Goal: Task Accomplishment & Management: Complete application form

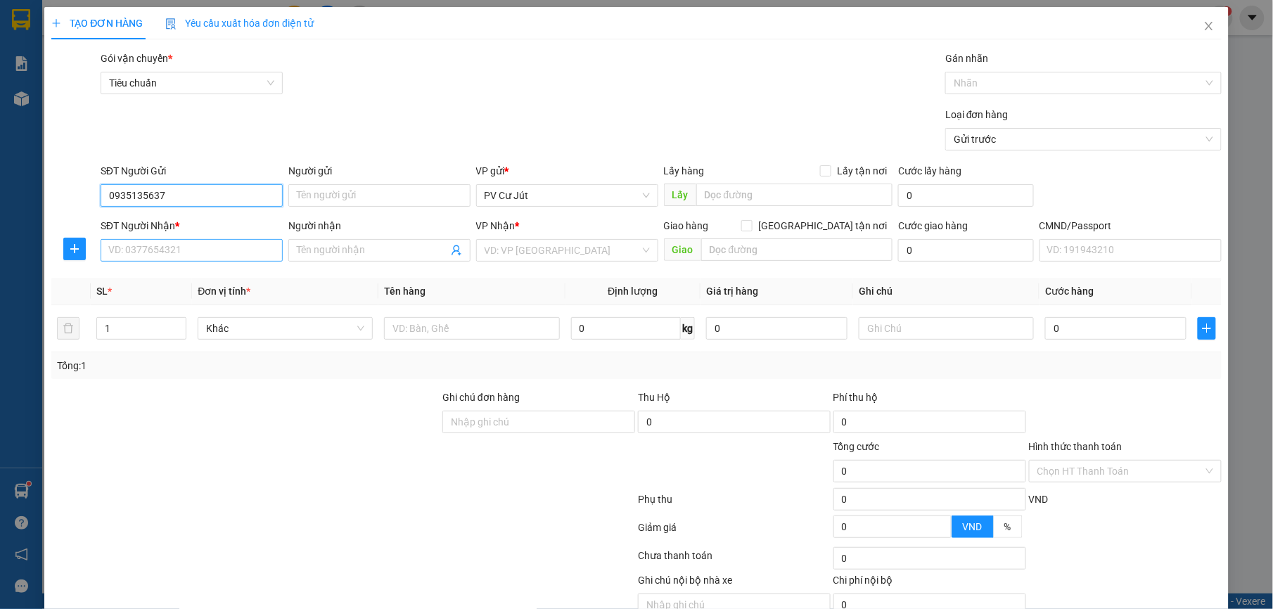
type input "0935135637"
click at [159, 254] on input "SĐT Người Nhận *" at bounding box center [192, 250] width 182 height 23
type input "0967876735"
click at [356, 256] on input "Người nhận" at bounding box center [372, 250] width 151 height 15
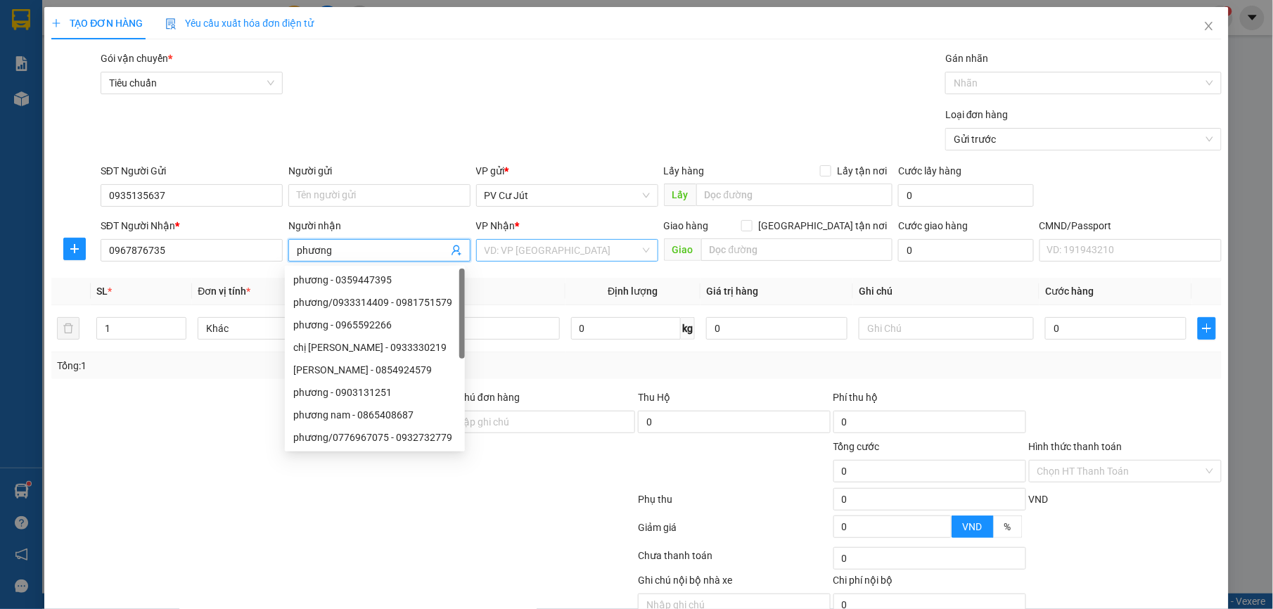
type input "phương"
click at [616, 252] on input "search" at bounding box center [562, 250] width 155 height 21
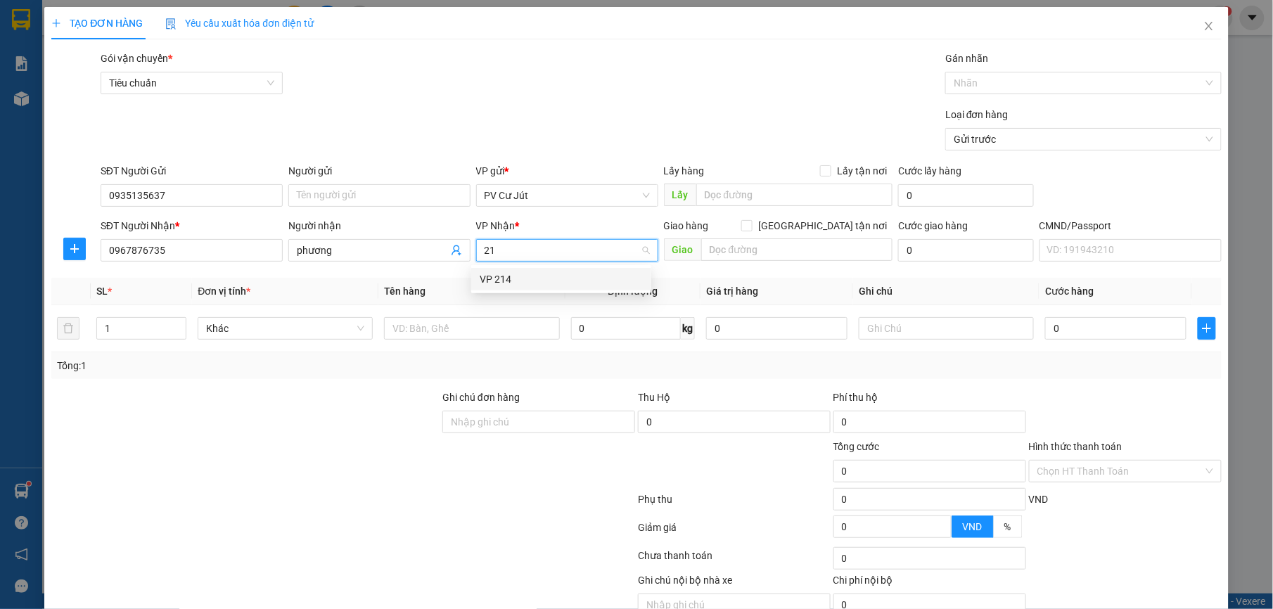
type input "214"
click at [530, 277] on div "VP 214" at bounding box center [561, 278] width 163 height 15
click at [480, 321] on input "text" at bounding box center [471, 328] width 175 height 23
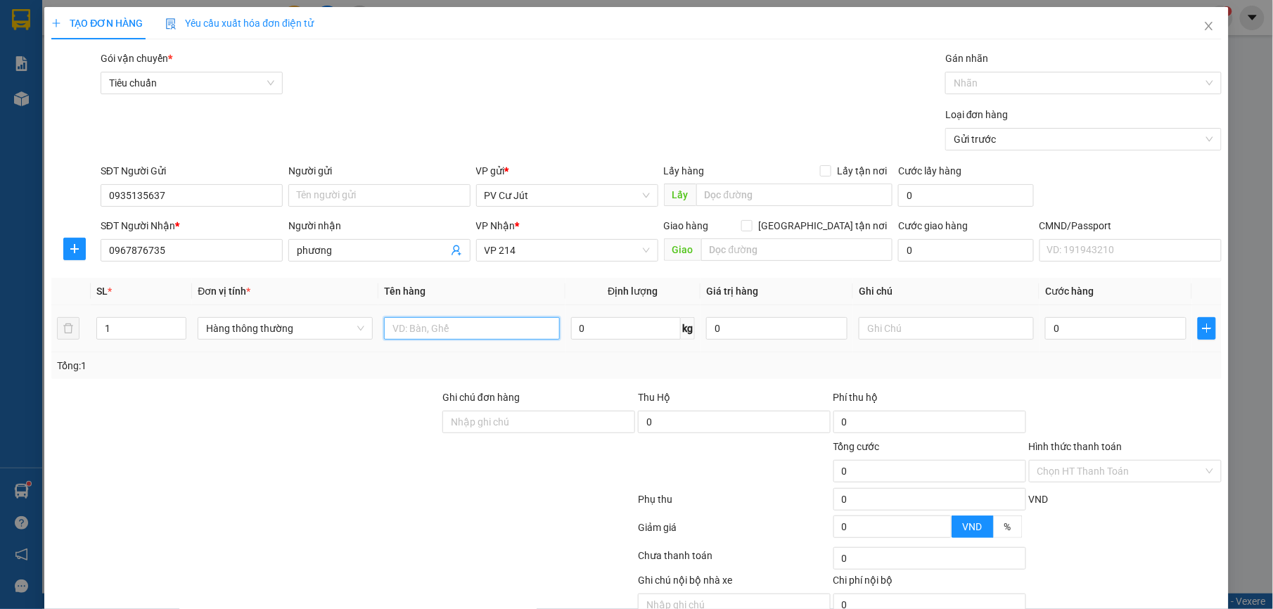
type input "d"
type input "đh c"
drag, startPoint x: 1053, startPoint y: 329, endPoint x: 704, endPoint y: 515, distance: 395.2
click at [1054, 330] on input "0" at bounding box center [1115, 328] width 141 height 23
type input "63"
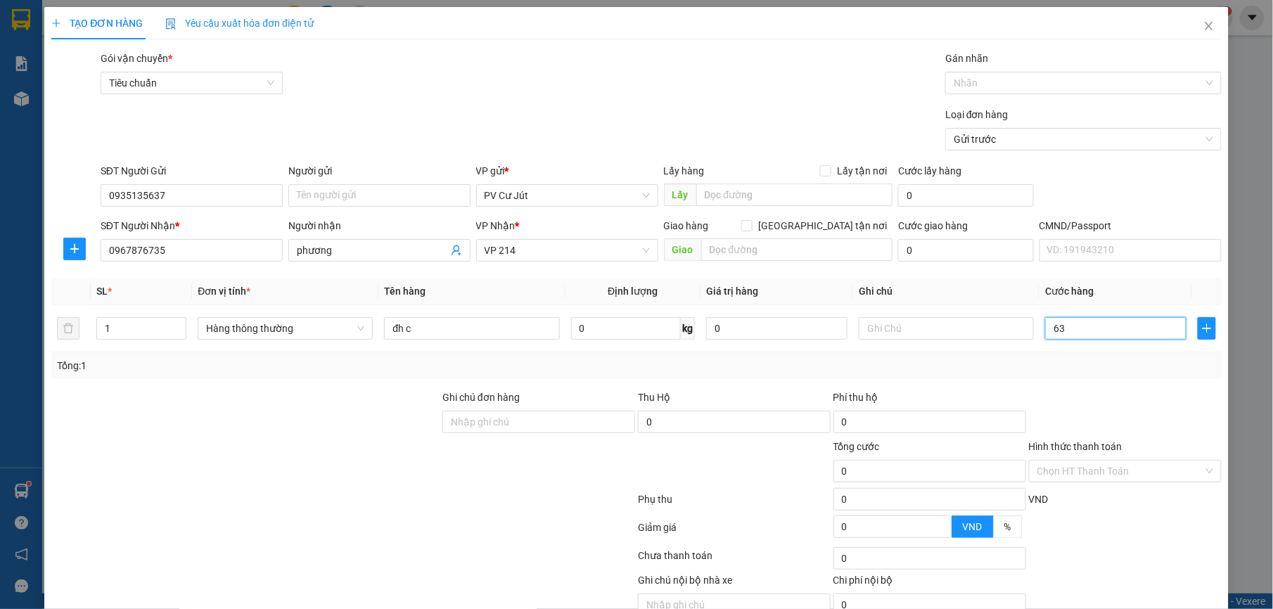
type input "63"
type input "630"
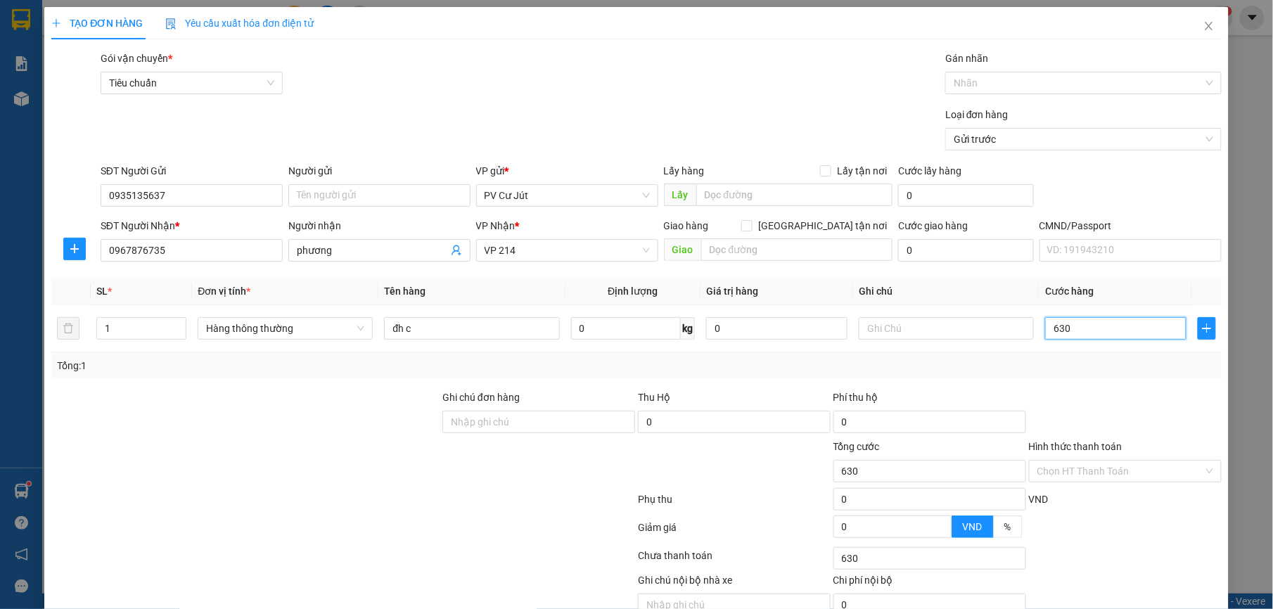
type input "6.300"
type input "630"
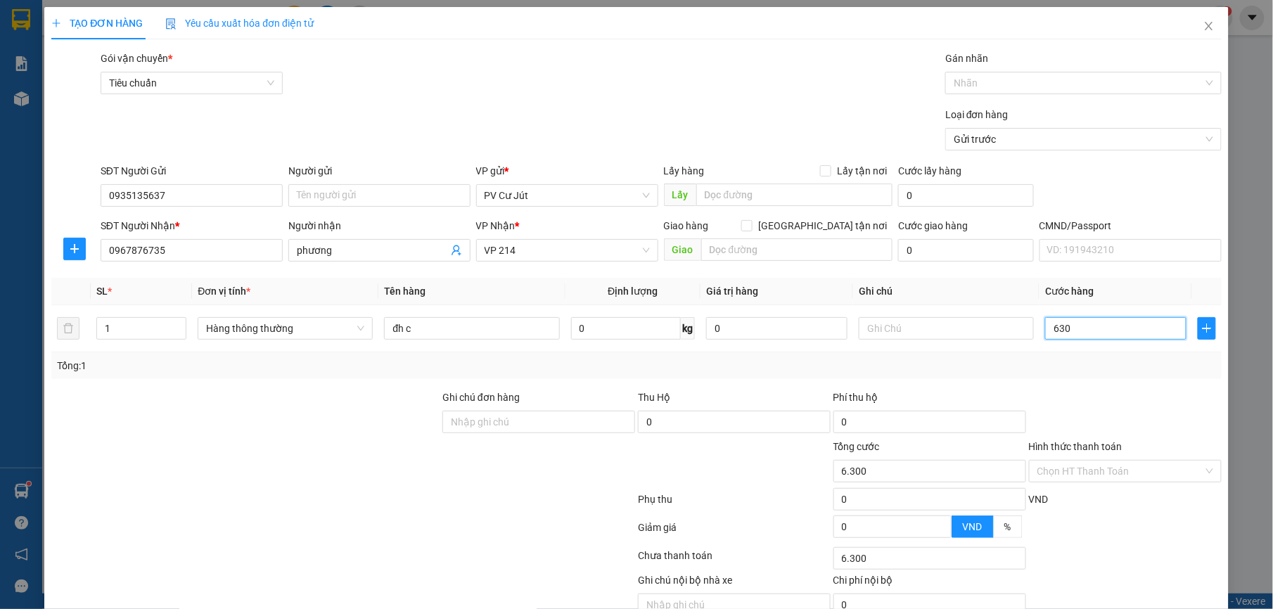
type input "630"
type input "63"
type input "6"
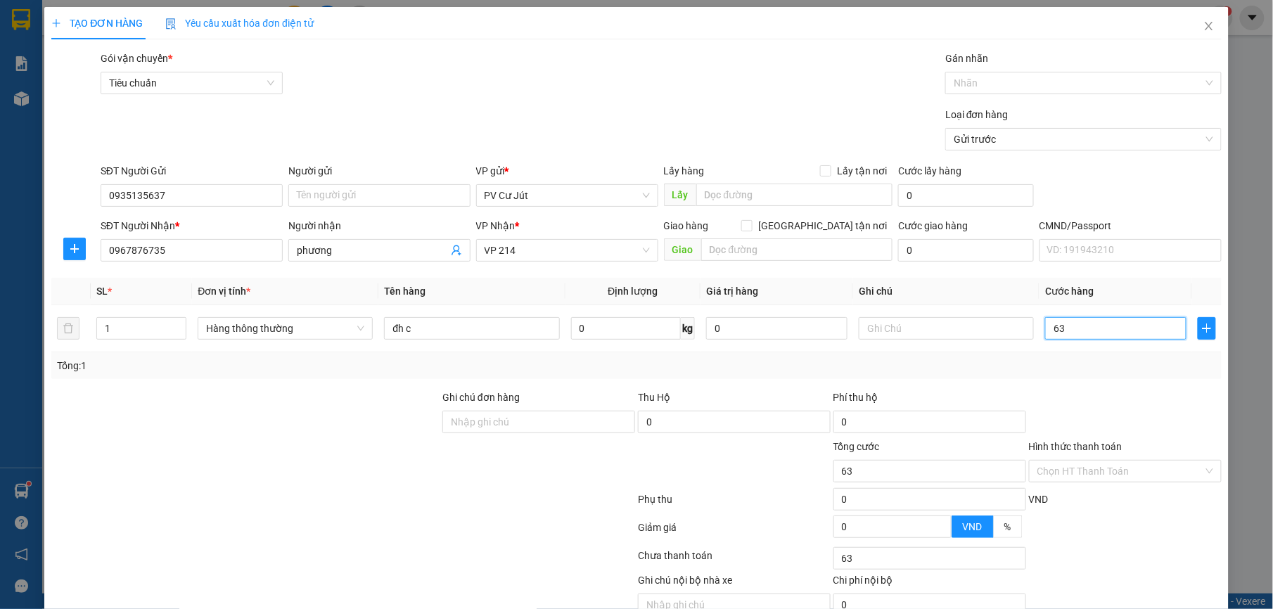
type input "6"
type input "0"
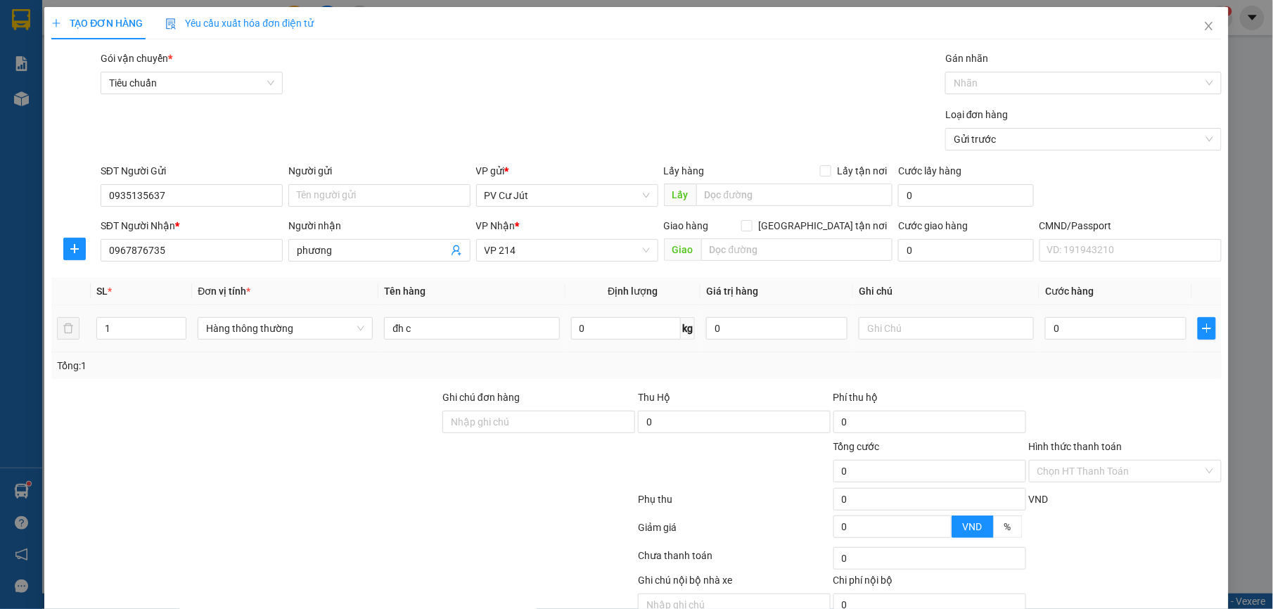
click at [1039, 333] on td "0" at bounding box center [1115, 328] width 153 height 47
click at [1045, 327] on input "0" at bounding box center [1115, 328] width 141 height 23
type input "3"
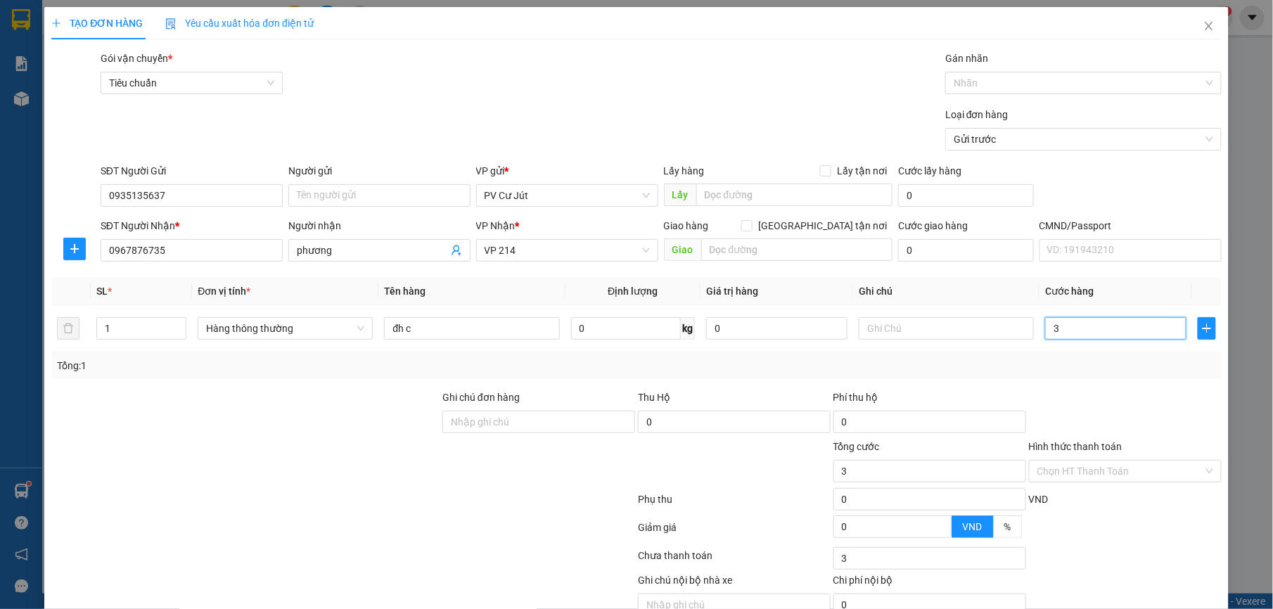
type input "30"
type input "300"
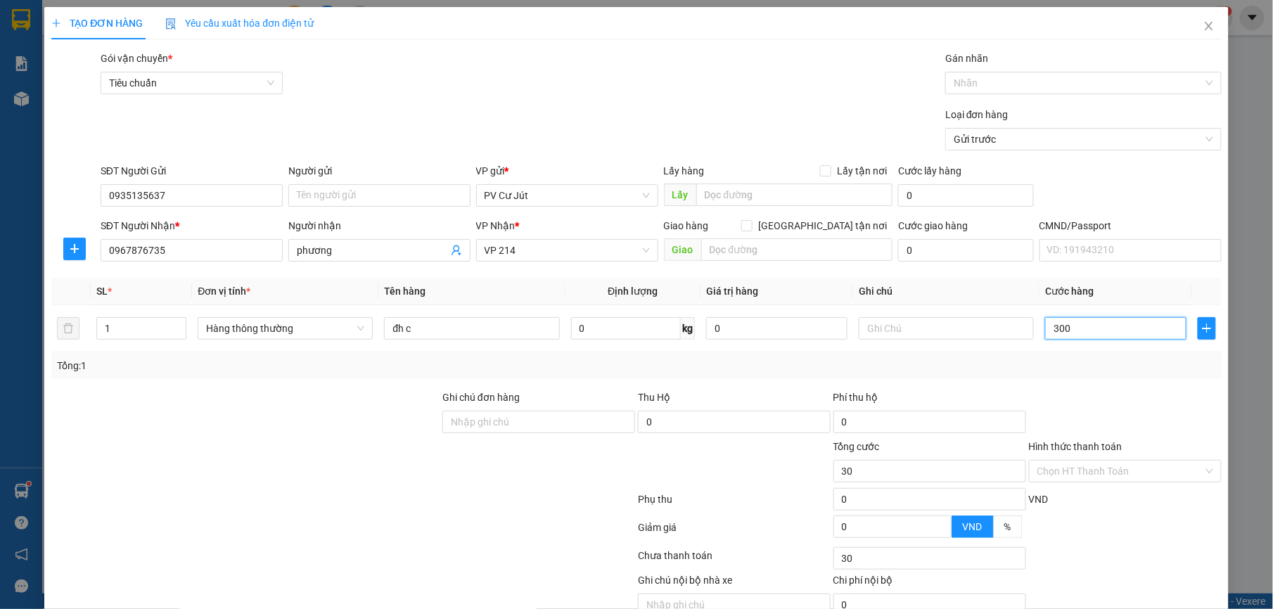
type input "300"
type input "3.000"
type input "30.000"
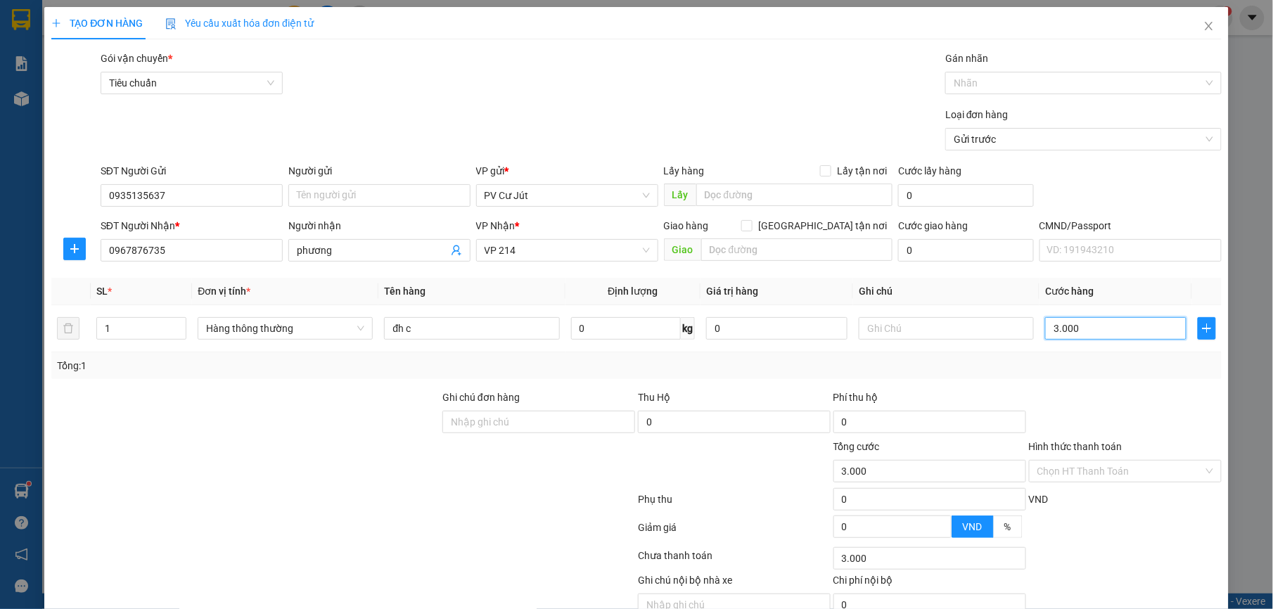
type input "30.000"
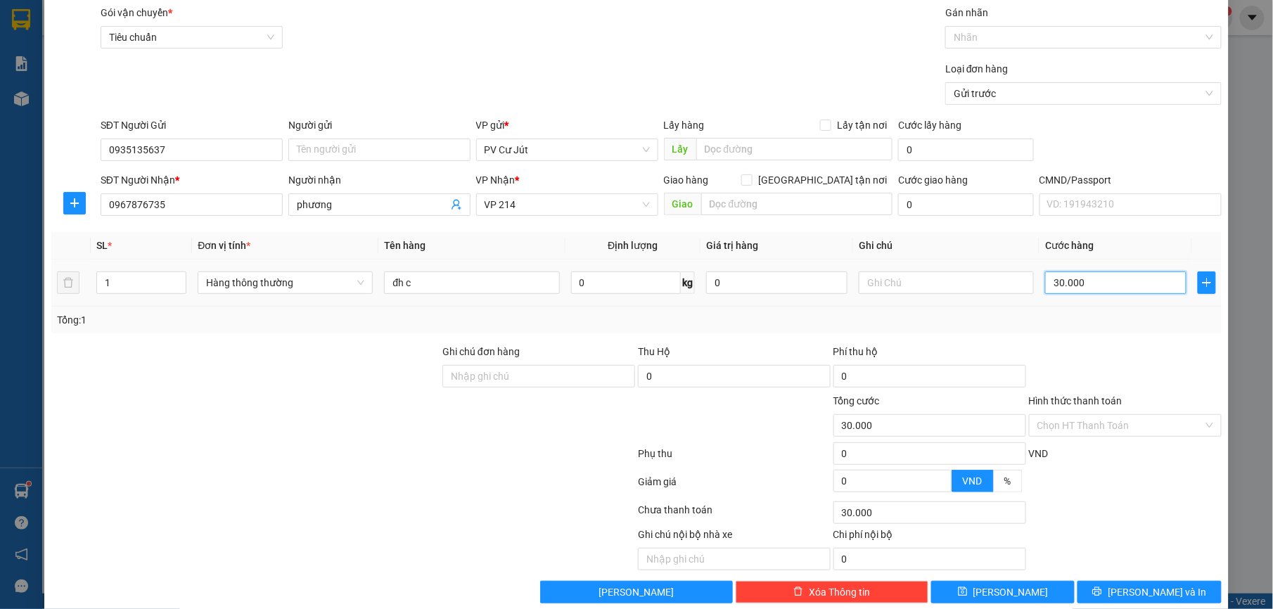
scroll to position [71, 0]
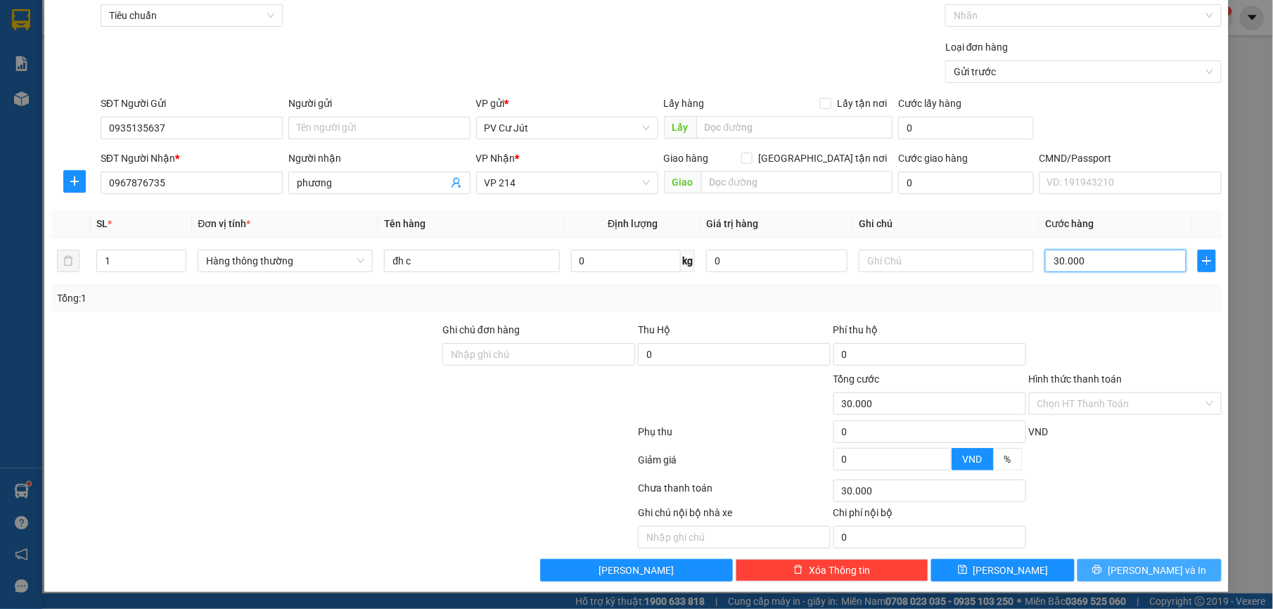
type input "30.000"
click at [1120, 578] on button "[PERSON_NAME] và In" at bounding box center [1148, 570] width 143 height 23
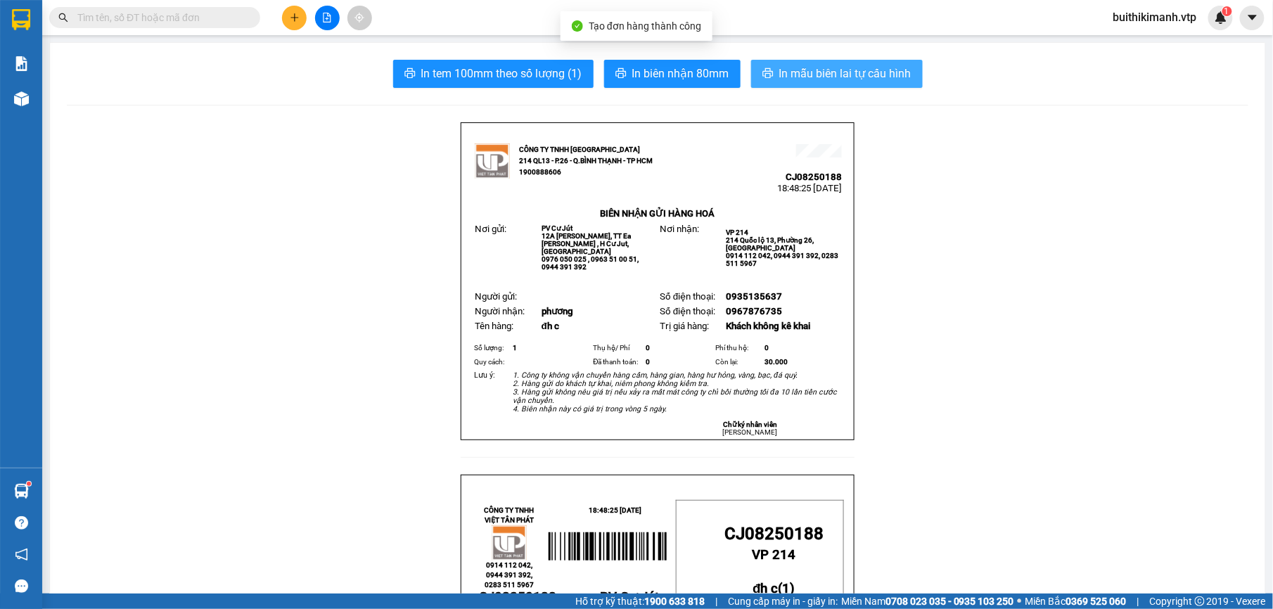
drag, startPoint x: 855, startPoint y: 77, endPoint x: 731, endPoint y: 184, distance: 164.0
click at [854, 77] on span "In mẫu biên lai tự cấu hình" at bounding box center [845, 74] width 132 height 18
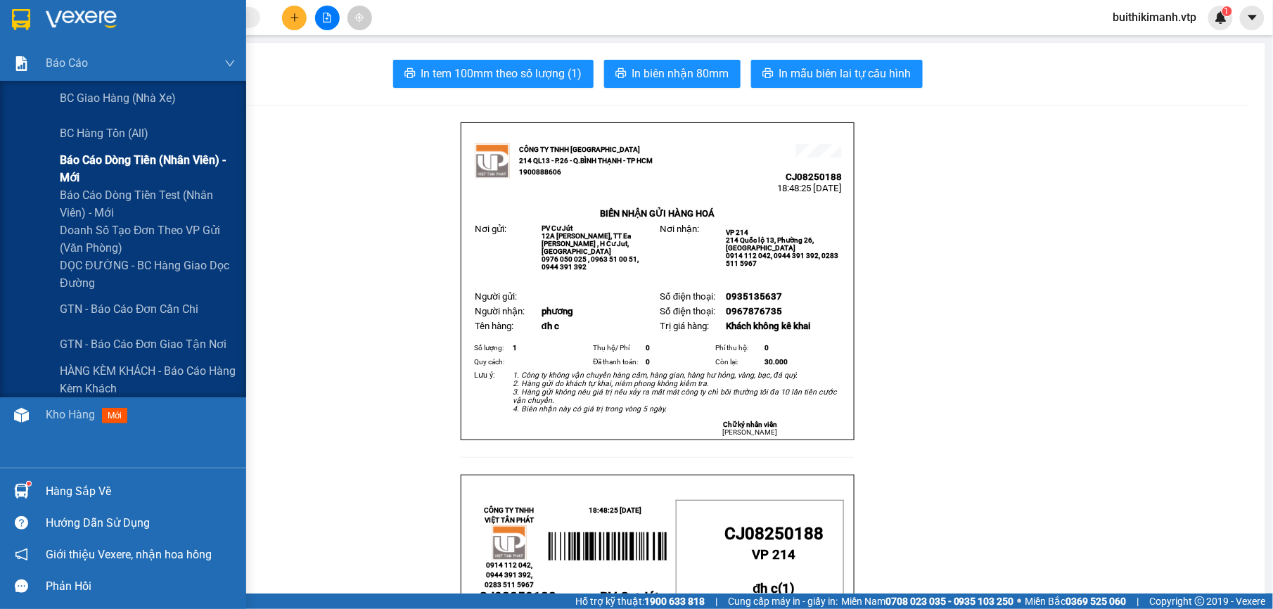
click at [82, 160] on span "Báo cáo dòng tiền (nhân viên) - mới" at bounding box center [148, 168] width 176 height 35
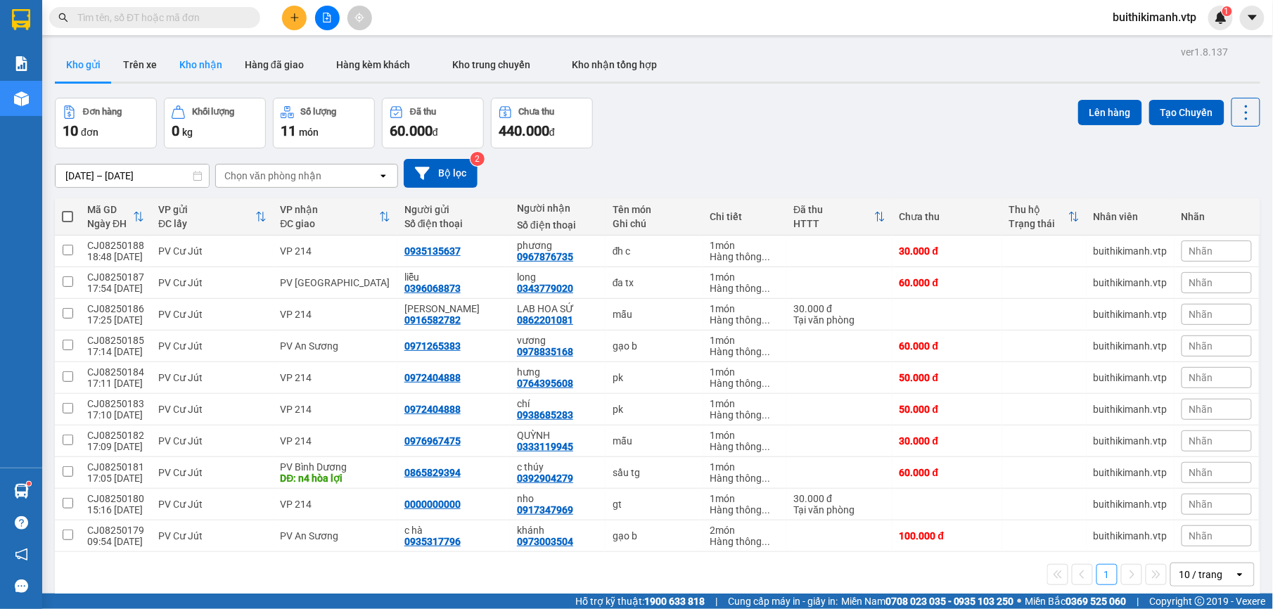
click at [207, 74] on button "Kho nhận" at bounding box center [200, 65] width 65 height 34
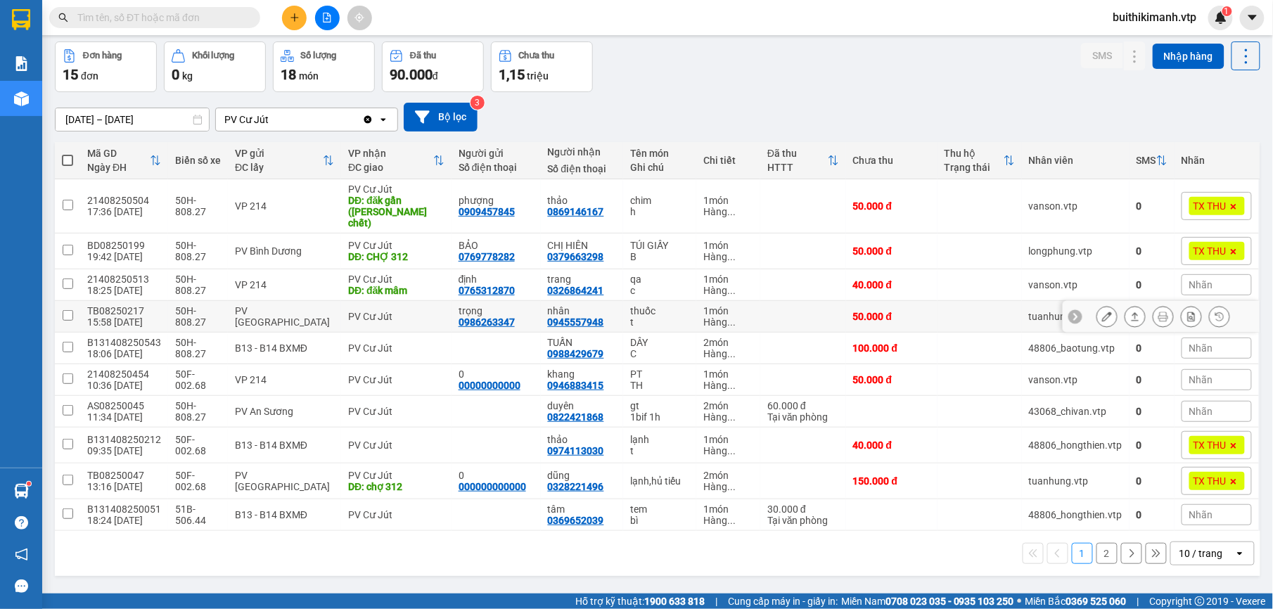
scroll to position [65, 0]
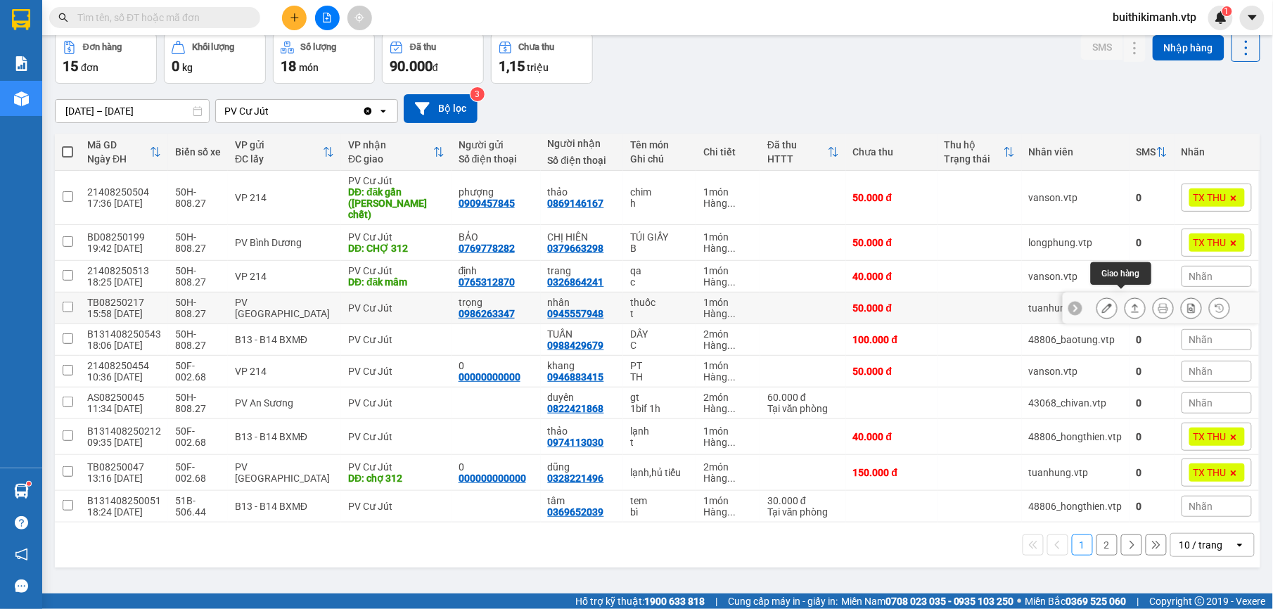
click at [1130, 303] on icon at bounding box center [1135, 308] width 10 height 10
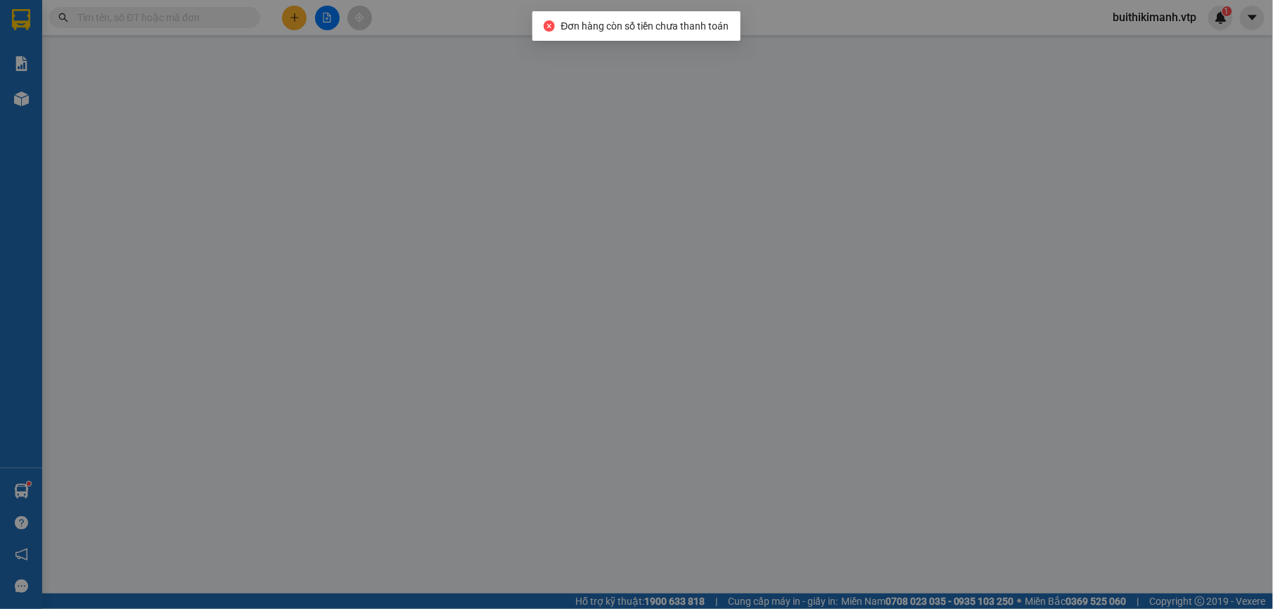
type input "0986263347"
type input "trọng"
type input "0945557948"
type input "nhân"
type input "50.000"
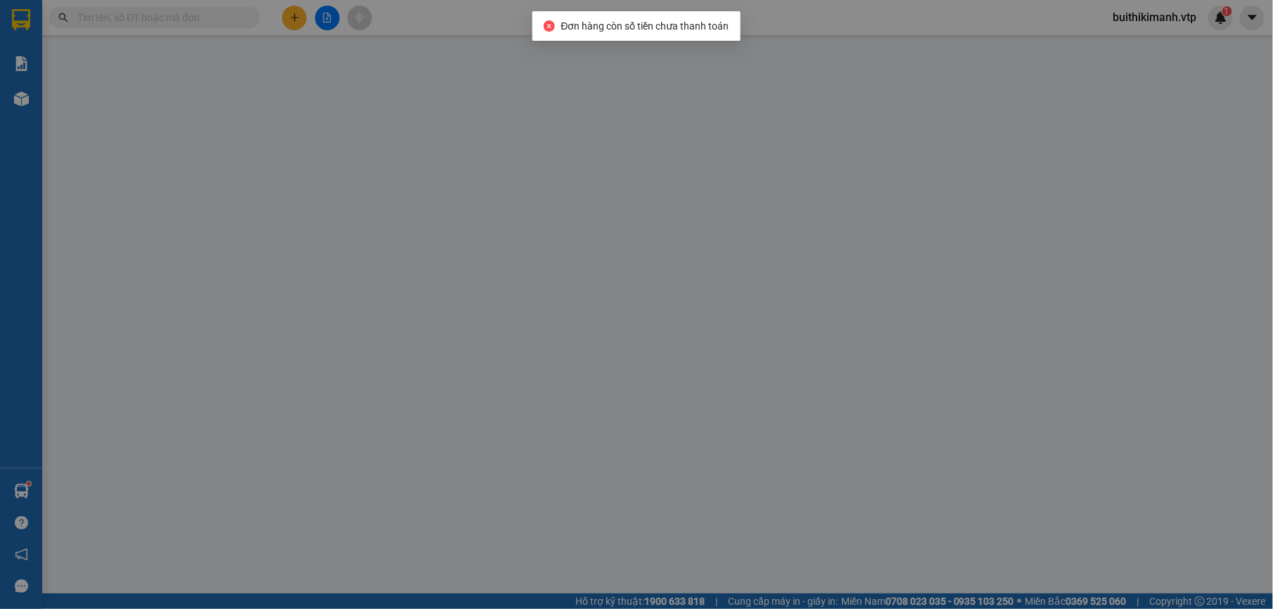
type input "50.000"
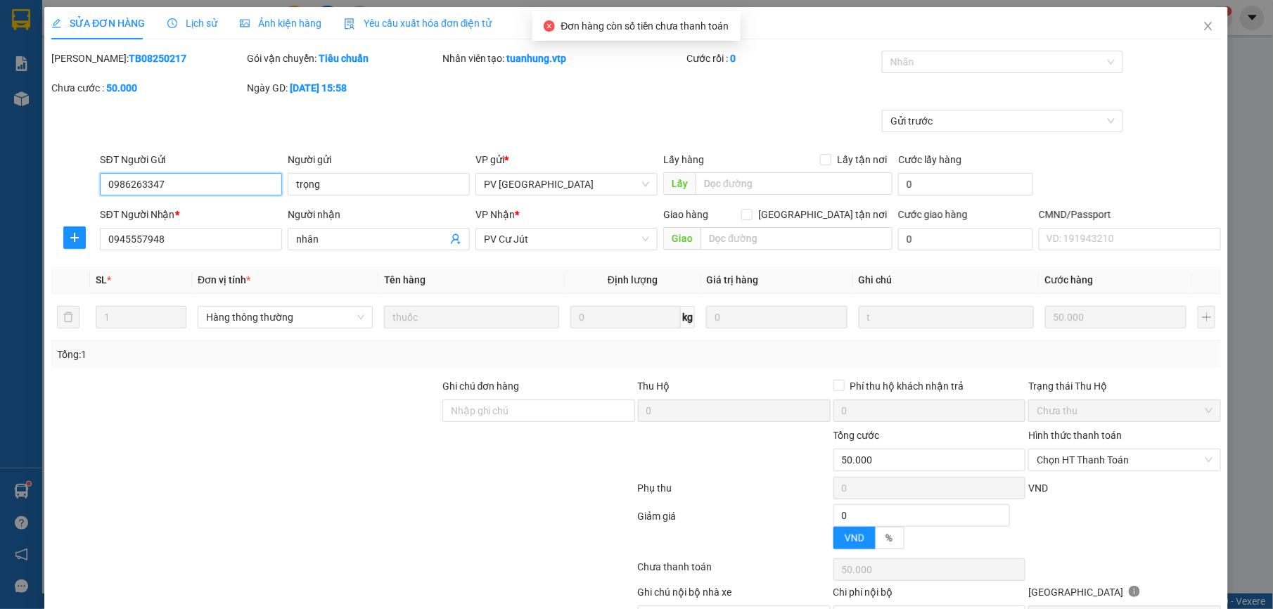
type input "2.500"
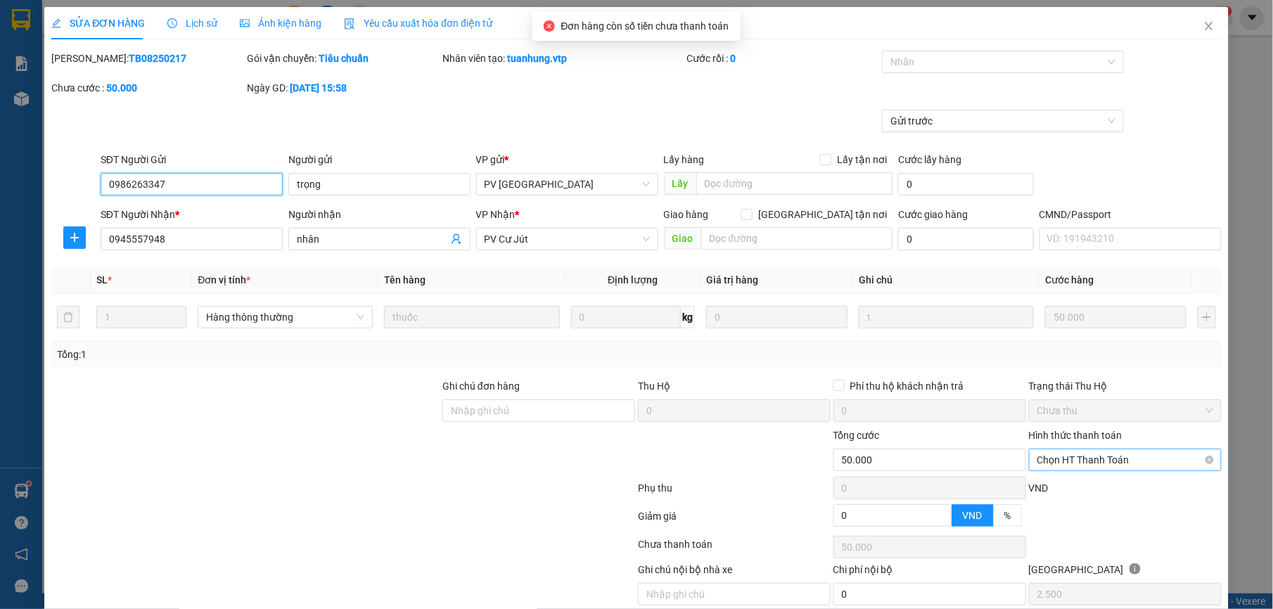
click at [1084, 454] on span "Chọn HT Thanh Toán" at bounding box center [1125, 459] width 176 height 21
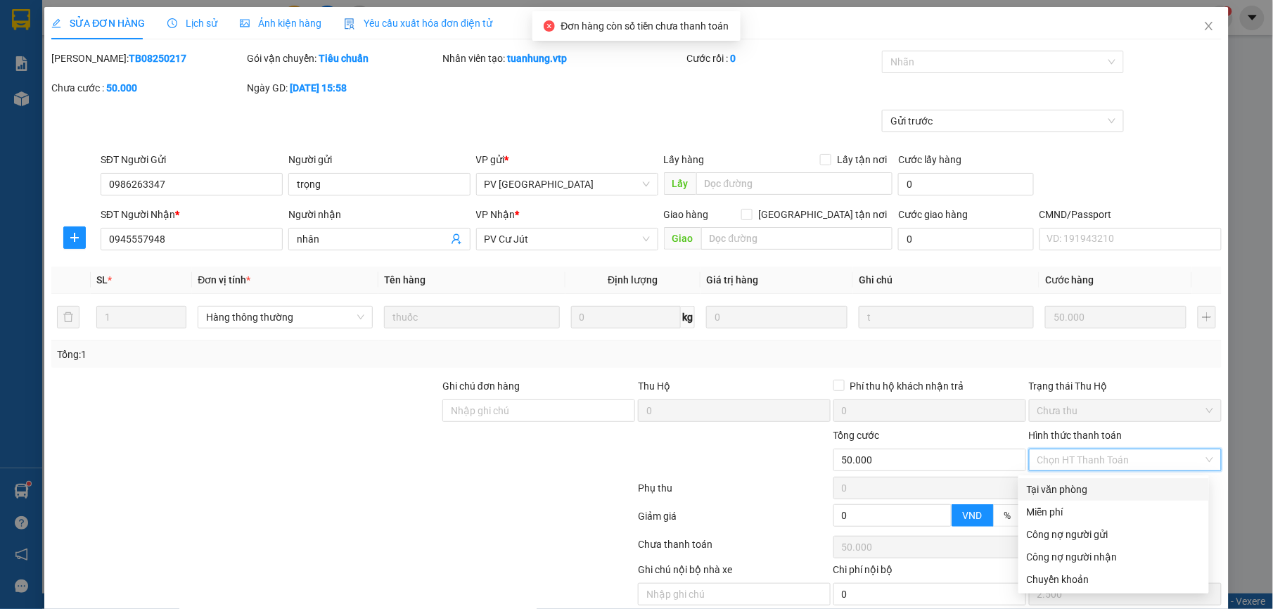
click at [1070, 493] on div "Tại văn phòng" at bounding box center [1114, 489] width 174 height 15
type input "0"
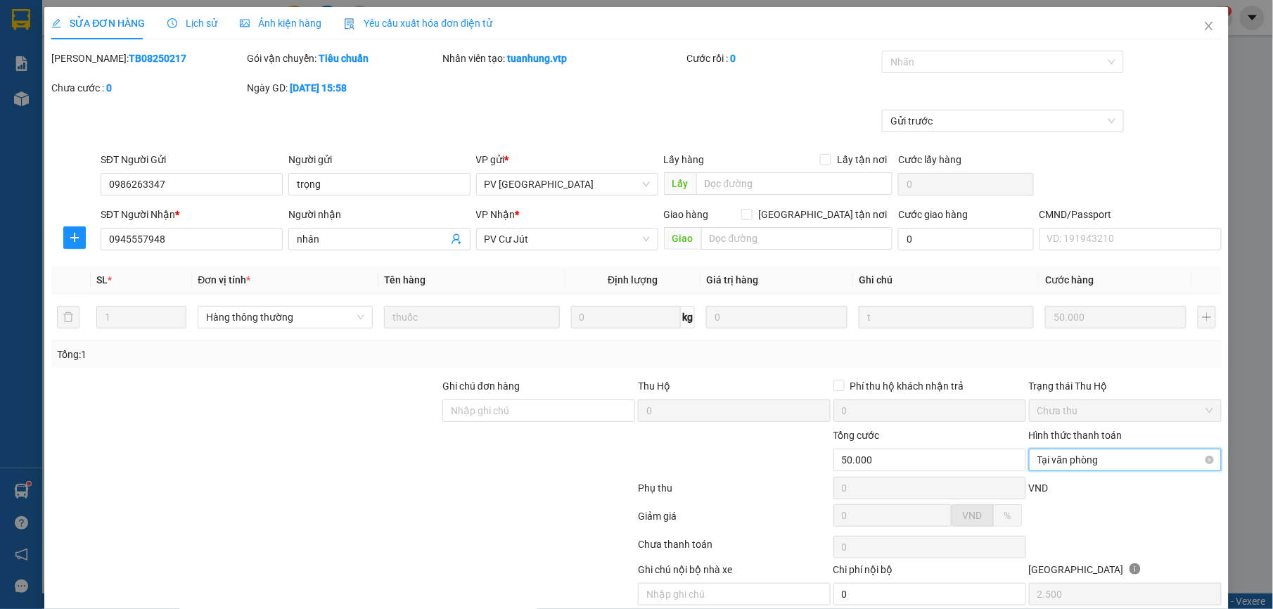
scroll to position [60, 0]
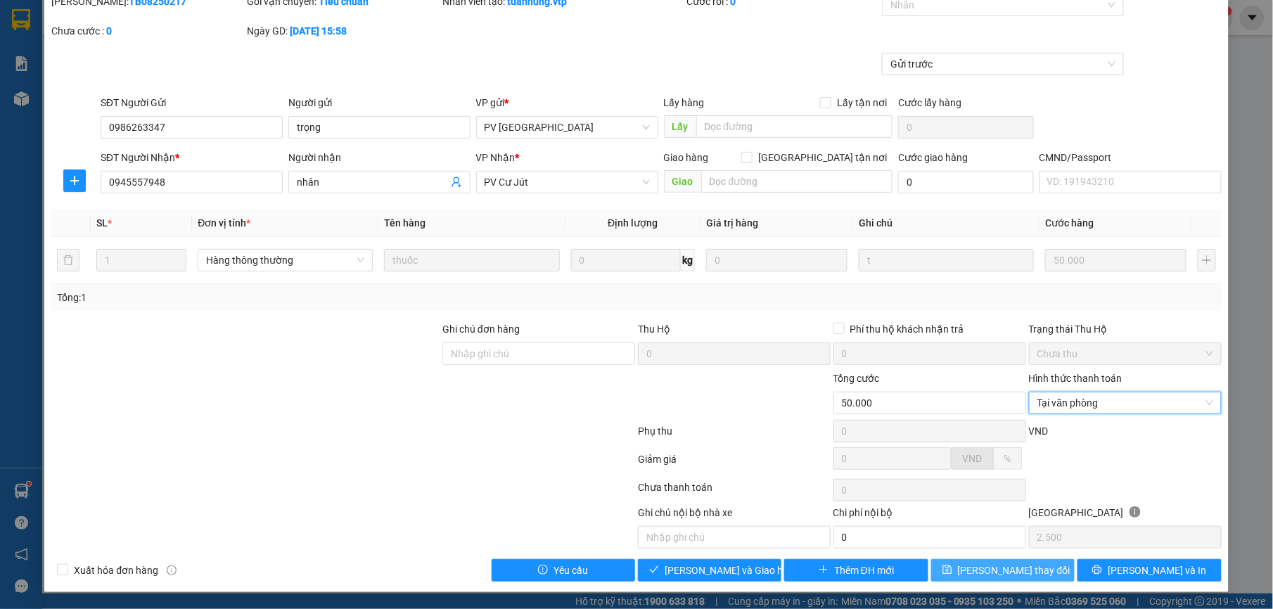
click at [1004, 563] on button "[PERSON_NAME] thay đổi" at bounding box center [1002, 570] width 143 height 23
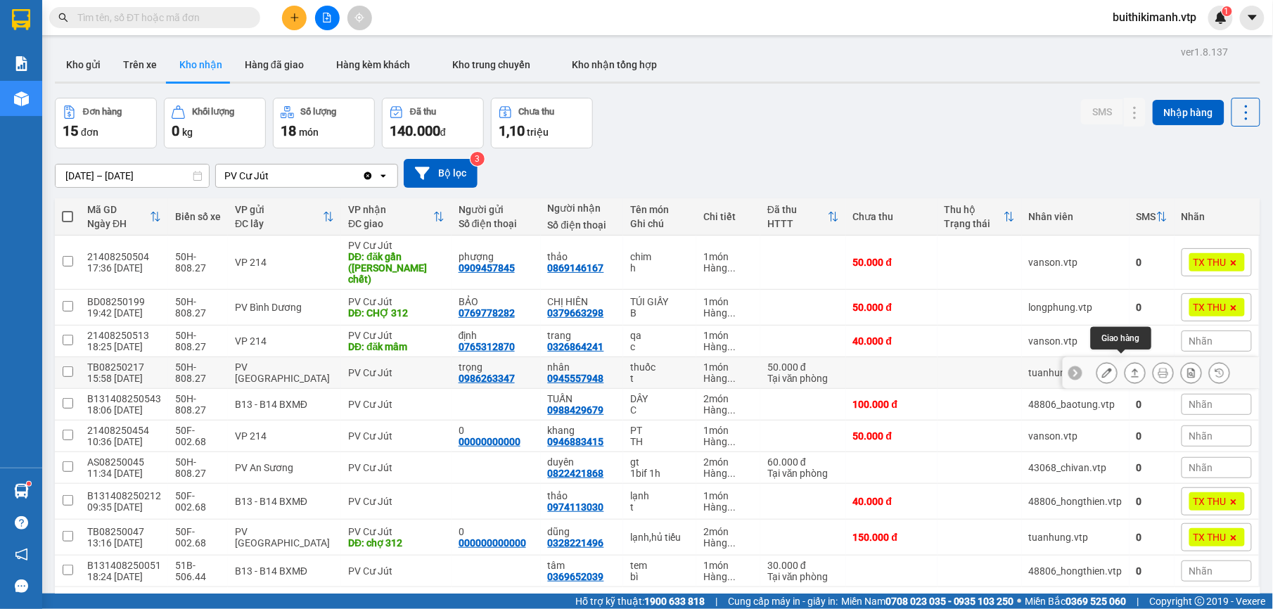
click at [1130, 368] on icon at bounding box center [1135, 373] width 10 height 10
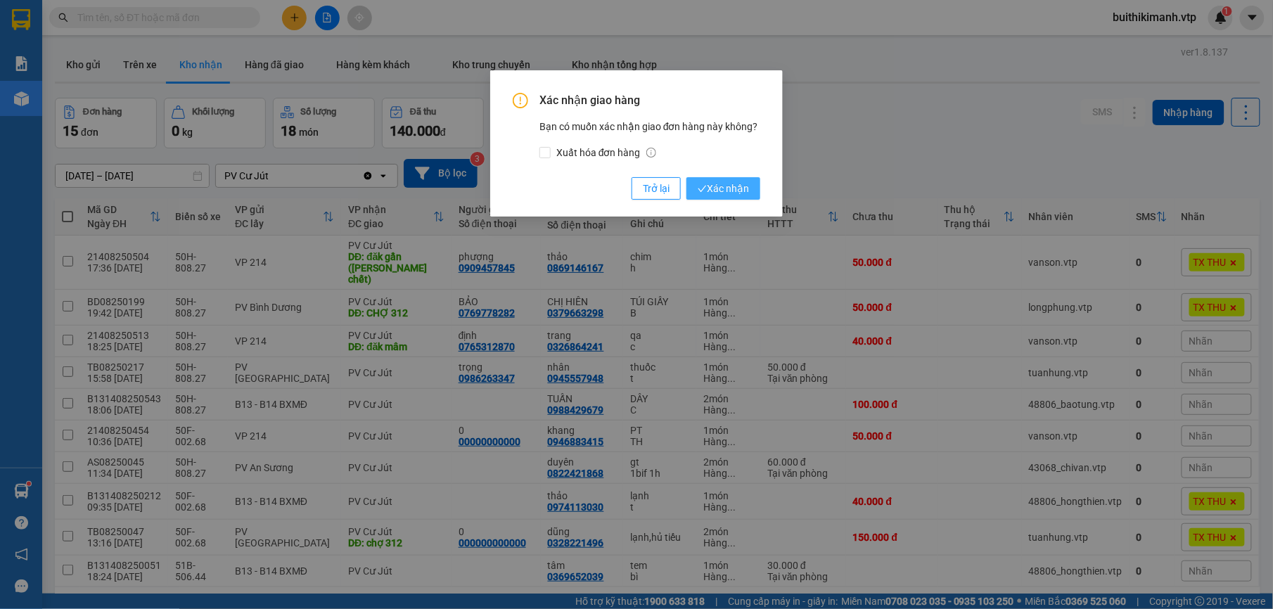
click at [734, 180] on button "Xác nhận" at bounding box center [723, 188] width 74 height 23
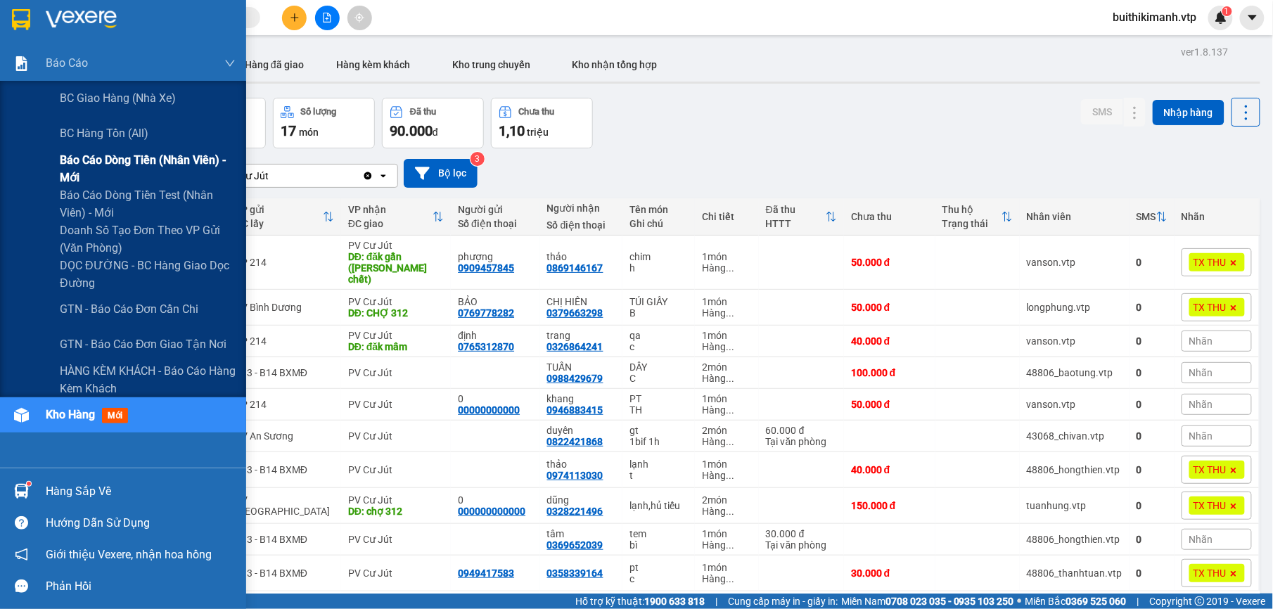
click at [132, 164] on span "Báo cáo dòng tiền (nhân viên) - mới" at bounding box center [148, 168] width 176 height 35
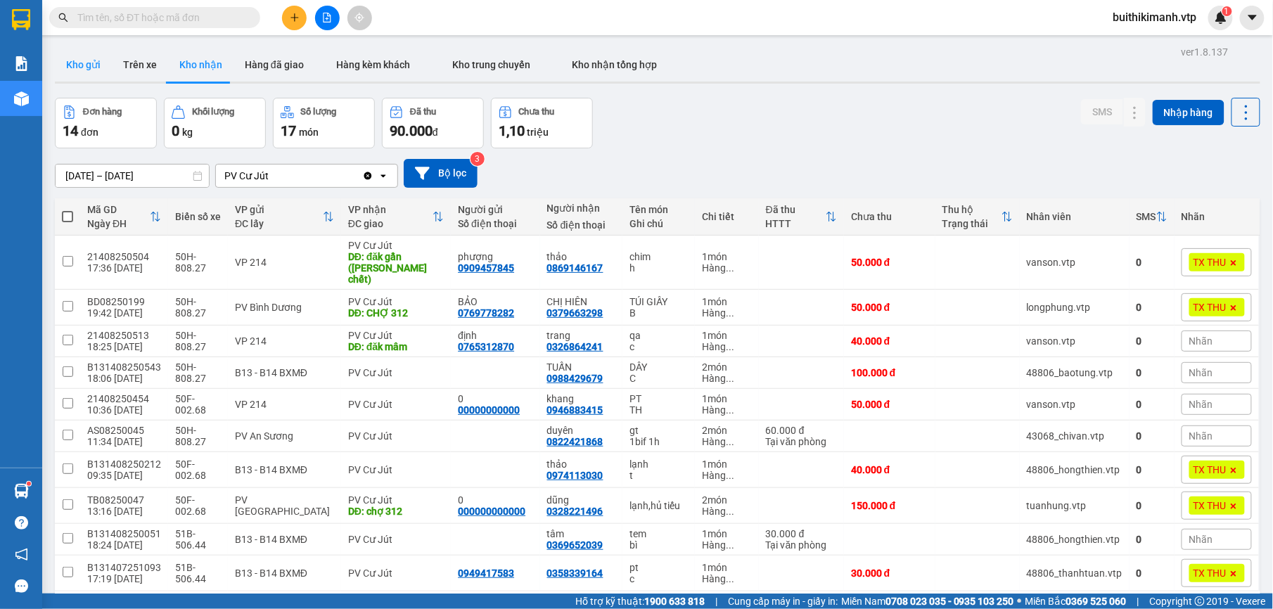
click at [91, 60] on button "Kho gửi" at bounding box center [83, 65] width 57 height 34
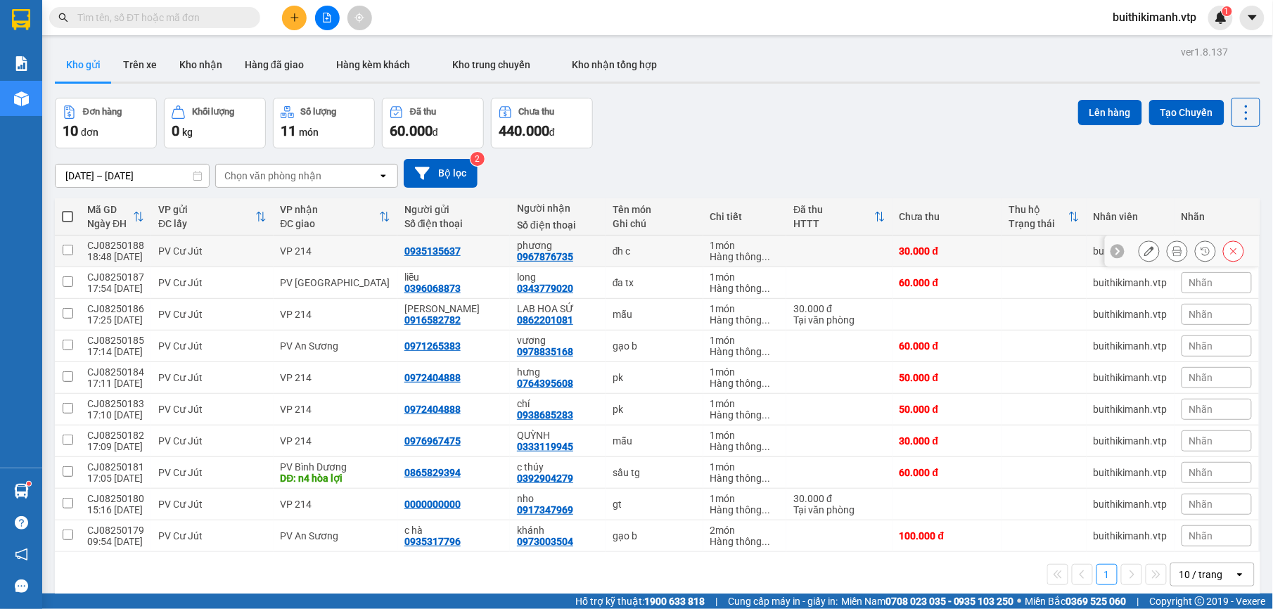
click at [431, 252] on div "0935135637" at bounding box center [432, 250] width 56 height 11
click at [338, 242] on td "VP 214" at bounding box center [336, 252] width 124 height 32
checkbox input "true"
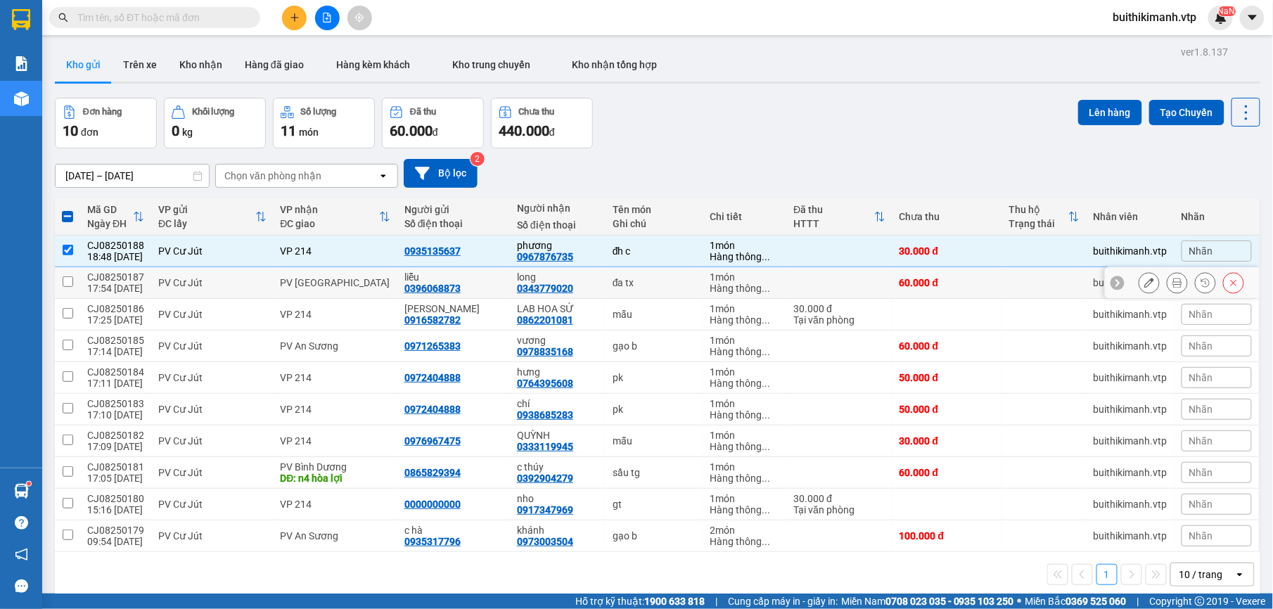
click at [344, 281] on div "PV [GEOGRAPHIC_DATA]" at bounding box center [336, 282] width 110 height 11
checkbox input "true"
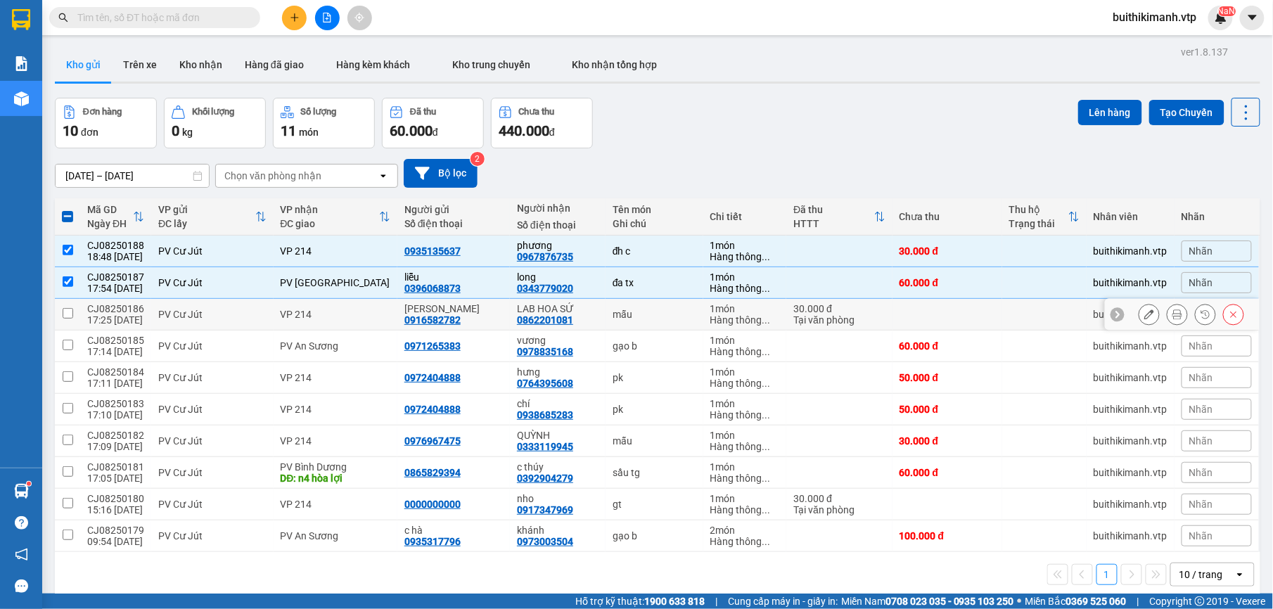
click at [345, 305] on td "VP 214" at bounding box center [336, 315] width 124 height 32
checkbox input "true"
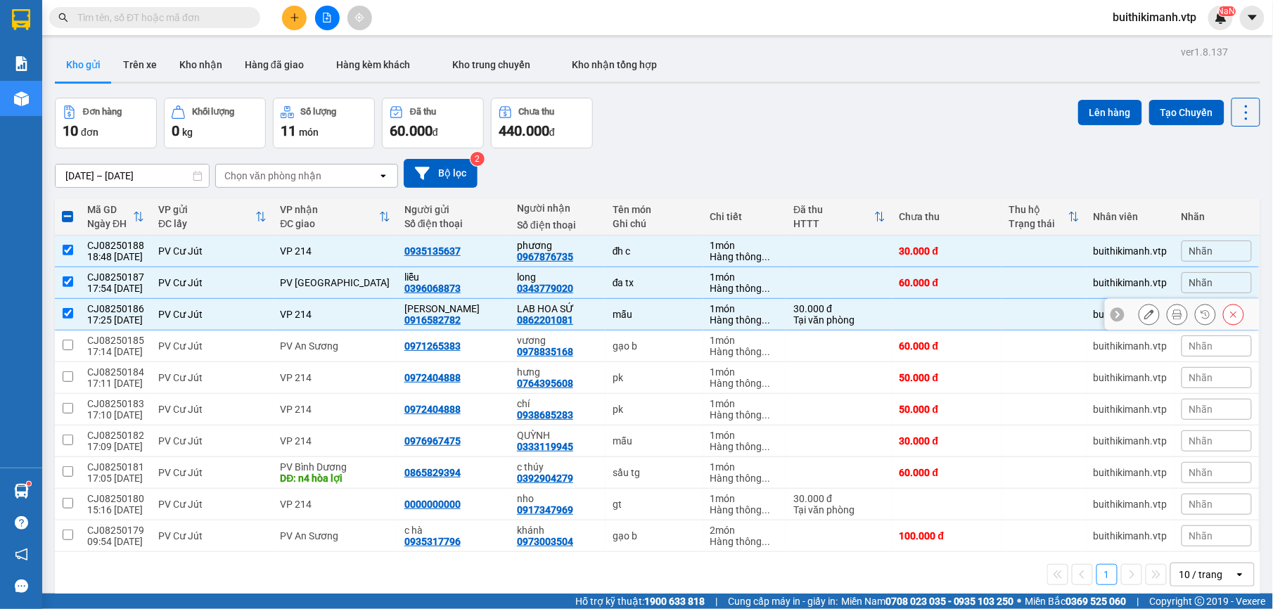
scroll to position [65, 0]
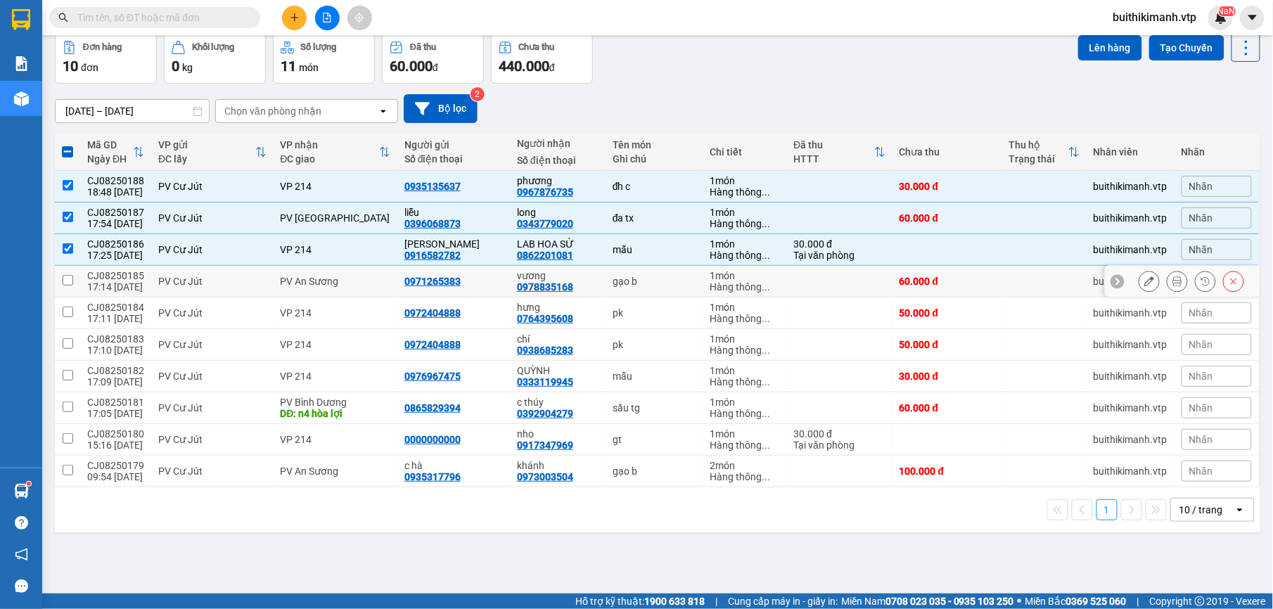
click at [366, 267] on td "PV An Sương" at bounding box center [336, 282] width 124 height 32
checkbox input "true"
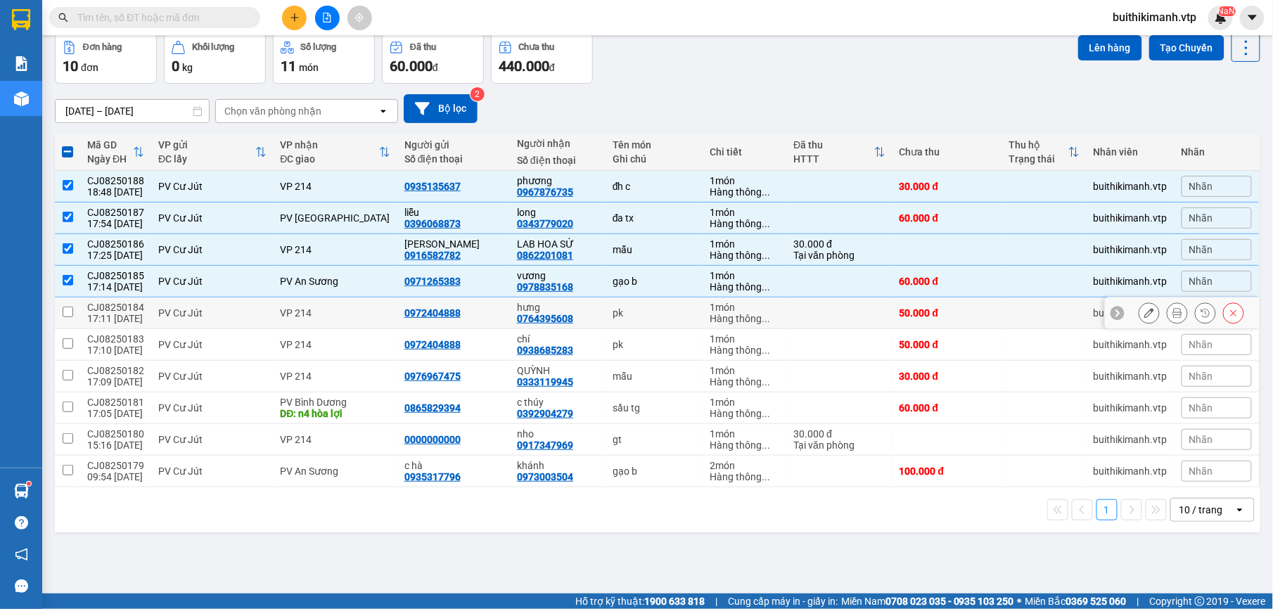
click at [367, 305] on td "VP 214" at bounding box center [336, 313] width 124 height 32
checkbox input "true"
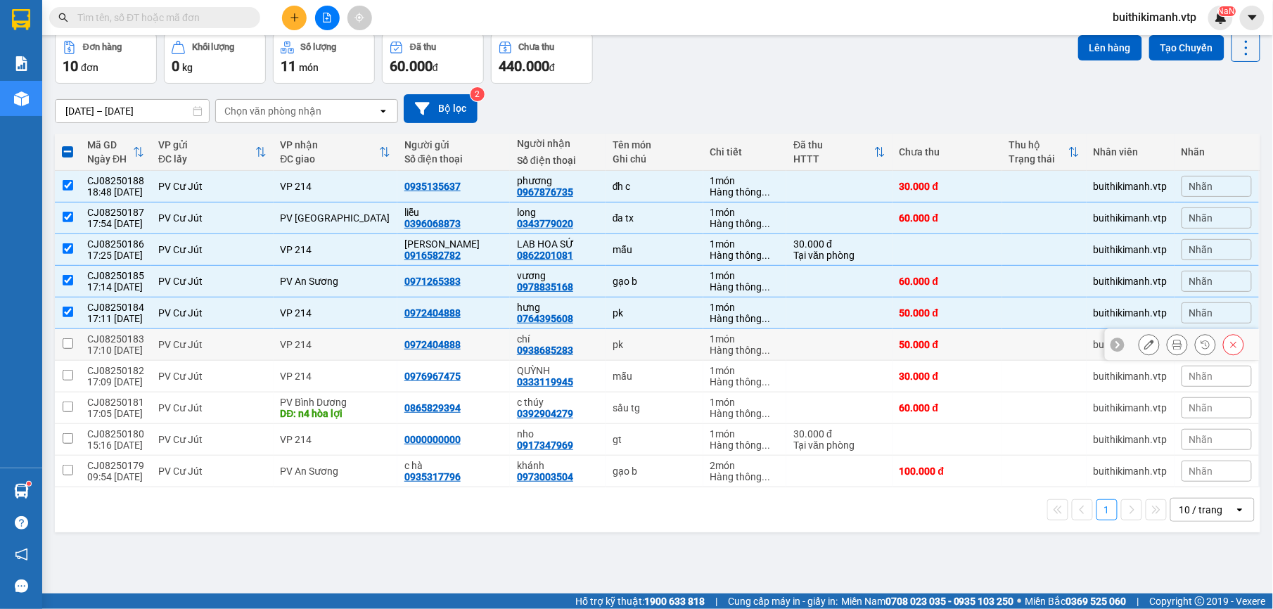
click at [371, 341] on div "VP 214" at bounding box center [336, 344] width 110 height 11
checkbox input "true"
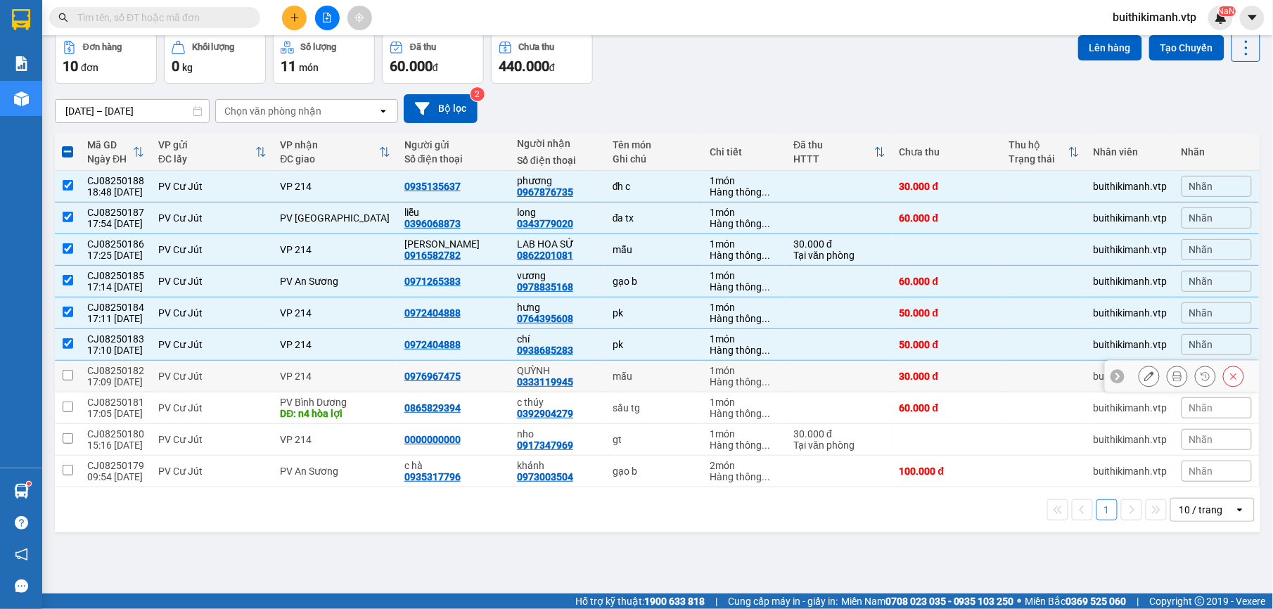
click at [372, 370] on td "VP 214" at bounding box center [336, 377] width 124 height 32
checkbox input "true"
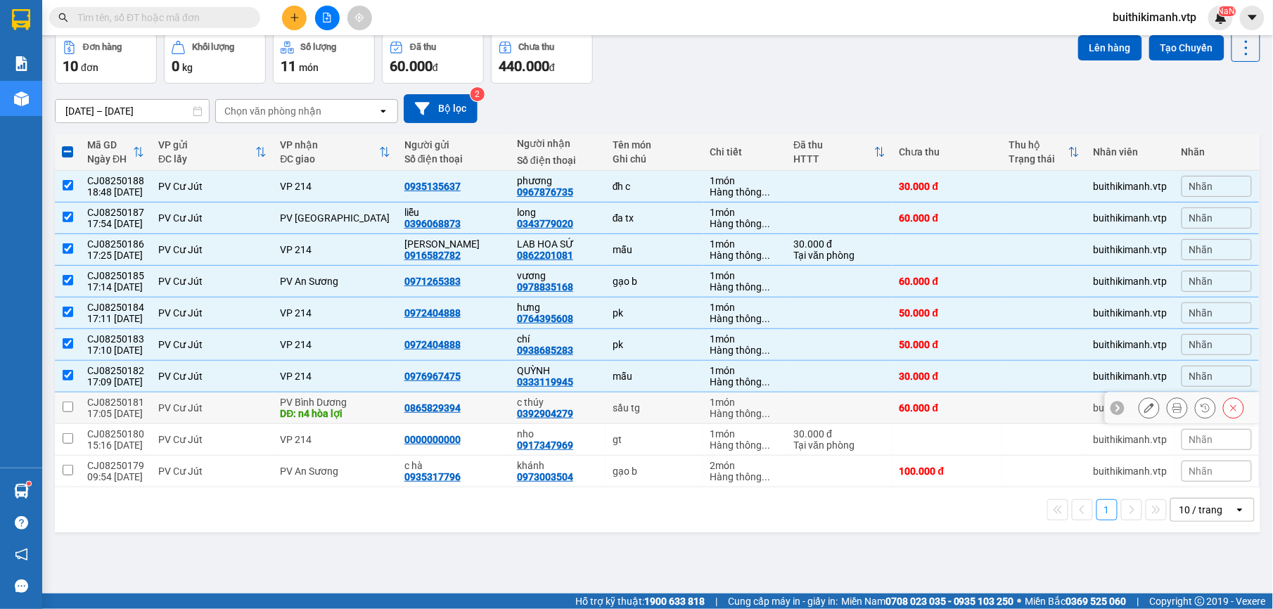
click at [356, 415] on div "DĐ: n4 hòa lợi" at bounding box center [336, 413] width 110 height 11
checkbox input "true"
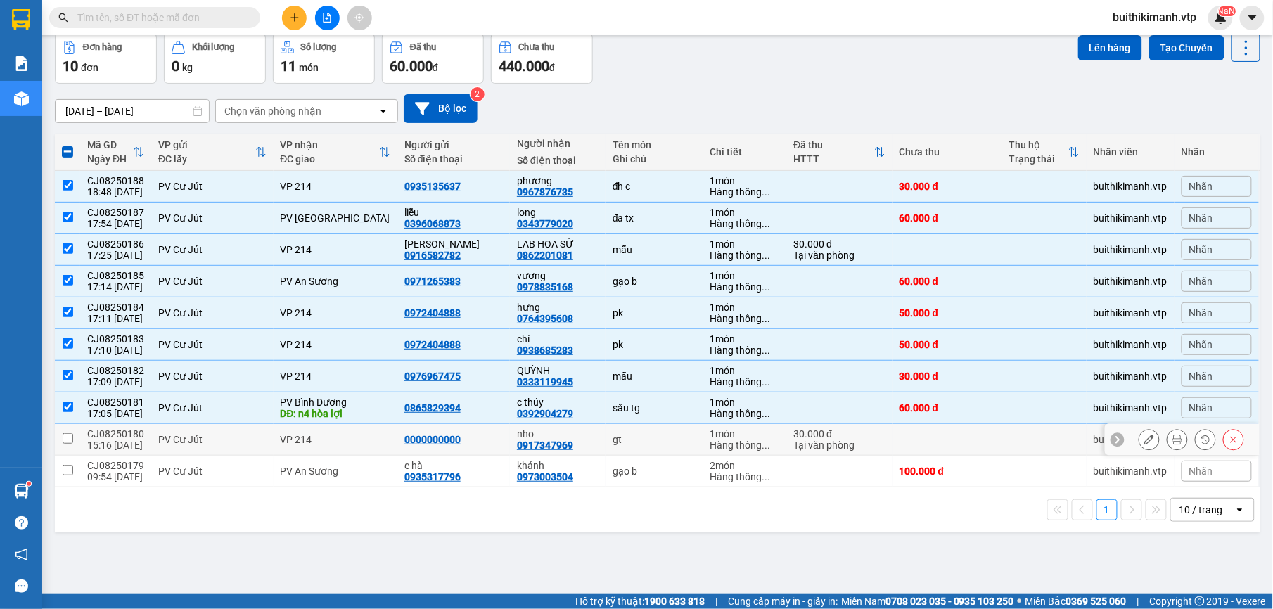
click at [353, 453] on td "VP 214" at bounding box center [336, 440] width 124 height 32
checkbox input "true"
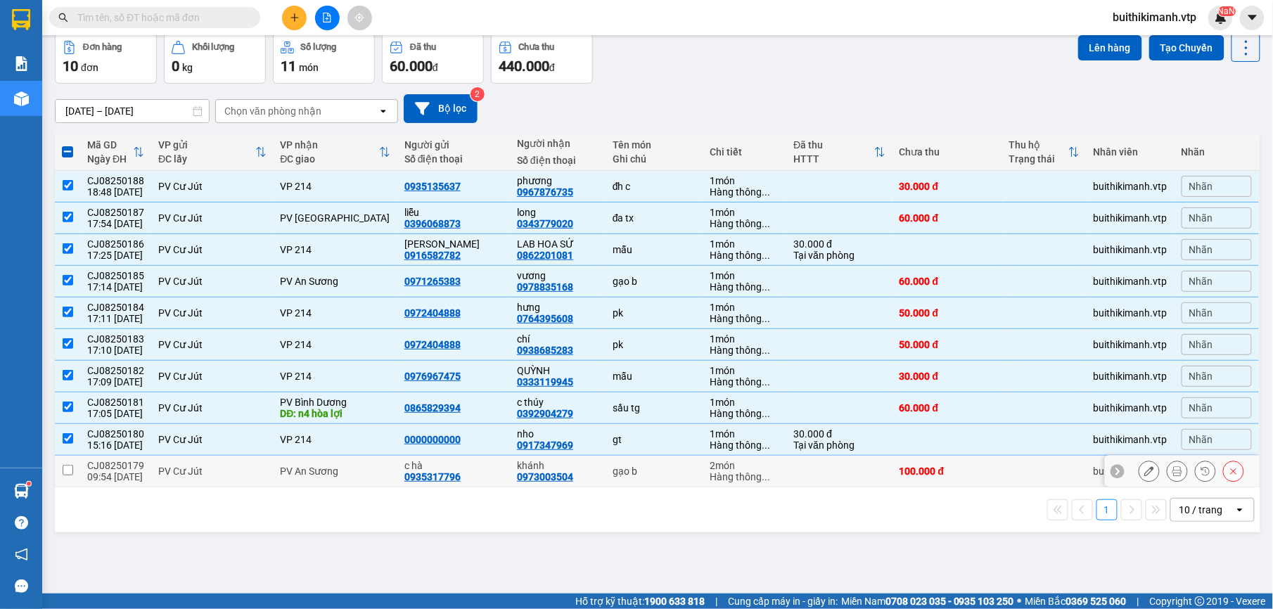
drag, startPoint x: 350, startPoint y: 478, endPoint x: 459, endPoint y: 414, distance: 126.8
click at [349, 477] on div "PV An Sương" at bounding box center [336, 471] width 110 height 11
checkbox input "true"
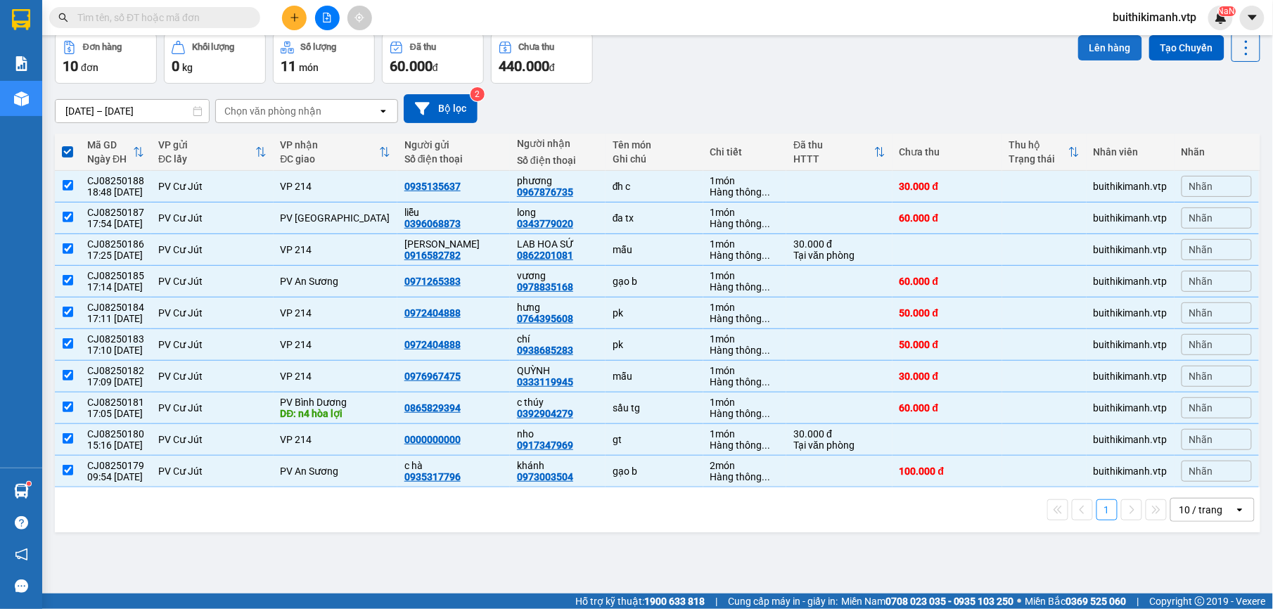
click at [1084, 49] on button "Lên hàng" at bounding box center [1110, 47] width 64 height 25
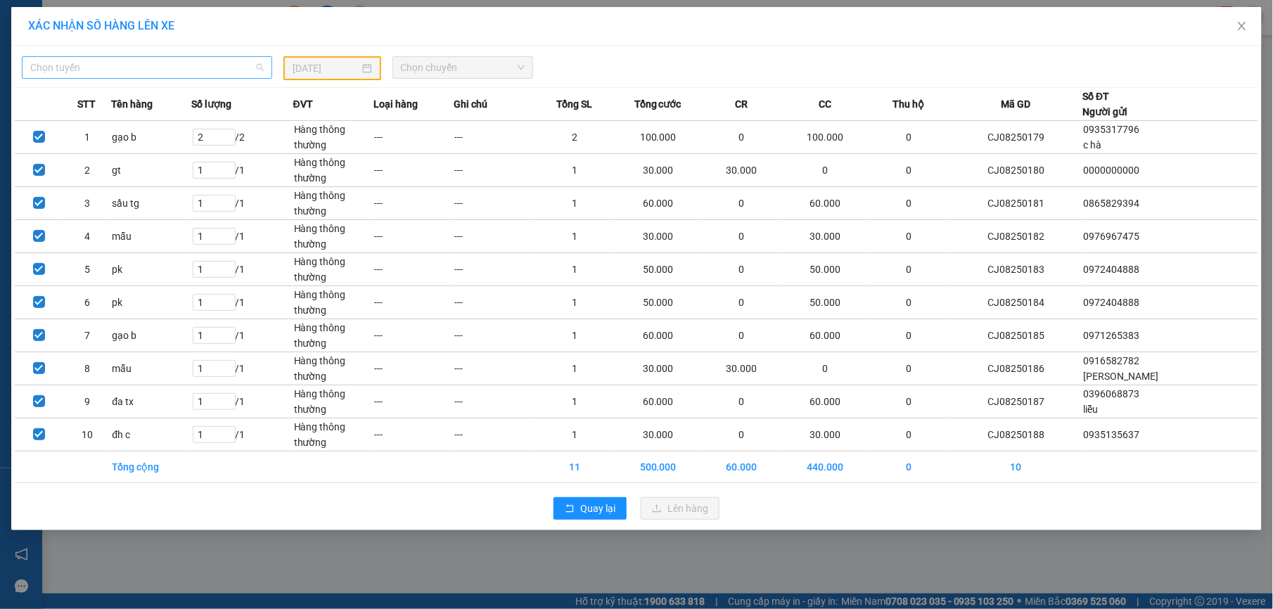
click at [144, 69] on span "Chọn tuyến" at bounding box center [146, 67] width 233 height 21
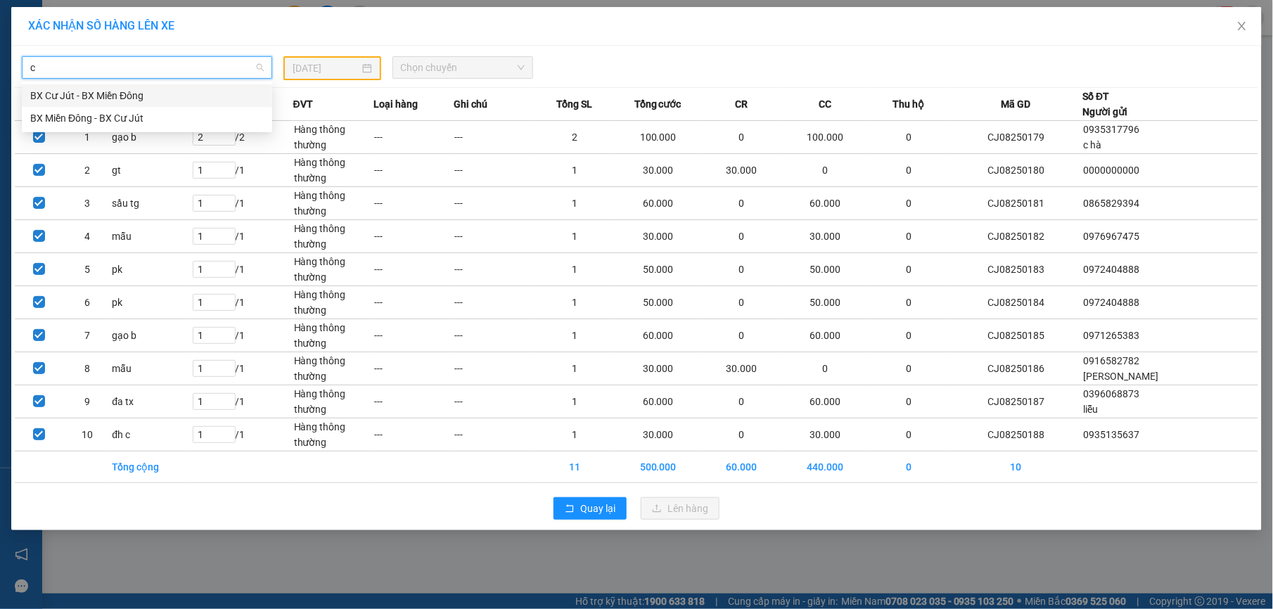
type input "cư"
click at [170, 93] on div "BX Cư Jút - BX Miền Đông" at bounding box center [146, 95] width 233 height 15
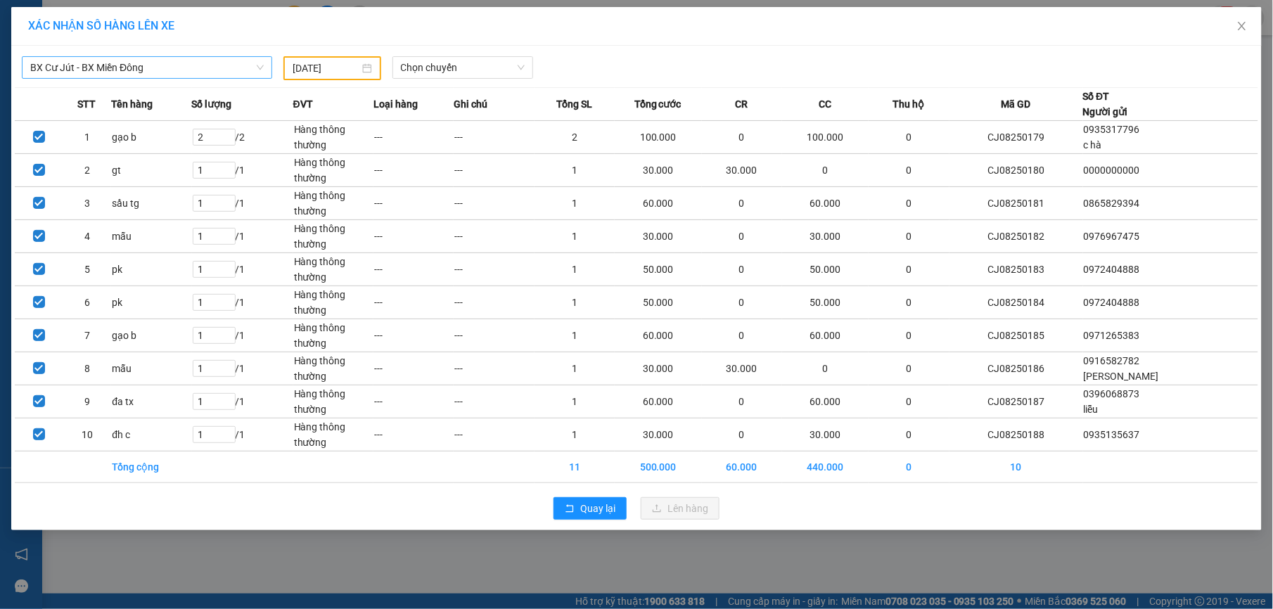
click at [361, 65] on div "[DATE]" at bounding box center [332, 67] width 79 height 15
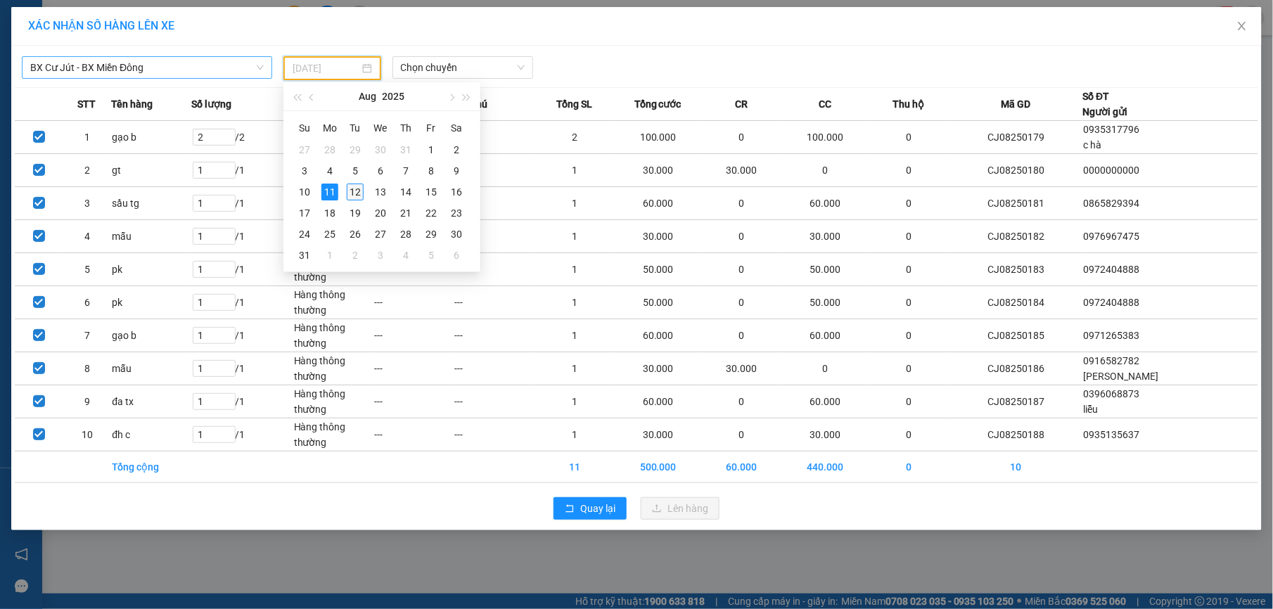
click at [358, 186] on div "12" at bounding box center [355, 192] width 17 height 17
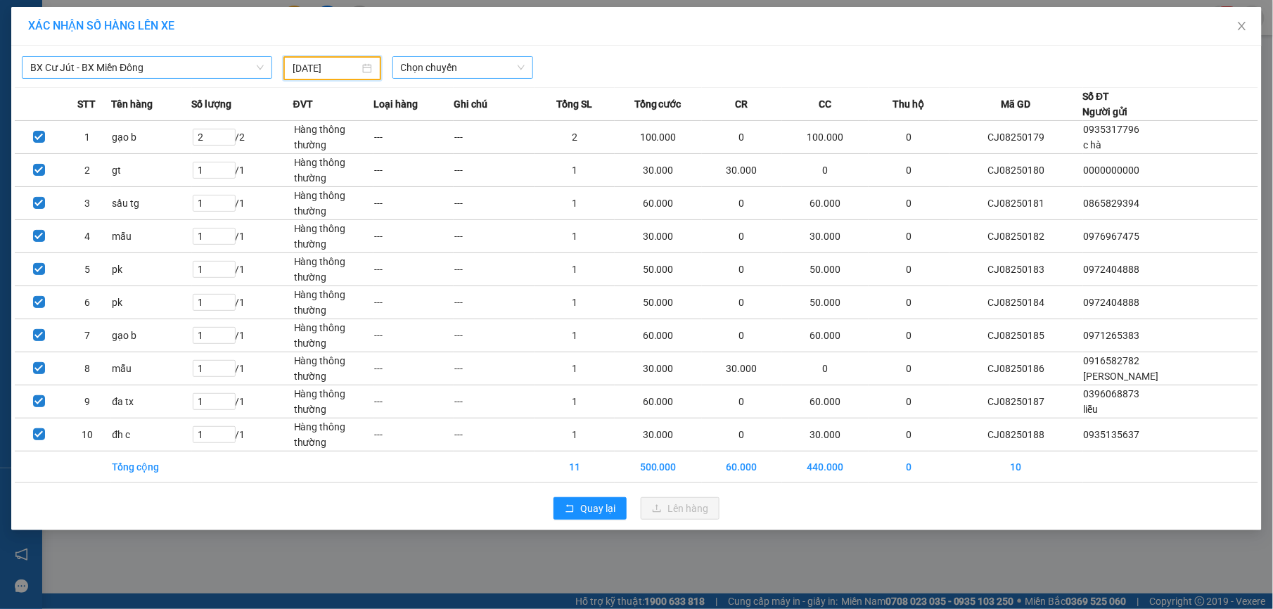
type input "[DATE]"
click at [462, 68] on span "Chọn chuyến" at bounding box center [463, 67] width 124 height 21
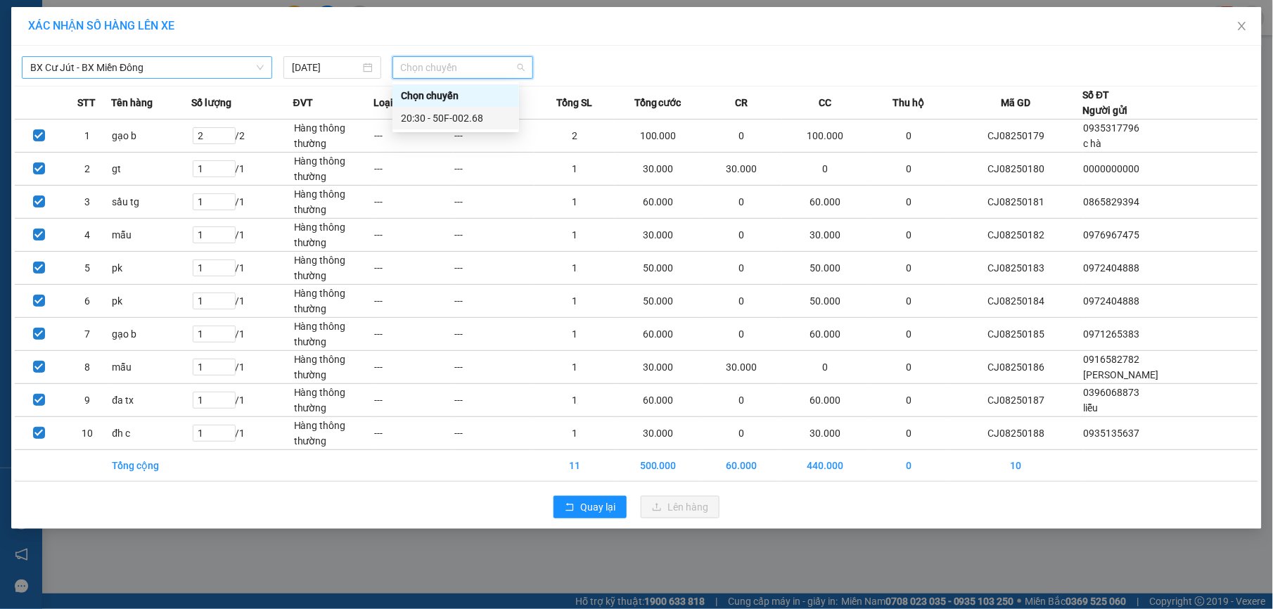
click at [468, 122] on div "20:30 - 50F-002.68" at bounding box center [456, 117] width 110 height 15
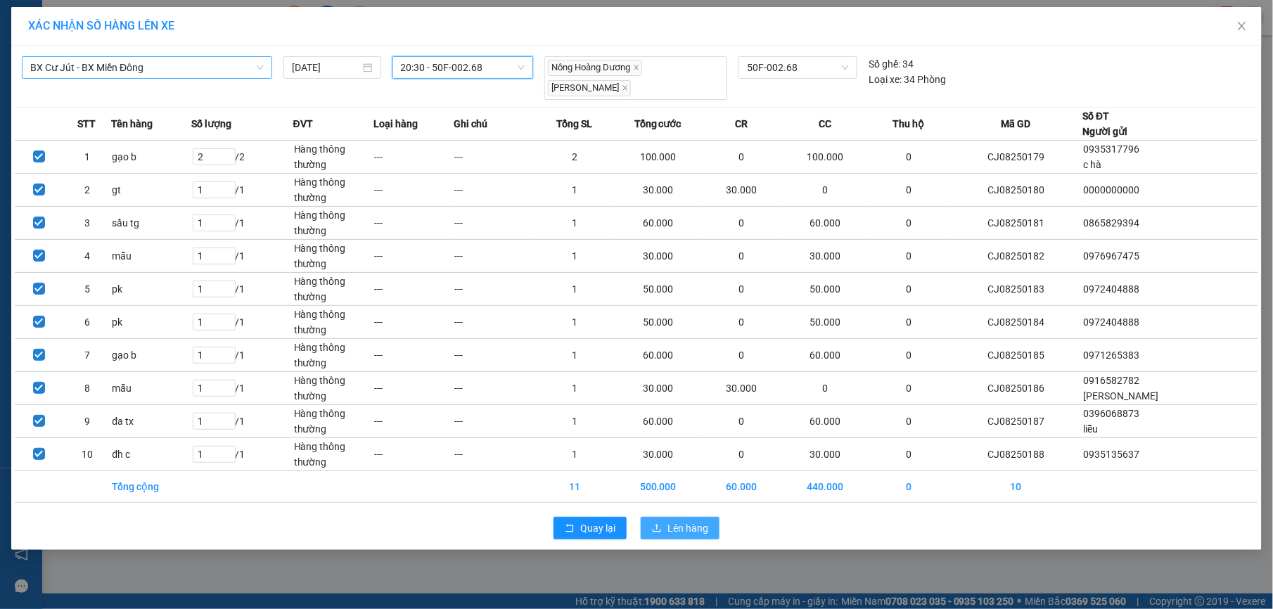
click at [679, 536] on span "Lên hàng" at bounding box center [687, 527] width 41 height 15
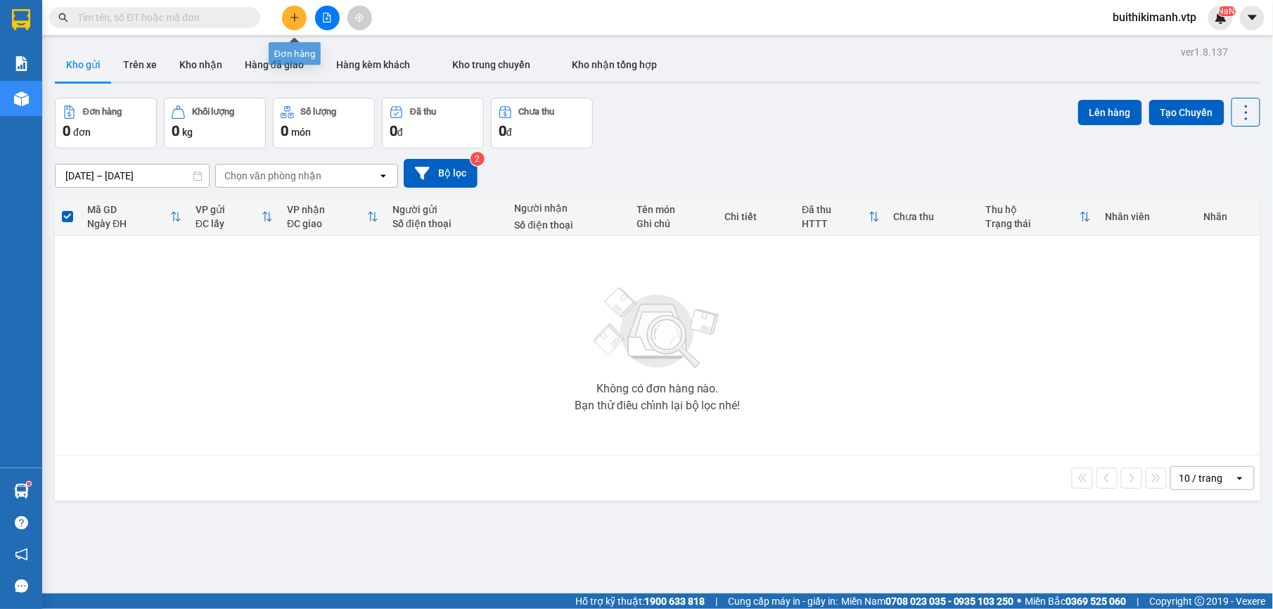
click at [286, 13] on button at bounding box center [294, 18] width 25 height 25
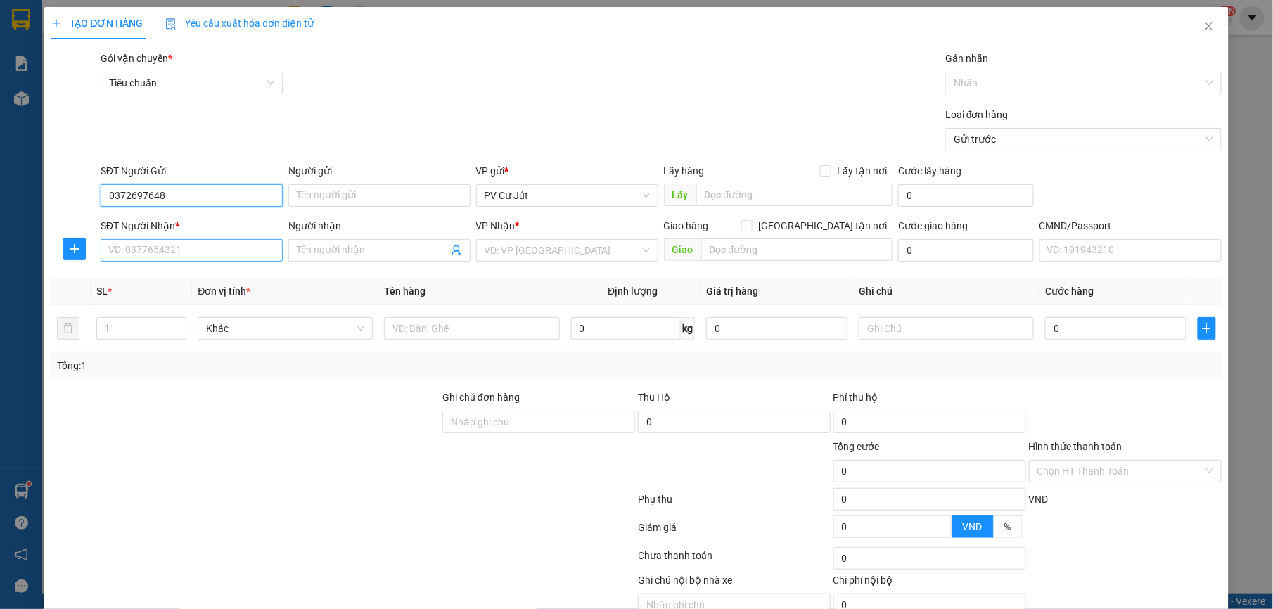
type input "0372697648"
click at [172, 255] on input "SĐT Người Nhận *" at bounding box center [192, 250] width 182 height 23
type input "0965933068"
click at [339, 256] on input "Người nhận" at bounding box center [372, 250] width 151 height 15
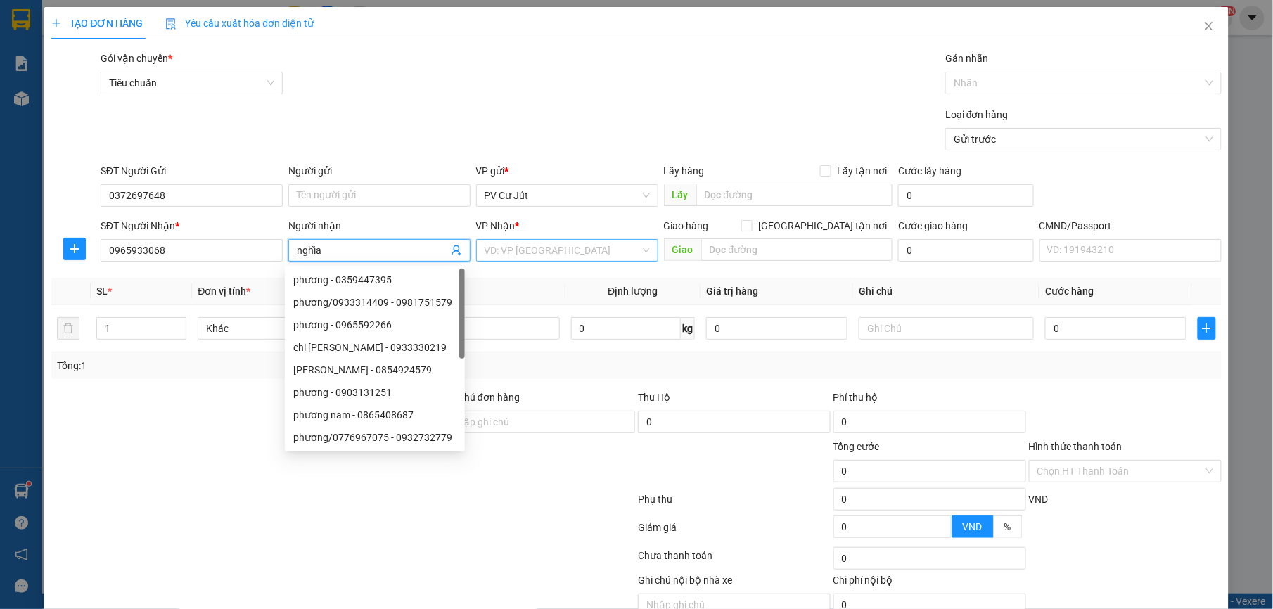
type input "nghĩa"
click at [547, 243] on input "search" at bounding box center [562, 250] width 155 height 21
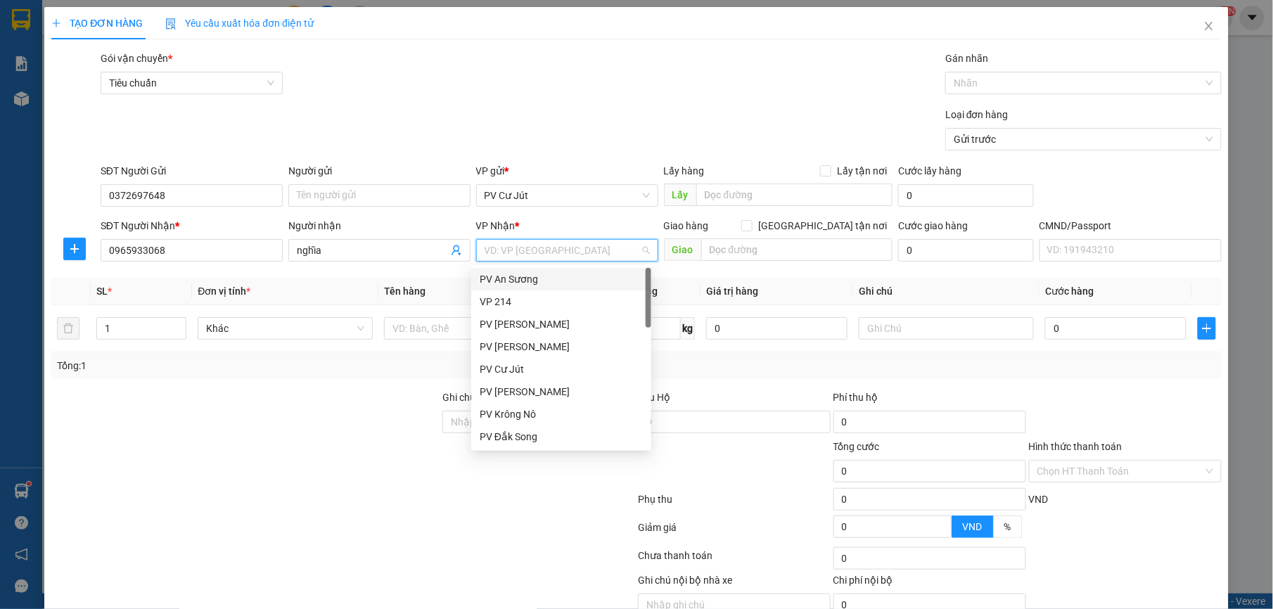
type input "b"
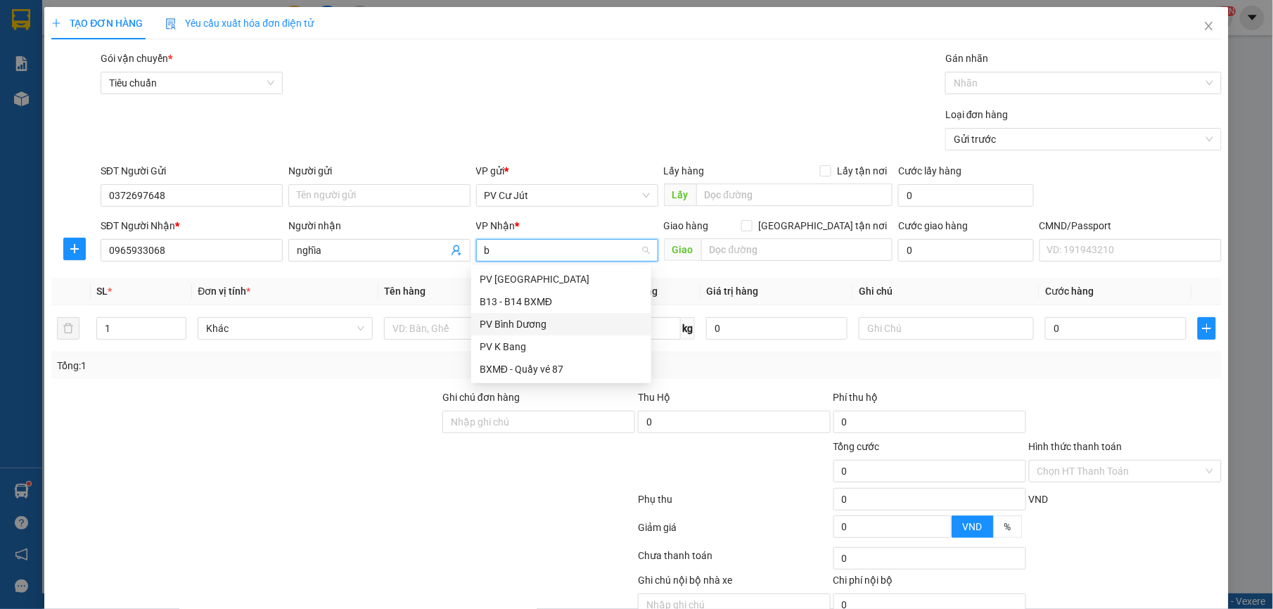
click at [563, 321] on div "PV Bình Dương" at bounding box center [561, 323] width 163 height 15
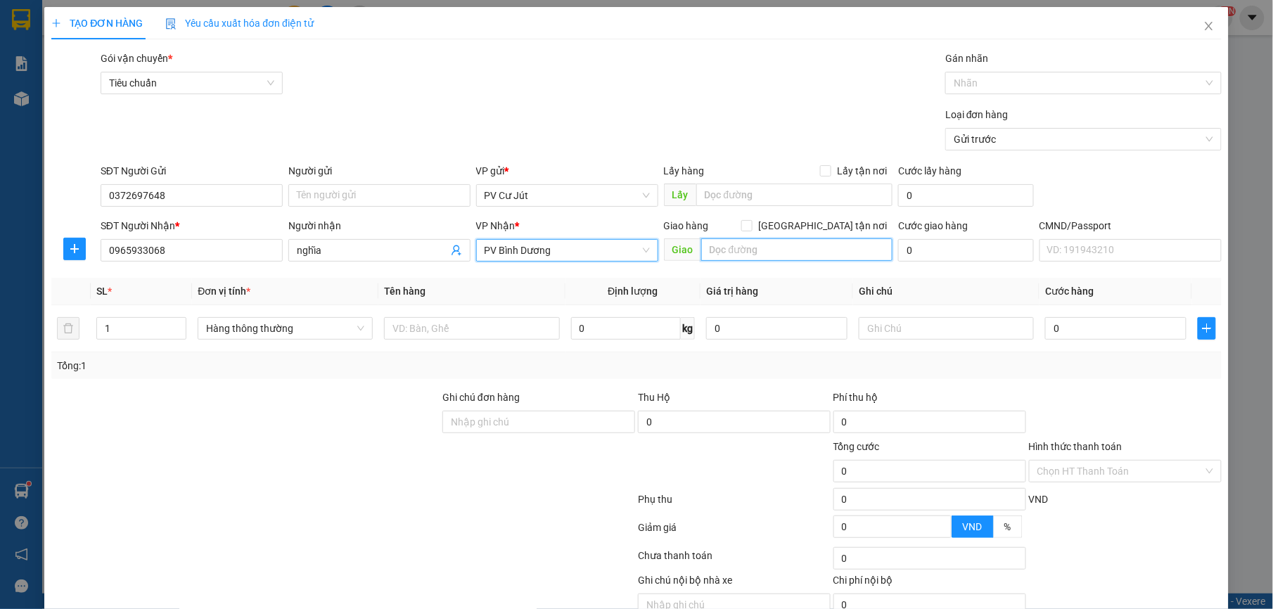
click at [736, 252] on input "text" at bounding box center [797, 249] width 192 height 23
type input "n4 chợ đình"
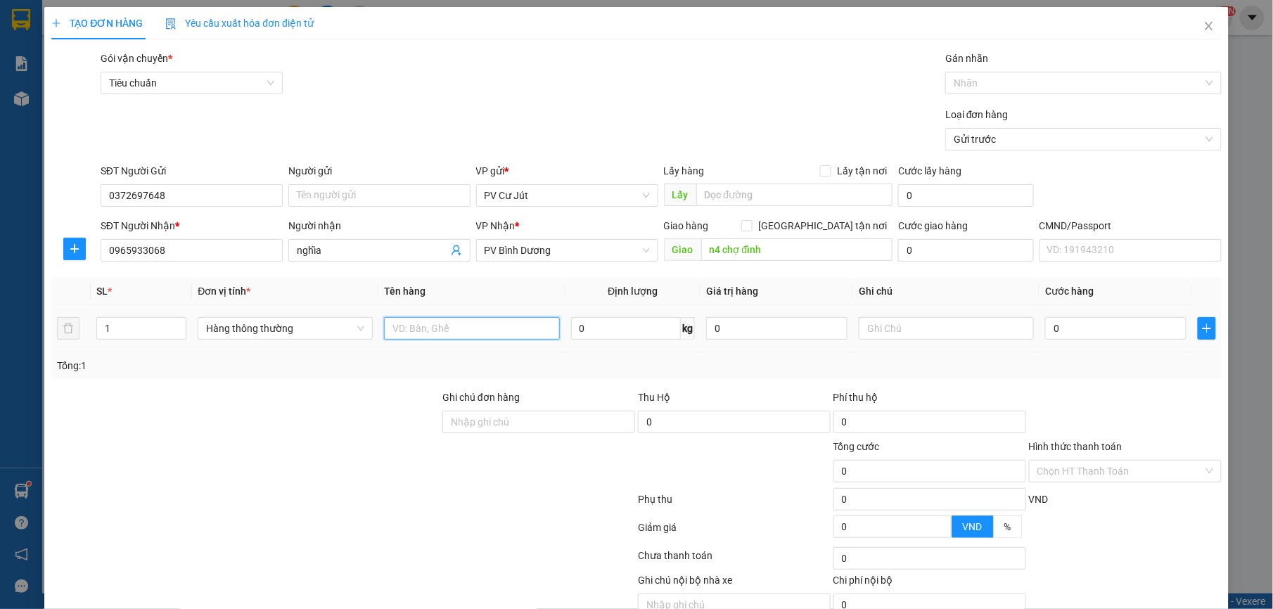
click at [440, 330] on input "text" at bounding box center [471, 328] width 175 height 23
type input "tx [GEOGRAPHIC_DATA]"
click at [1109, 336] on input "0" at bounding box center [1115, 328] width 141 height 23
type input "7"
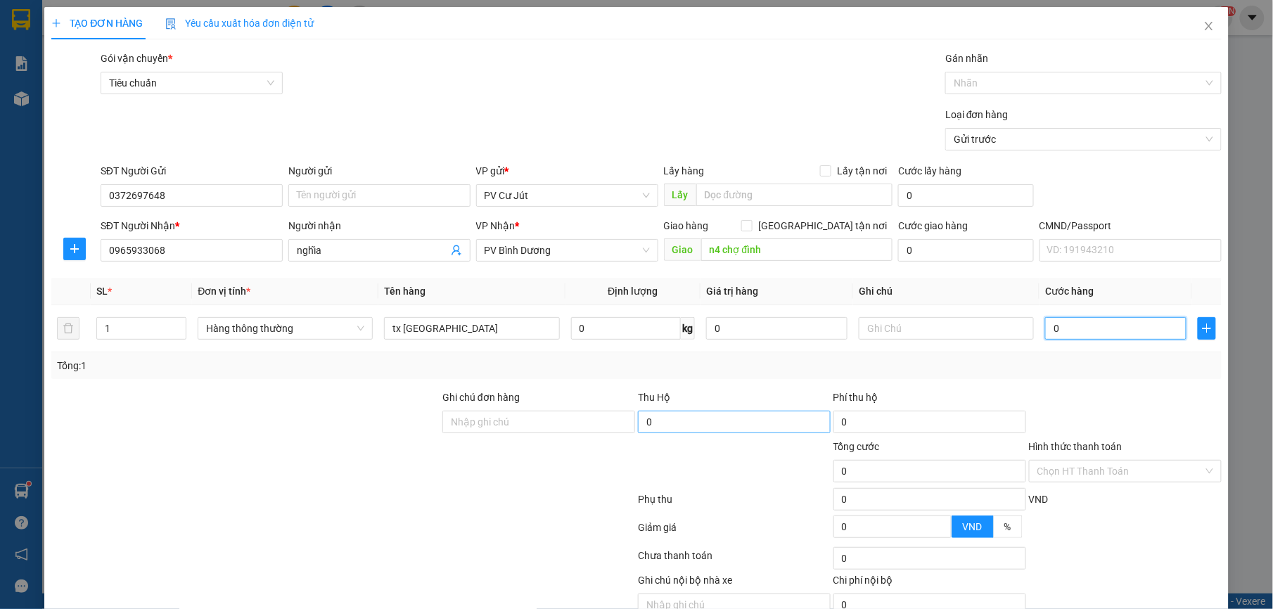
type input "7"
type input "70"
type input "700"
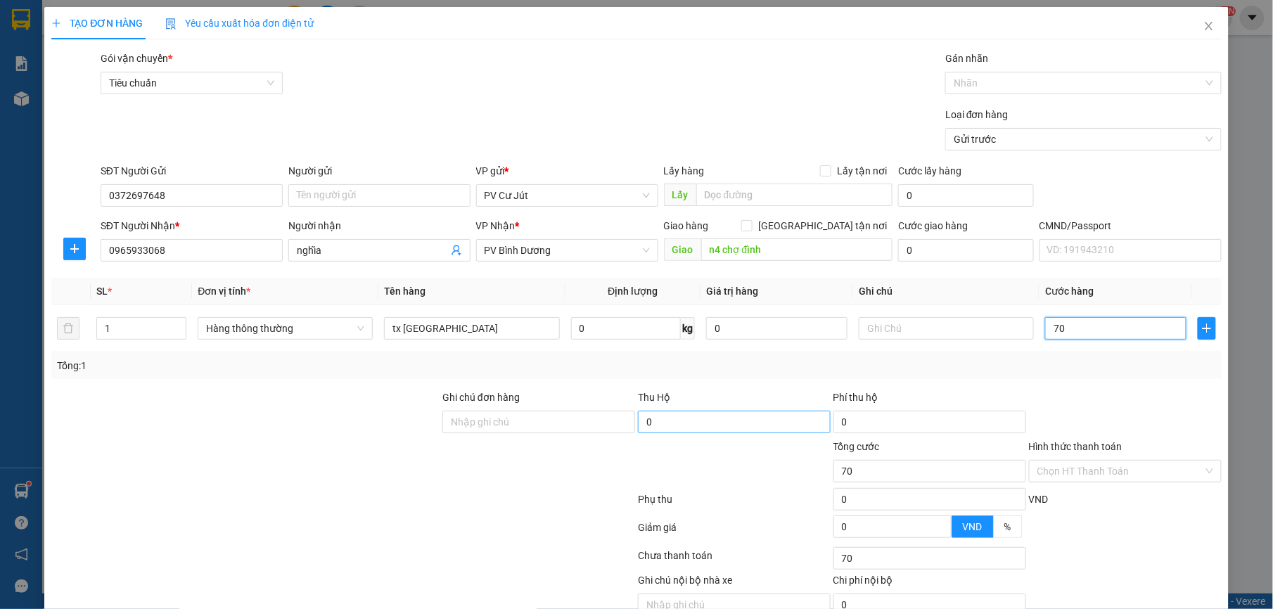
type input "700"
type input "7.000"
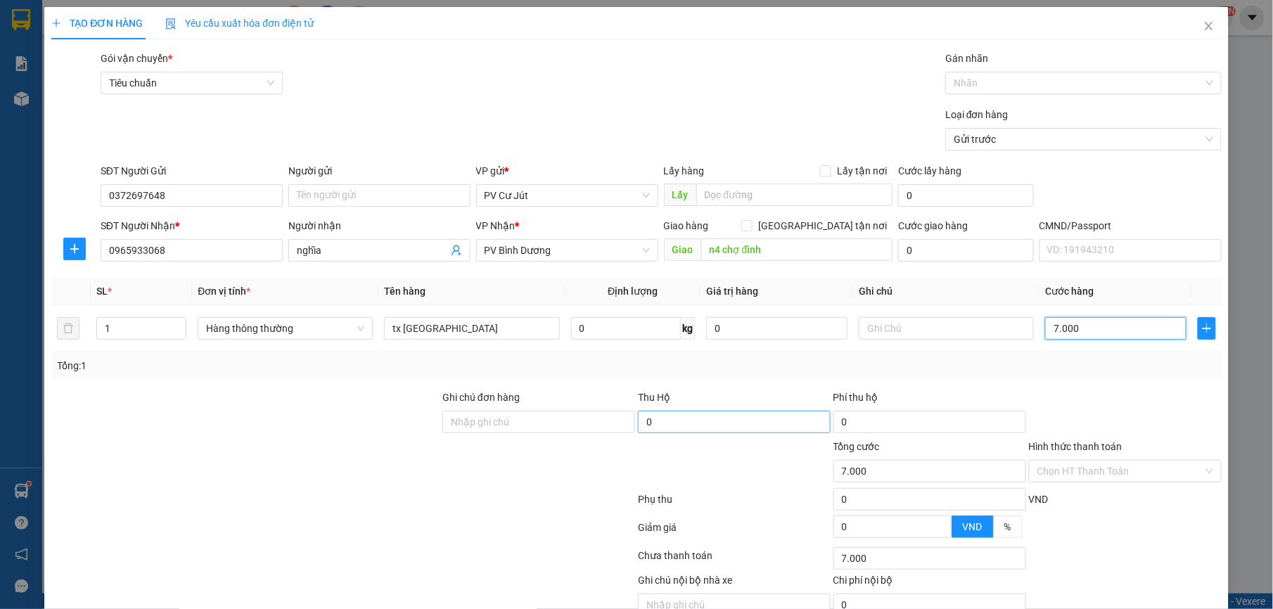
type input "70.000"
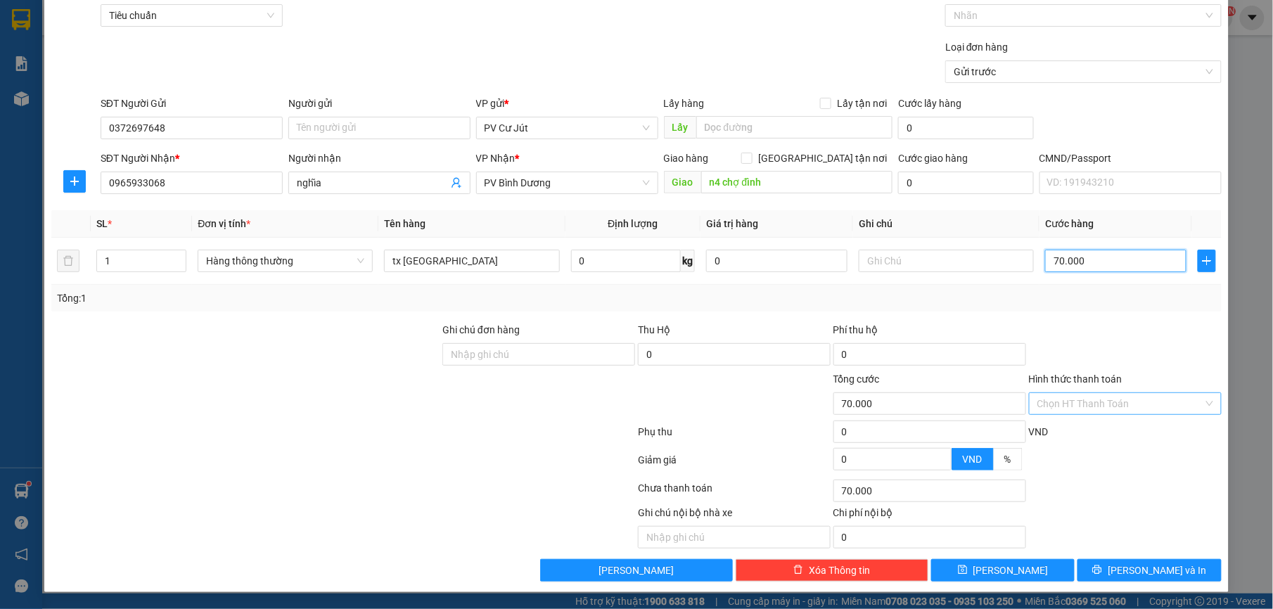
type input "70.000"
click at [1087, 406] on input "Hình thức thanh toán" at bounding box center [1120, 403] width 166 height 21
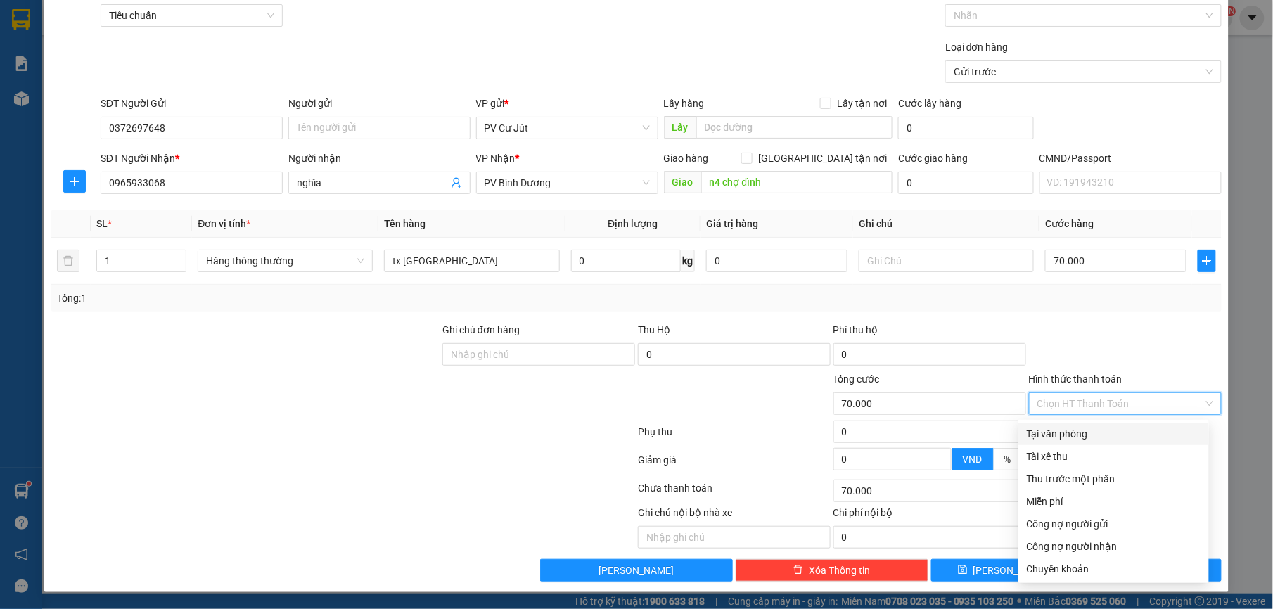
click at [1084, 426] on div "Tại văn phòng" at bounding box center [1114, 433] width 174 height 15
type input "0"
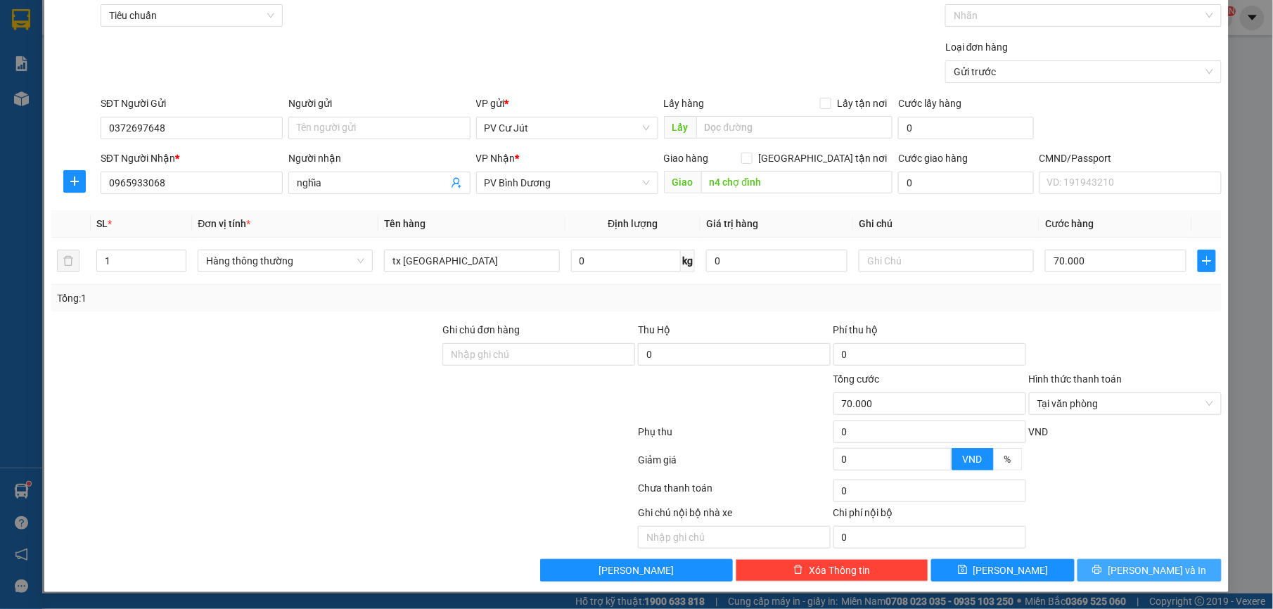
click at [1121, 580] on button "[PERSON_NAME] và In" at bounding box center [1148, 570] width 143 height 23
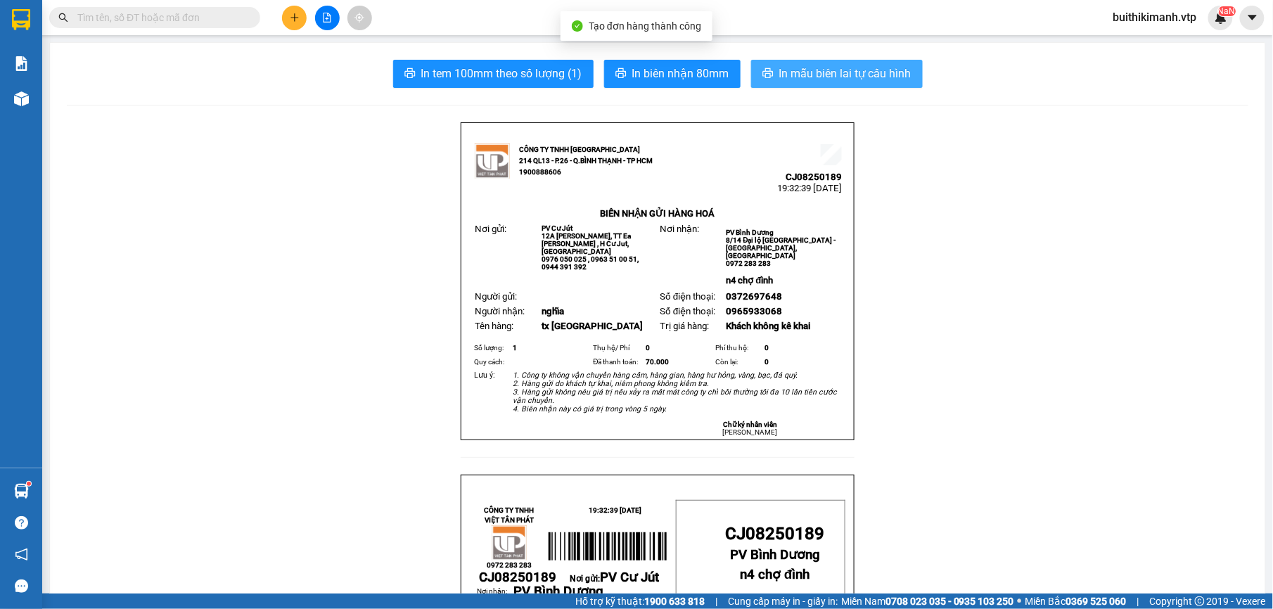
click at [836, 73] on span "In mẫu biên lai tự cấu hình" at bounding box center [845, 74] width 132 height 18
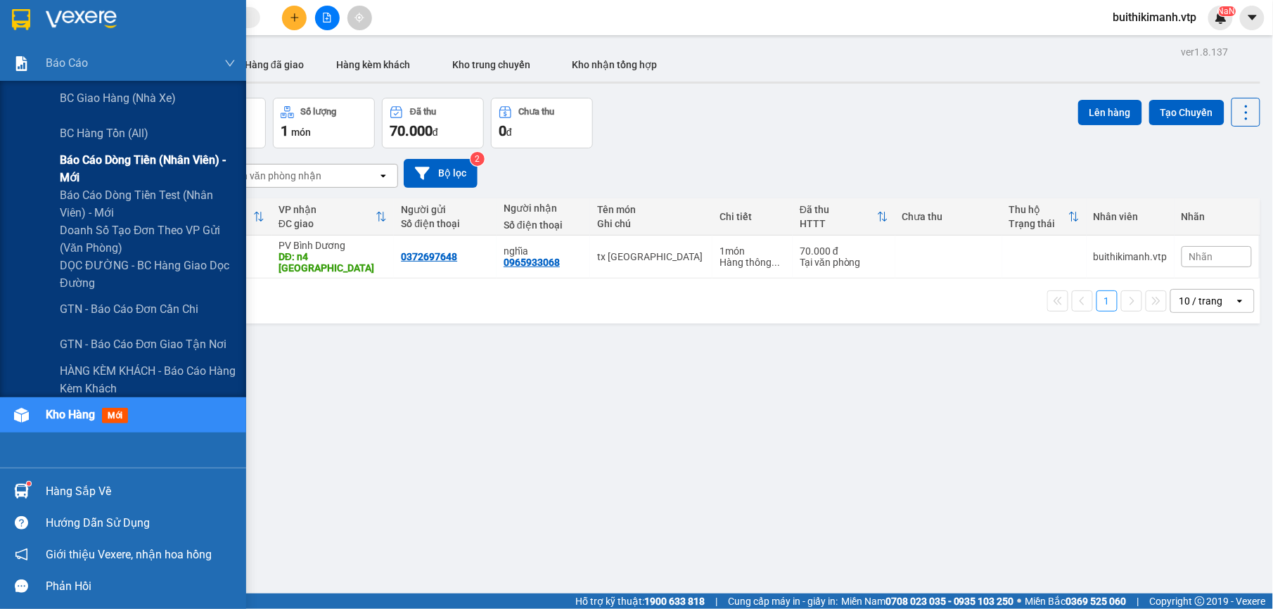
click at [118, 164] on span "Báo cáo dòng tiền (nhân viên) - mới" at bounding box center [148, 168] width 176 height 35
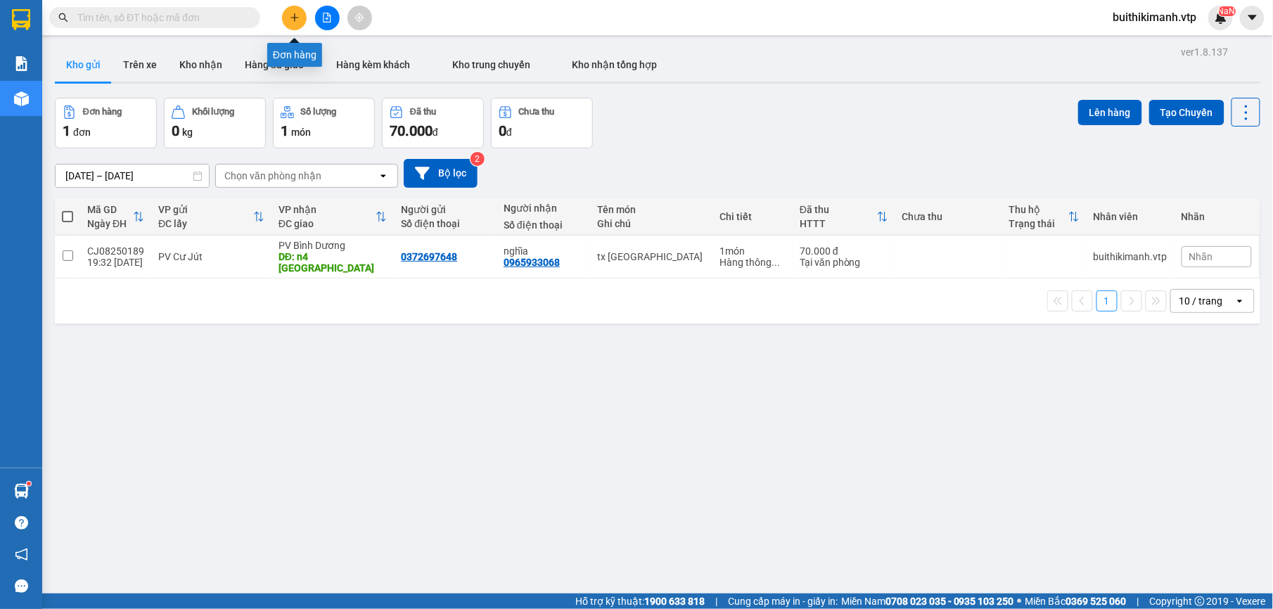
click at [293, 23] on button at bounding box center [294, 18] width 25 height 25
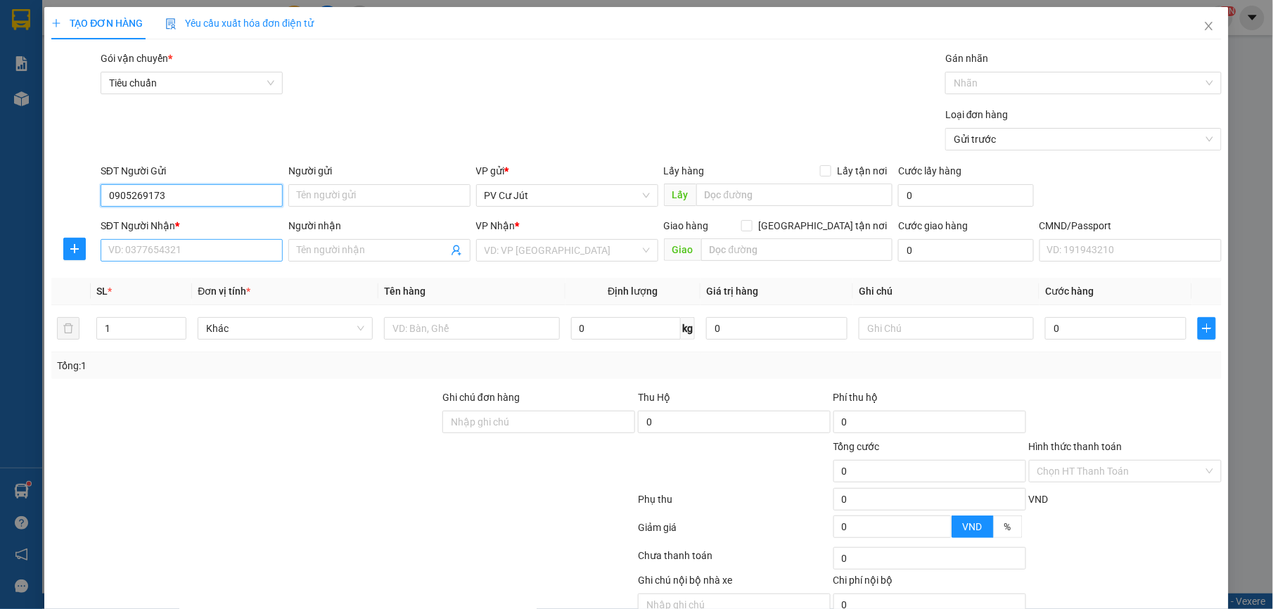
type input "0905269173"
click at [220, 253] on input "SĐT Người Nhận *" at bounding box center [192, 250] width 182 height 23
type input "0782586793"
click at [345, 243] on span at bounding box center [379, 250] width 182 height 23
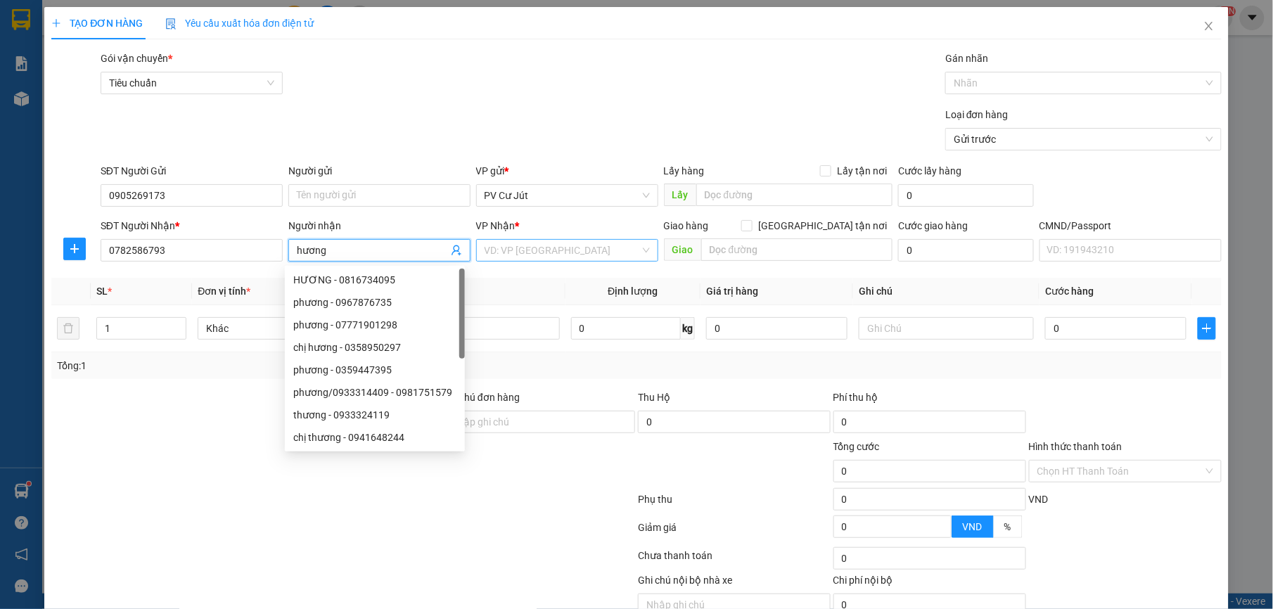
type input "hương"
click at [585, 253] on input "search" at bounding box center [562, 250] width 155 height 21
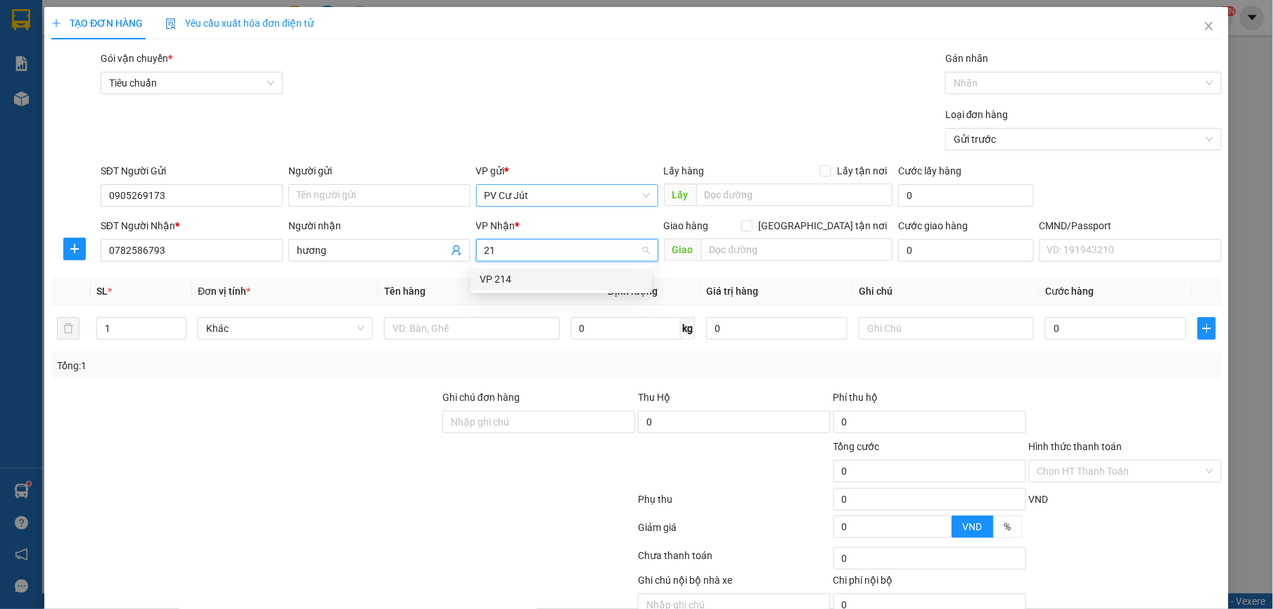
type input "214"
click at [544, 285] on div "VP 214" at bounding box center [561, 278] width 163 height 15
click at [491, 333] on input "text" at bounding box center [471, 328] width 175 height 23
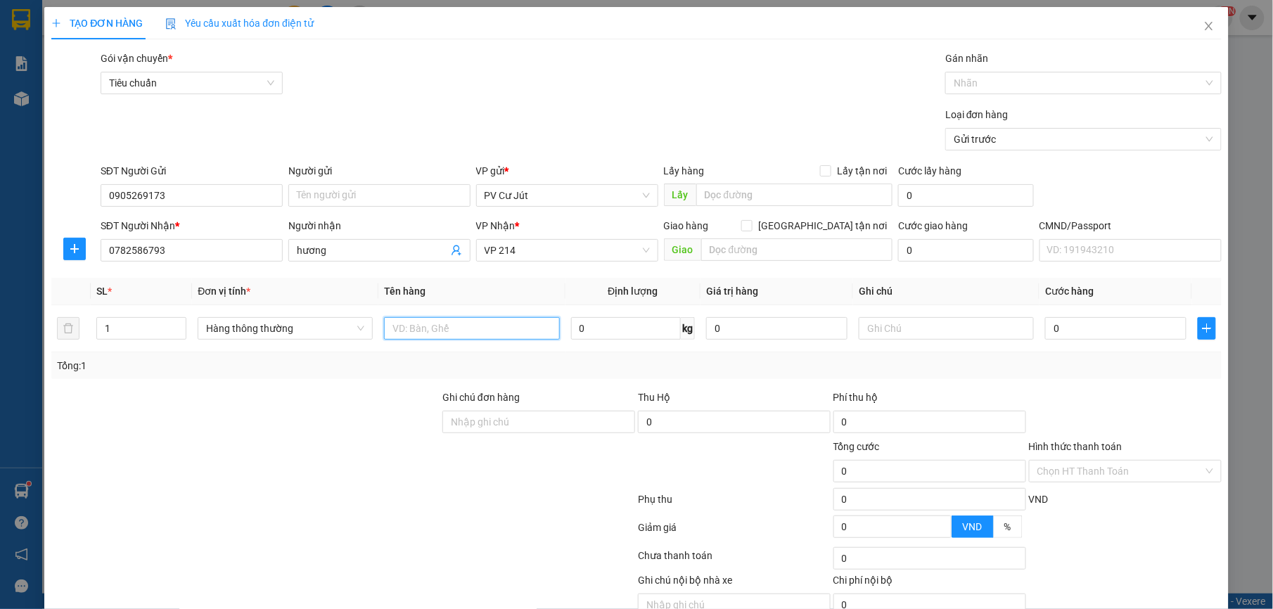
type input "d"
type input "đa"
click at [1094, 327] on input "0" at bounding box center [1115, 328] width 141 height 23
type input "74"
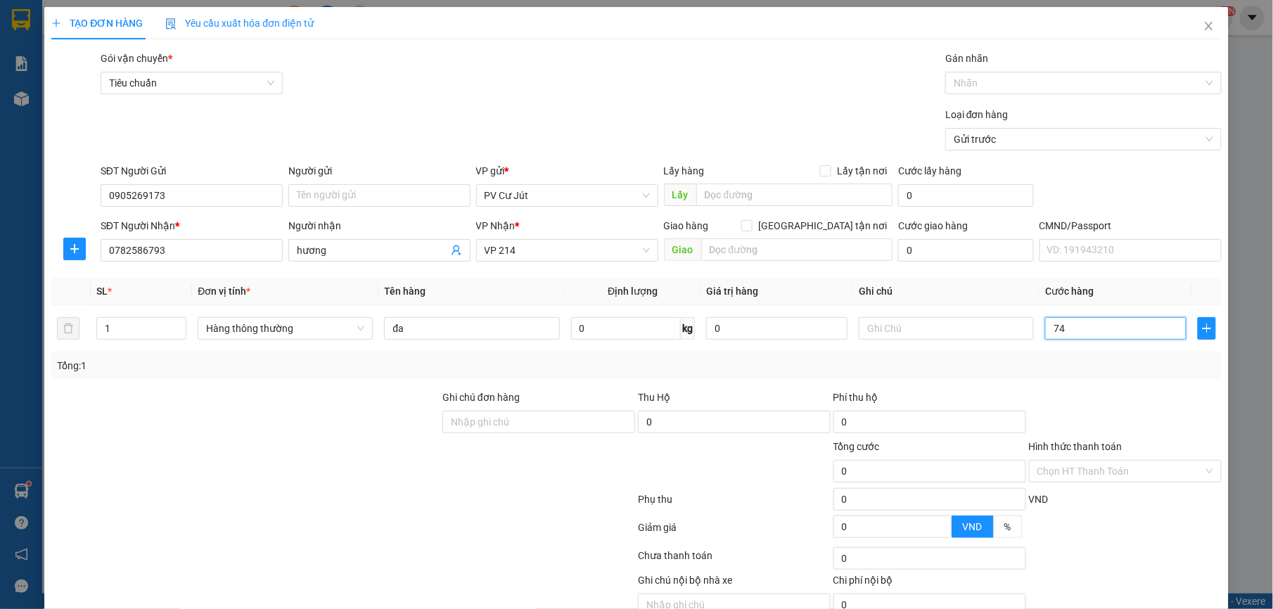
type input "74"
type input "7"
type input "0"
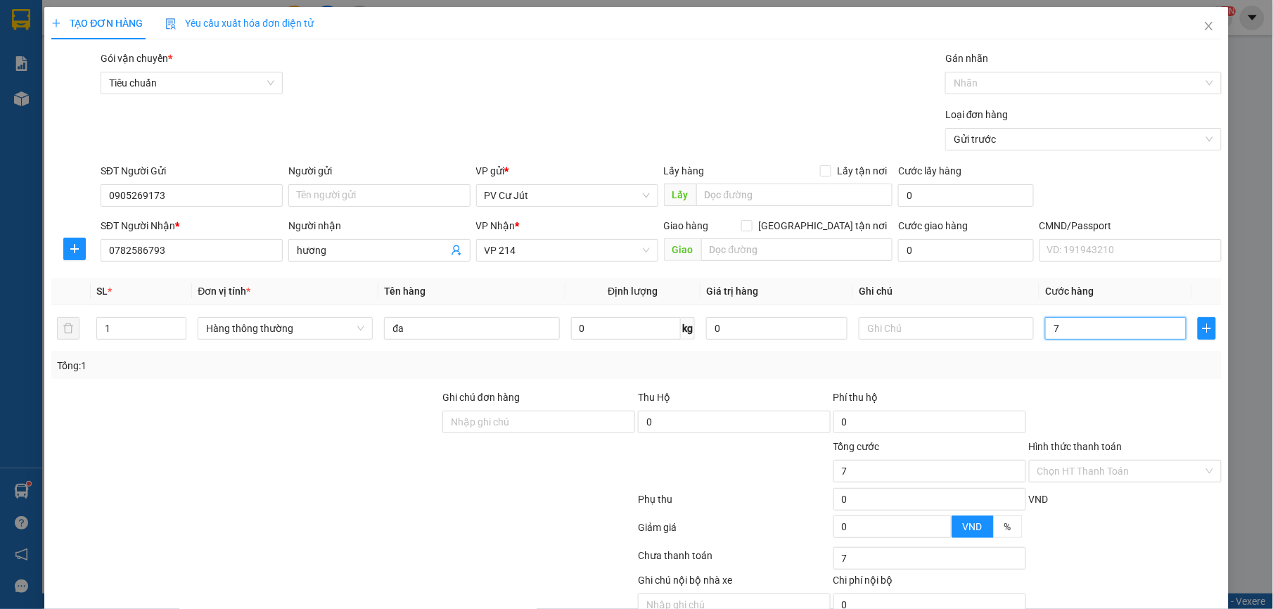
type input "0"
click at [1045, 330] on input "0" at bounding box center [1115, 328] width 141 height 23
type input "40"
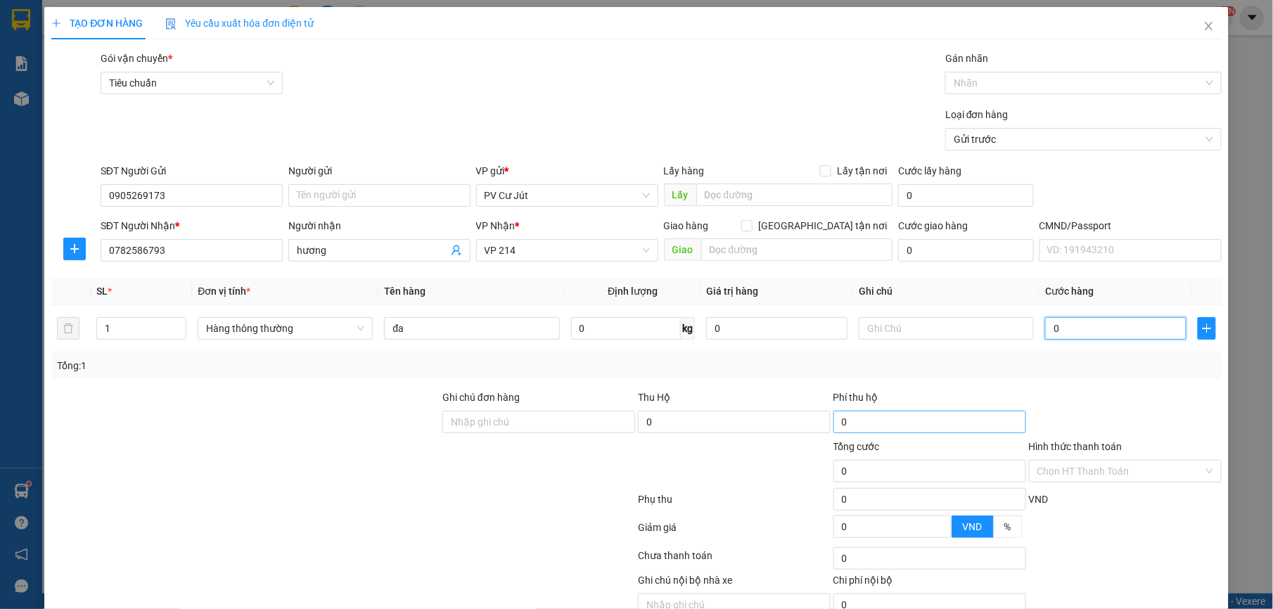
type input "40"
type input "400"
type input "4.000"
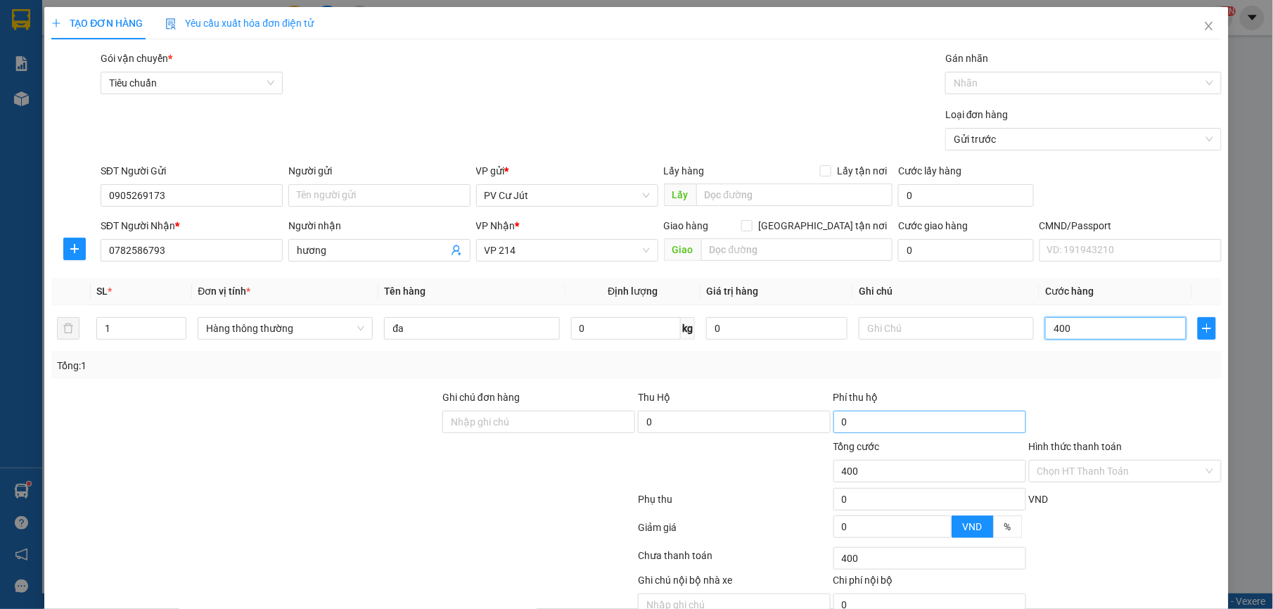
type input "4.000"
type input "40.000"
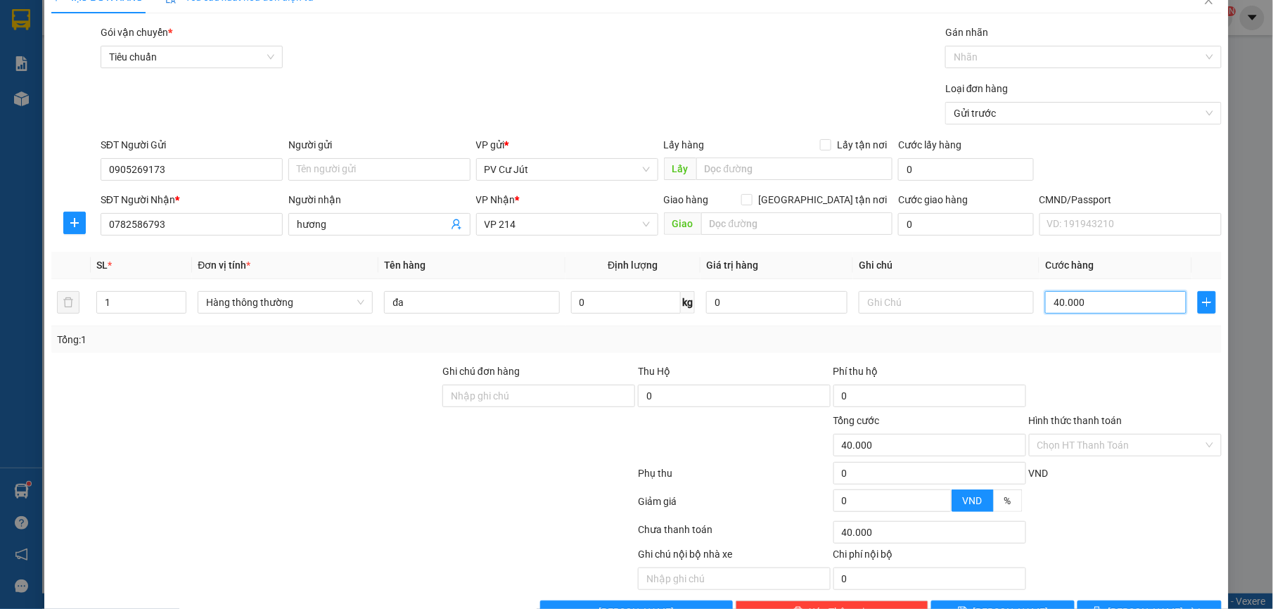
scroll to position [71, 0]
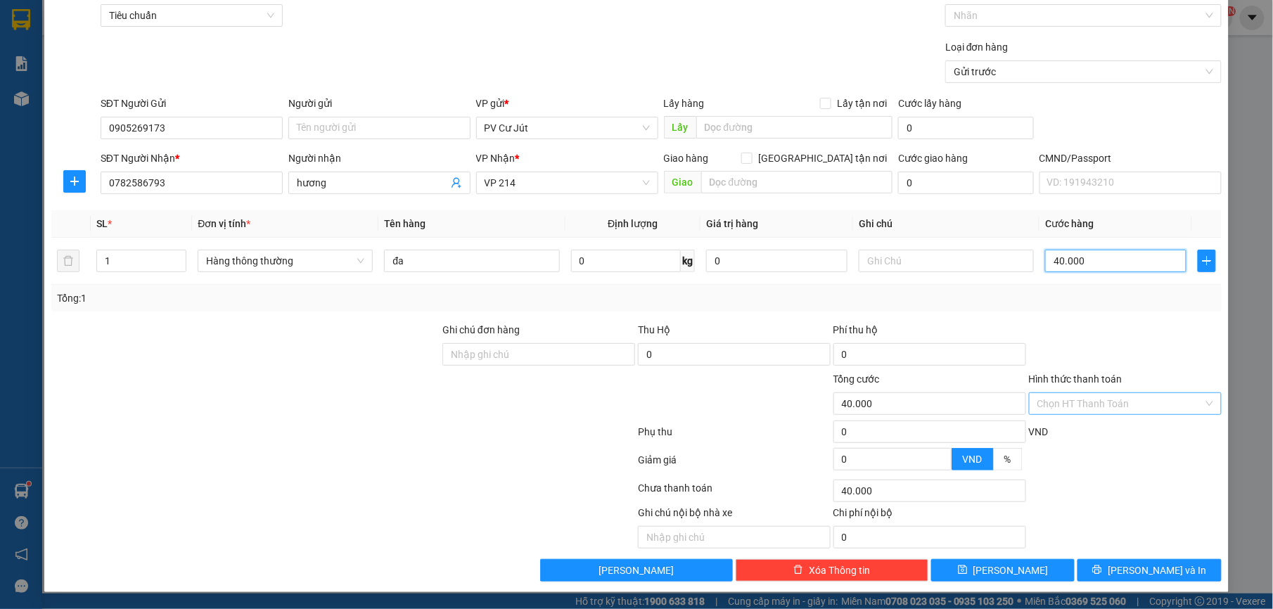
type input "40.000"
click at [1124, 405] on input "Hình thức thanh toán" at bounding box center [1120, 403] width 166 height 21
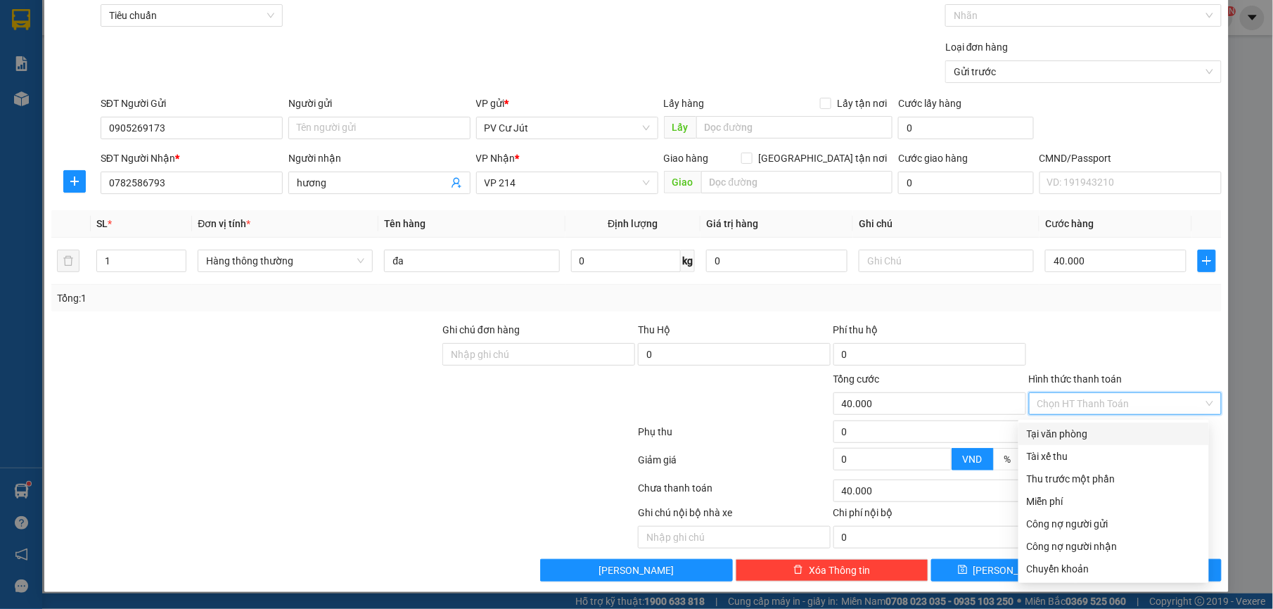
click at [1113, 434] on div "Tại văn phòng" at bounding box center [1114, 433] width 174 height 15
type input "0"
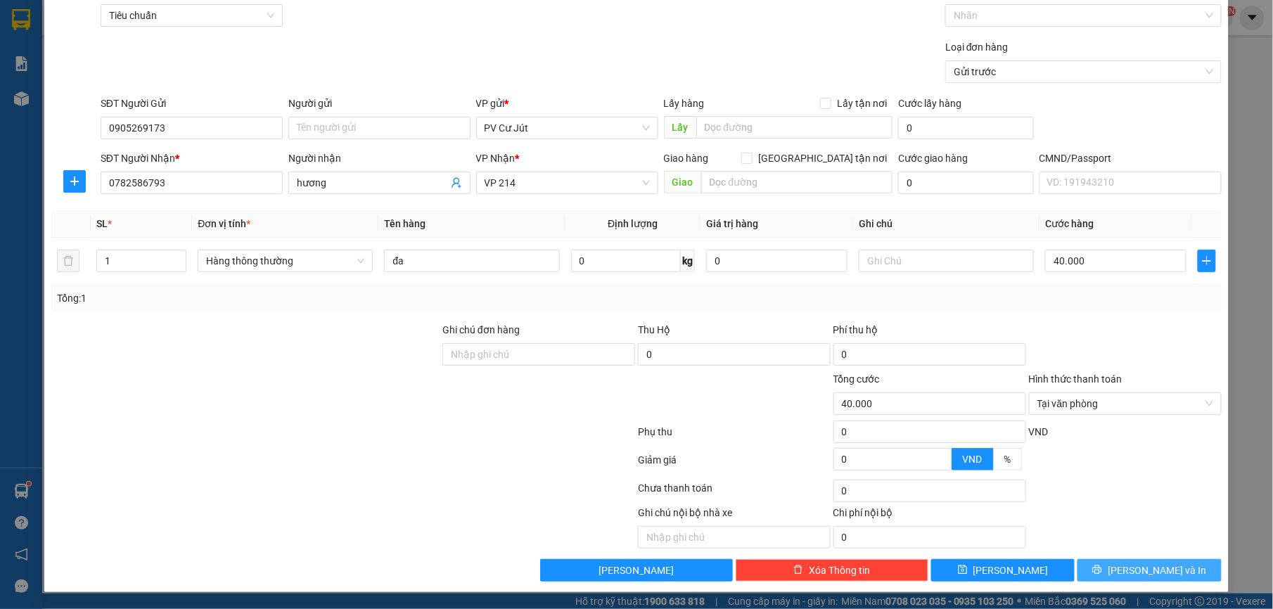
click at [1140, 563] on span "[PERSON_NAME] và In" at bounding box center [1157, 570] width 98 height 15
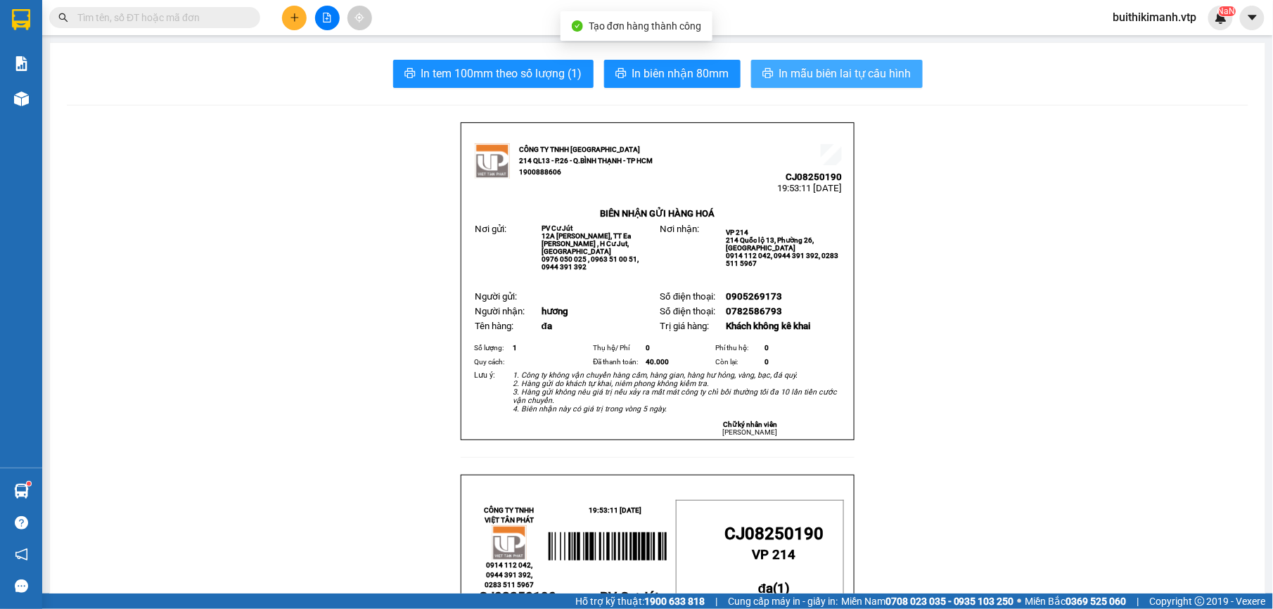
click at [845, 77] on span "In mẫu biên lai tự cấu hình" at bounding box center [845, 74] width 132 height 18
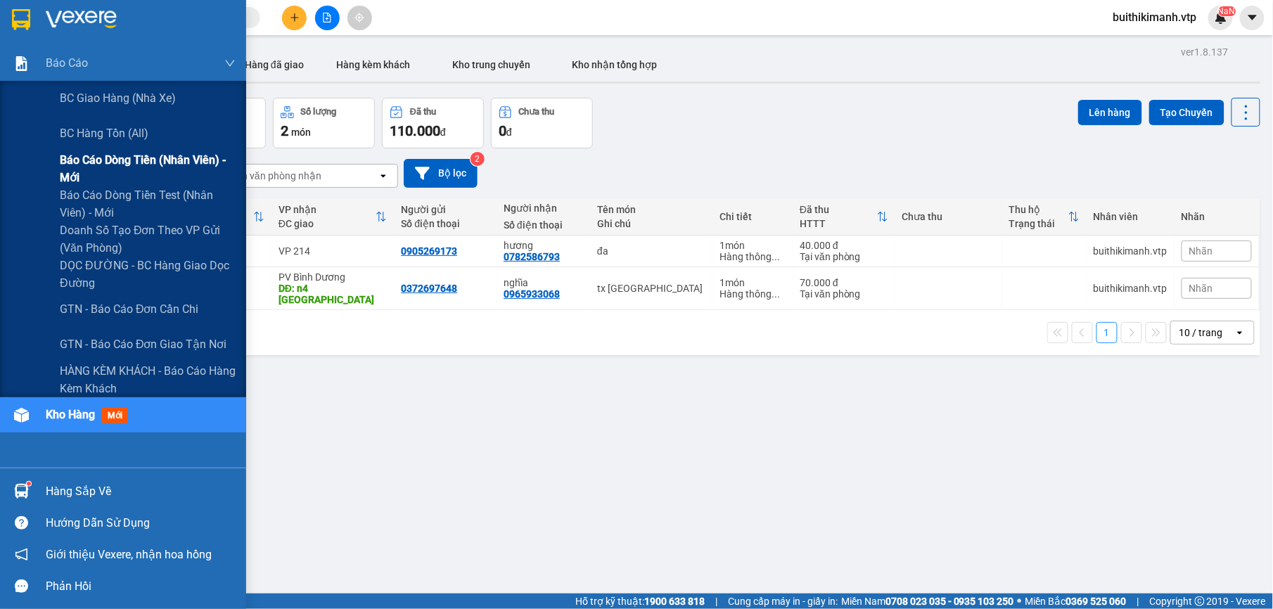
click at [96, 155] on span "Báo cáo dòng tiền (nhân viên) - mới" at bounding box center [148, 168] width 176 height 35
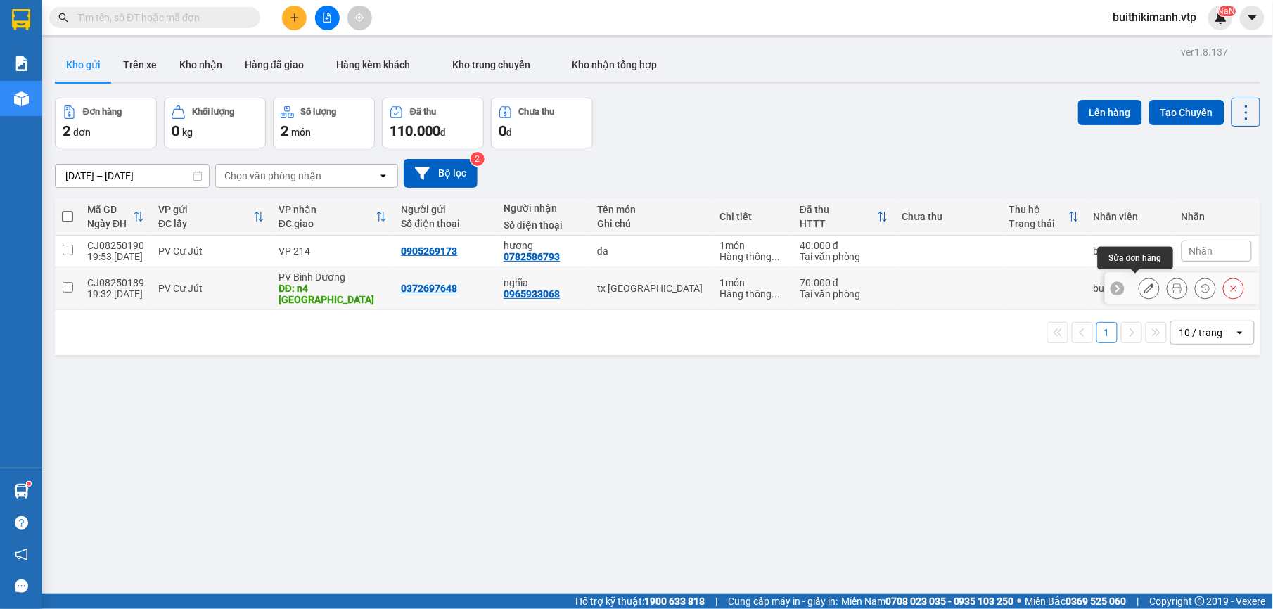
click at [1144, 287] on icon at bounding box center [1149, 288] width 10 height 10
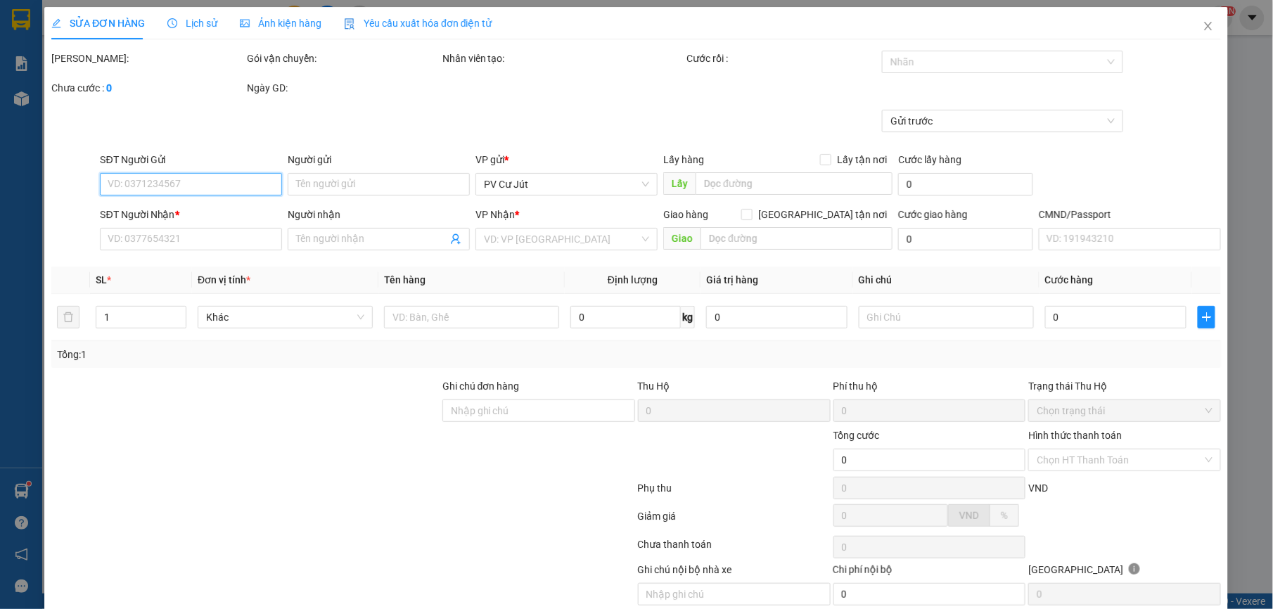
type input "0372697648"
type input "0965933068"
type input "nghĩa"
type input "n4 chợ đình"
type input "70.000"
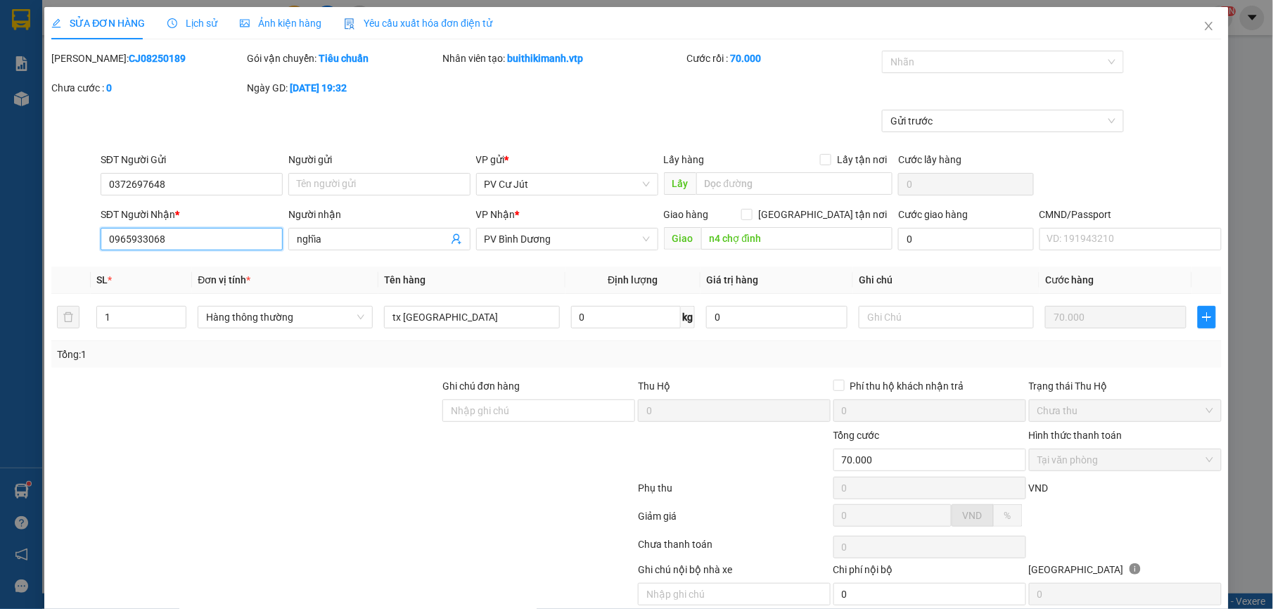
click at [153, 241] on input "0965933068" at bounding box center [192, 239] width 182 height 23
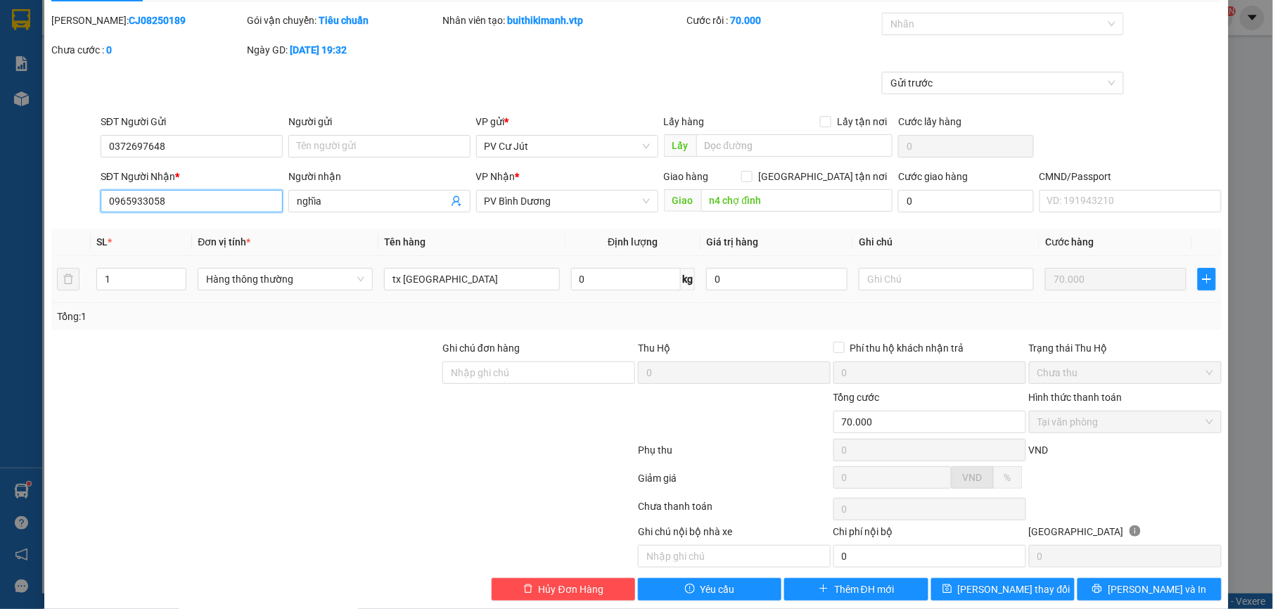
scroll to position [60, 0]
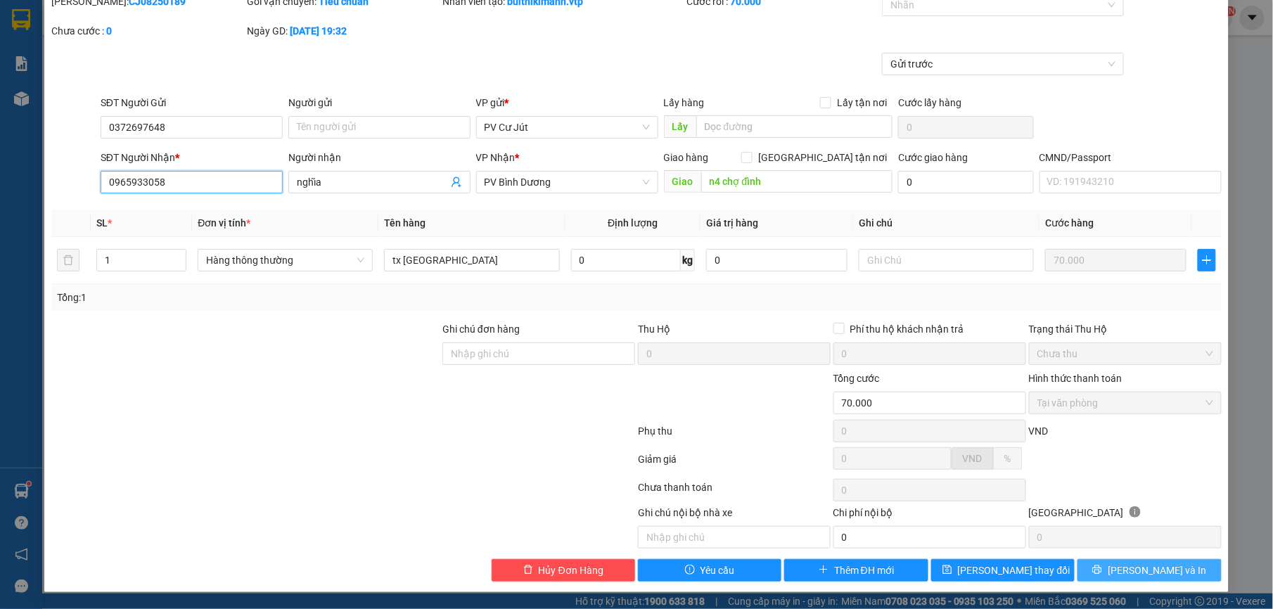
type input "0965933058"
click at [1098, 563] on button "[PERSON_NAME] và In" at bounding box center [1148, 570] width 143 height 23
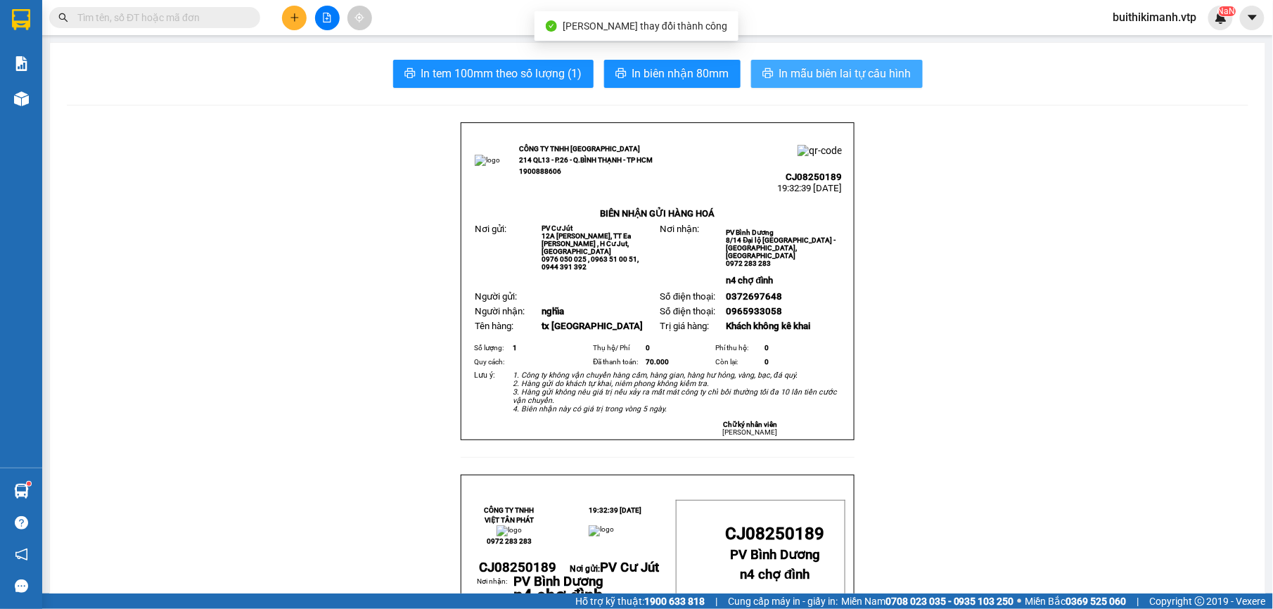
click at [850, 79] on span "In mẫu biên lai tự cấu hình" at bounding box center [845, 74] width 132 height 18
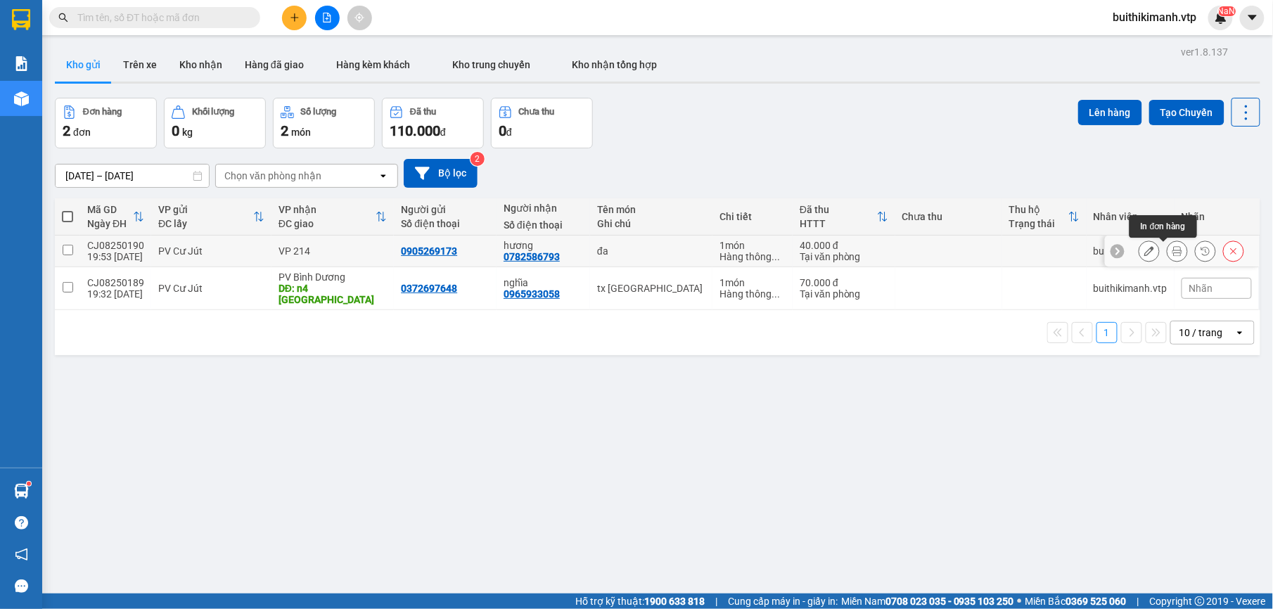
click at [1172, 252] on icon at bounding box center [1177, 251] width 10 height 10
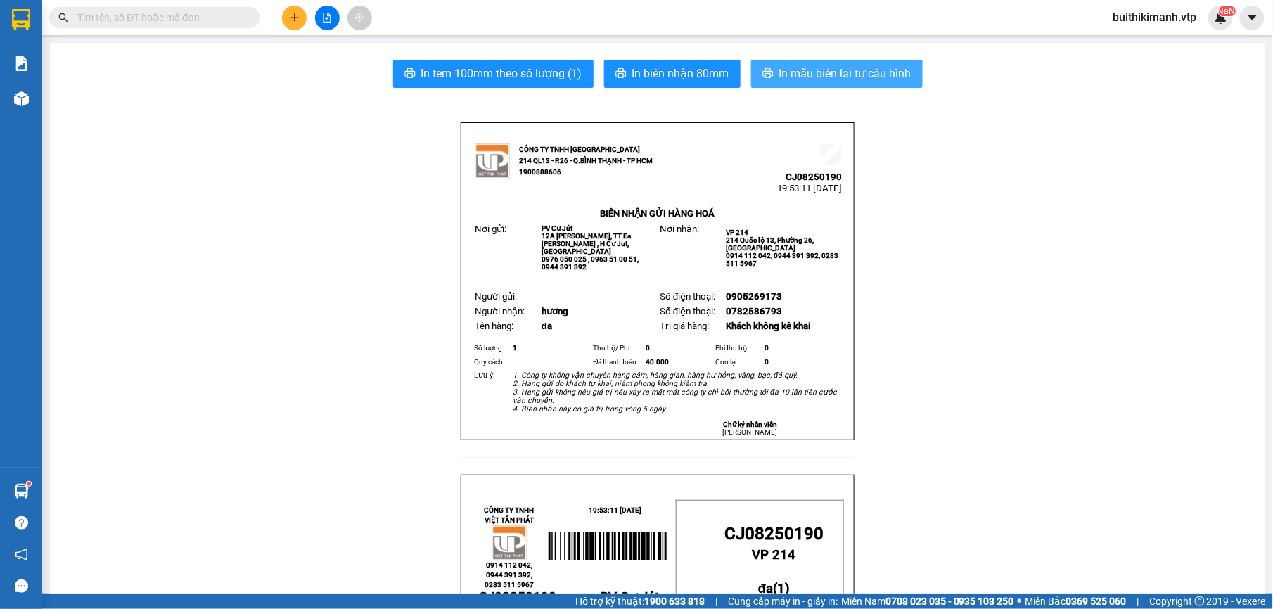
drag, startPoint x: 823, startPoint y: 82, endPoint x: 667, endPoint y: 158, distance: 173.9
click at [823, 79] on span "In mẫu biên lai tự cấu hình" at bounding box center [845, 74] width 132 height 18
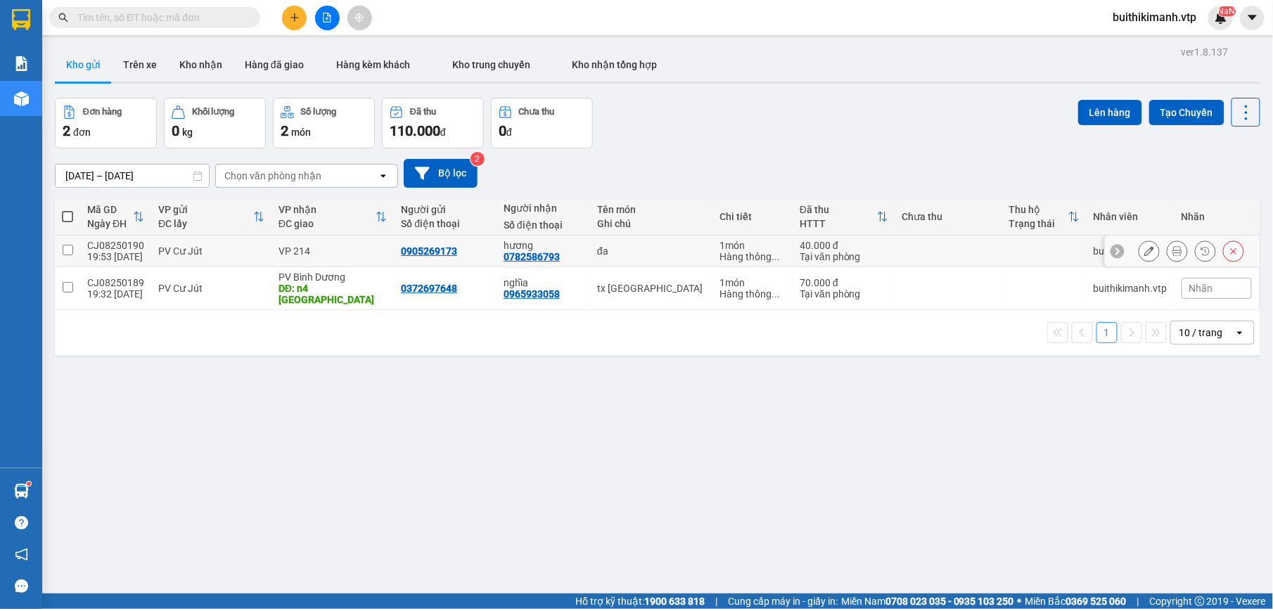
click at [898, 245] on td at bounding box center [948, 252] width 107 height 32
checkbox input "true"
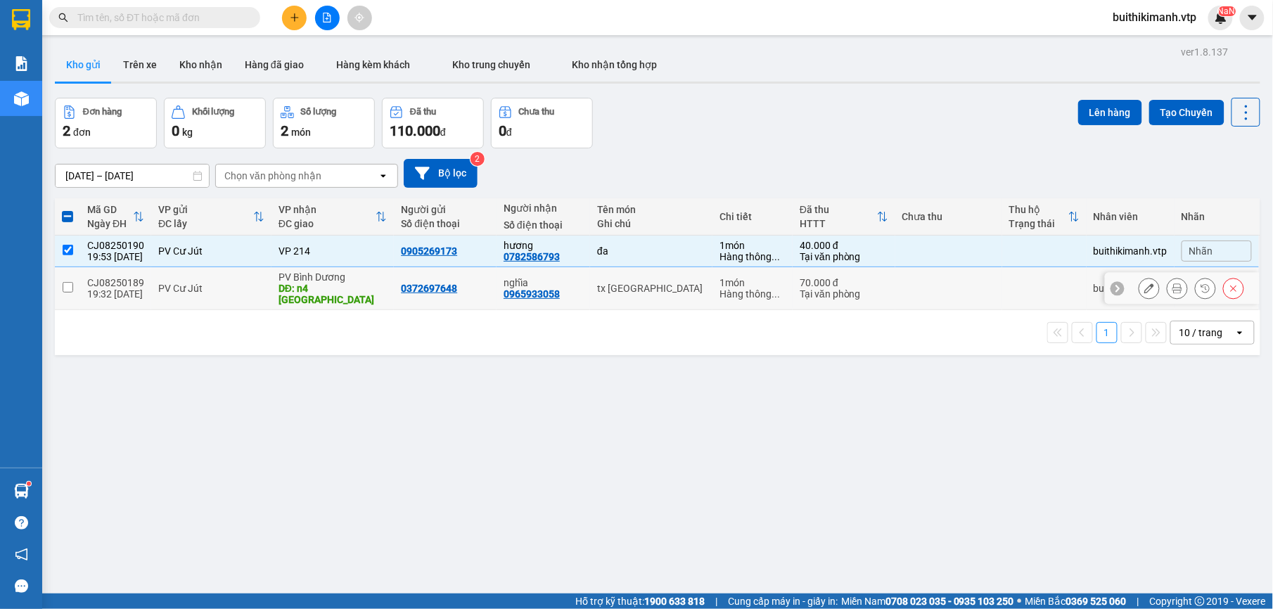
click at [841, 288] on div "Tại văn phòng" at bounding box center [844, 293] width 89 height 11
checkbox input "true"
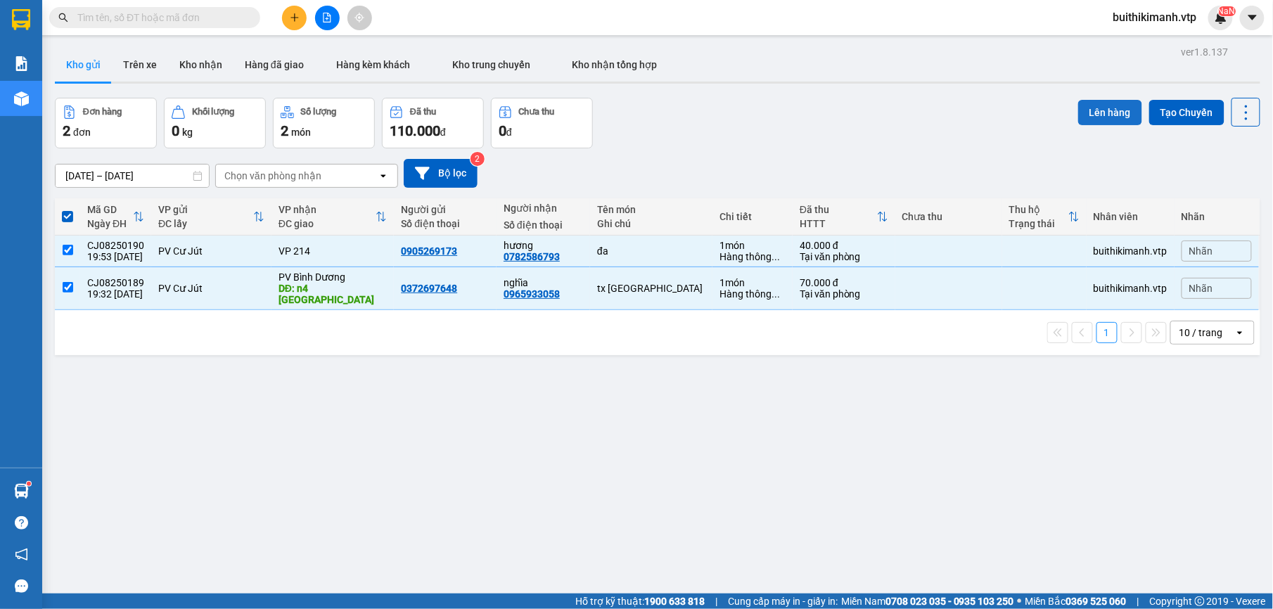
click at [1099, 113] on button "Lên hàng" at bounding box center [1110, 112] width 64 height 25
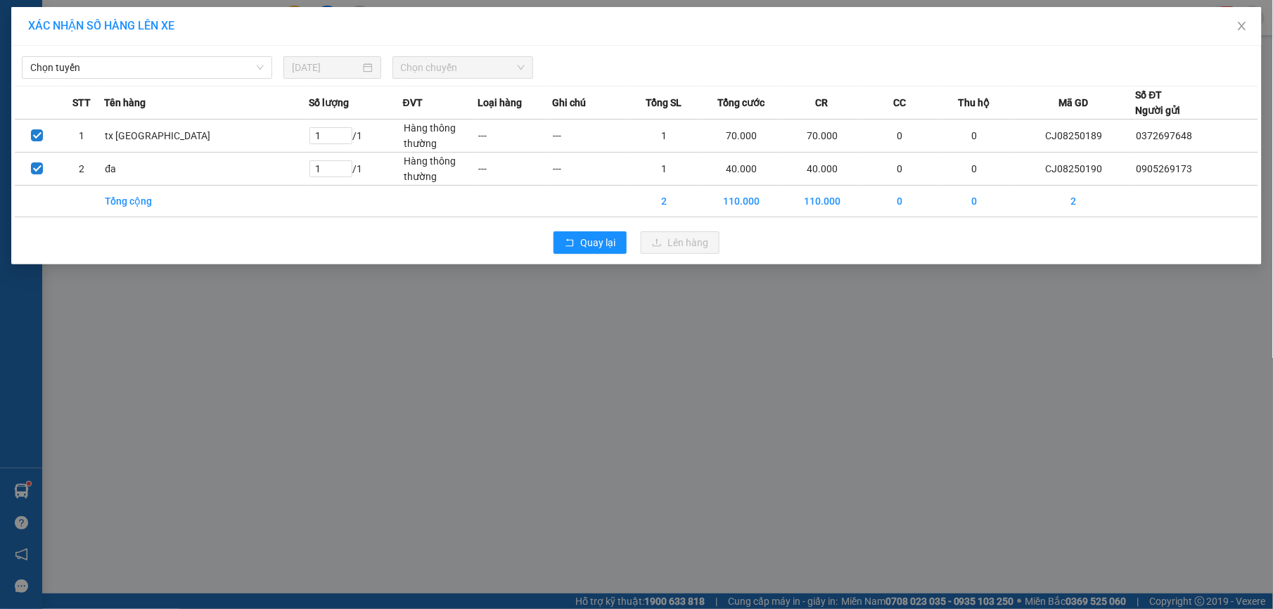
click at [218, 55] on div "Chọn tuyến [DATE] Chọn chuyến" at bounding box center [636, 64] width 1243 height 30
click at [218, 63] on span "Chọn tuyến" at bounding box center [146, 67] width 233 height 21
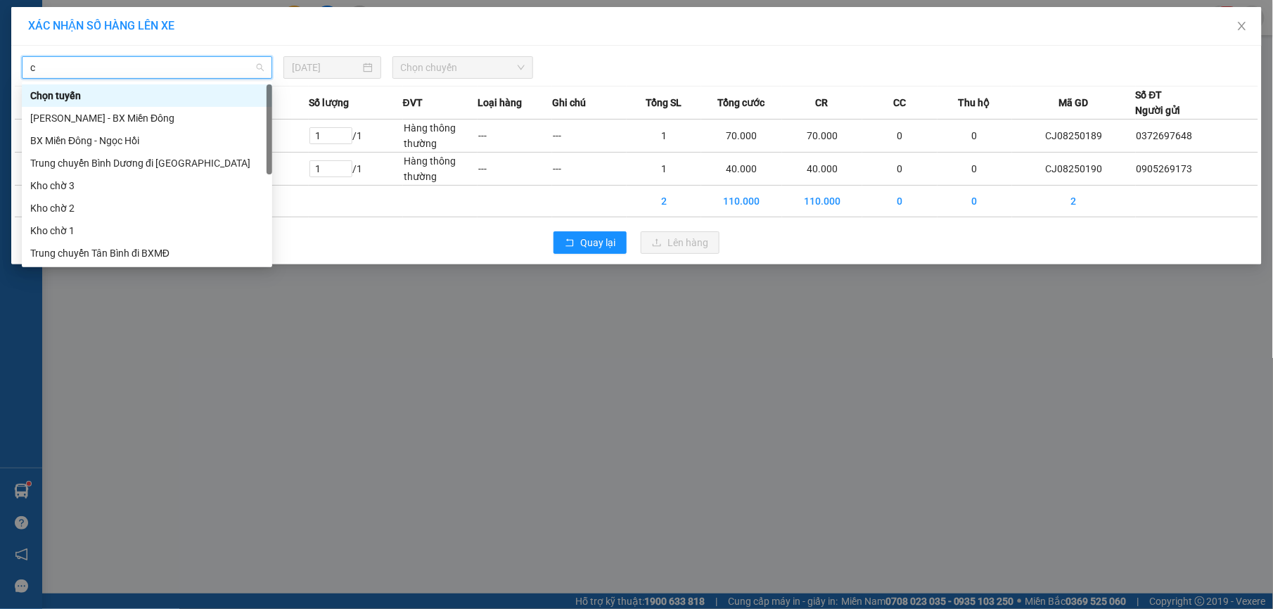
type input "cu"
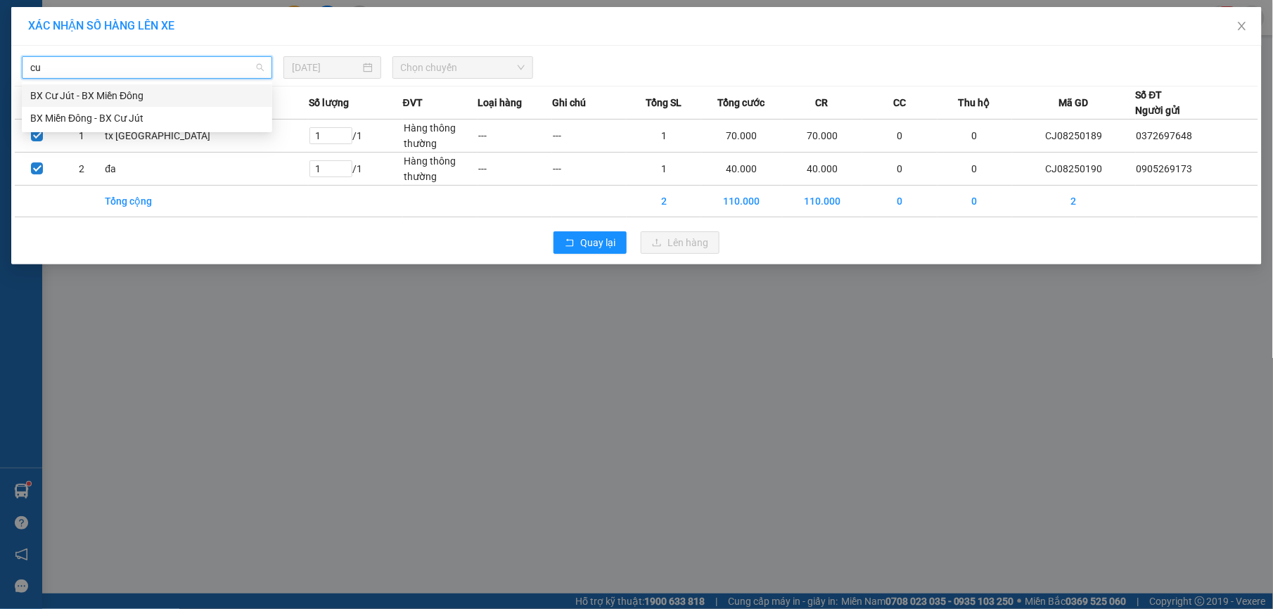
click at [203, 86] on div "BX Cư Jút - BX Miền Đông" at bounding box center [147, 95] width 250 height 23
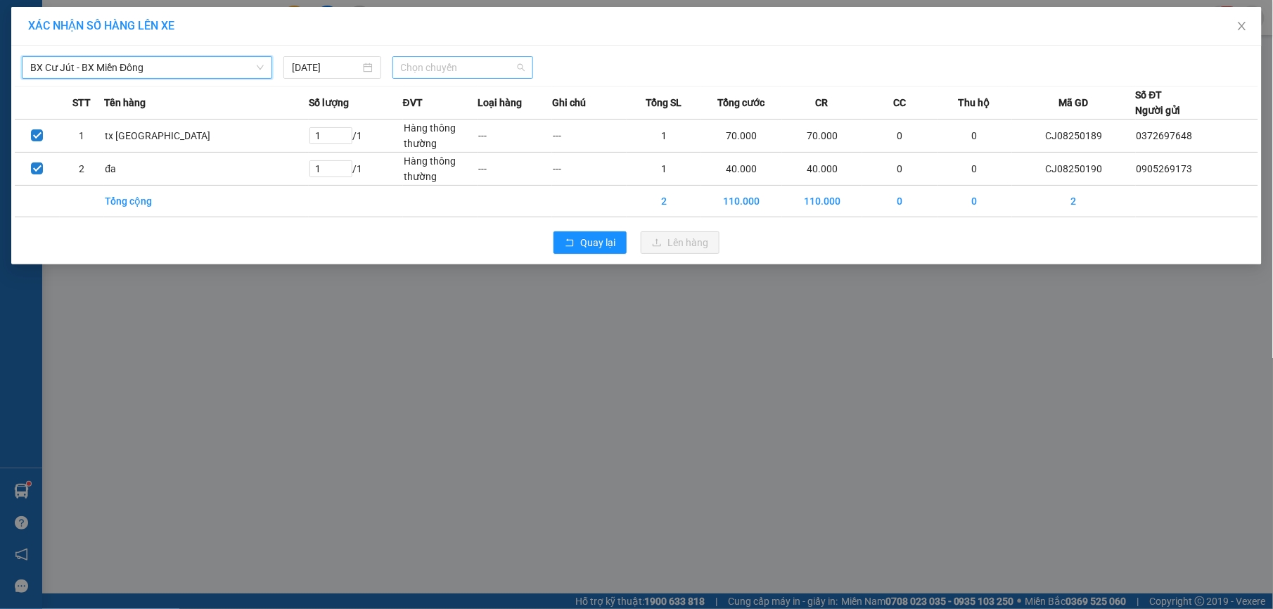
click at [471, 74] on span "Chọn chuyến" at bounding box center [463, 67] width 124 height 21
click at [453, 119] on div "20:30 - 50F-002.68" at bounding box center [456, 117] width 110 height 15
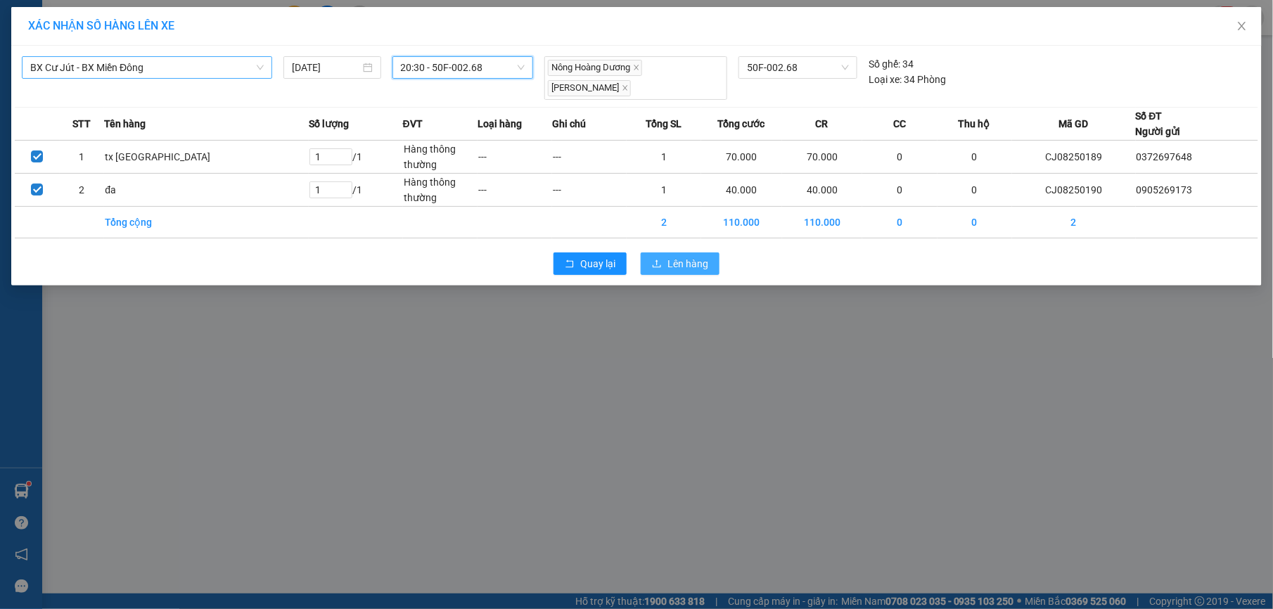
click at [676, 268] on span "Lên hàng" at bounding box center [687, 263] width 41 height 15
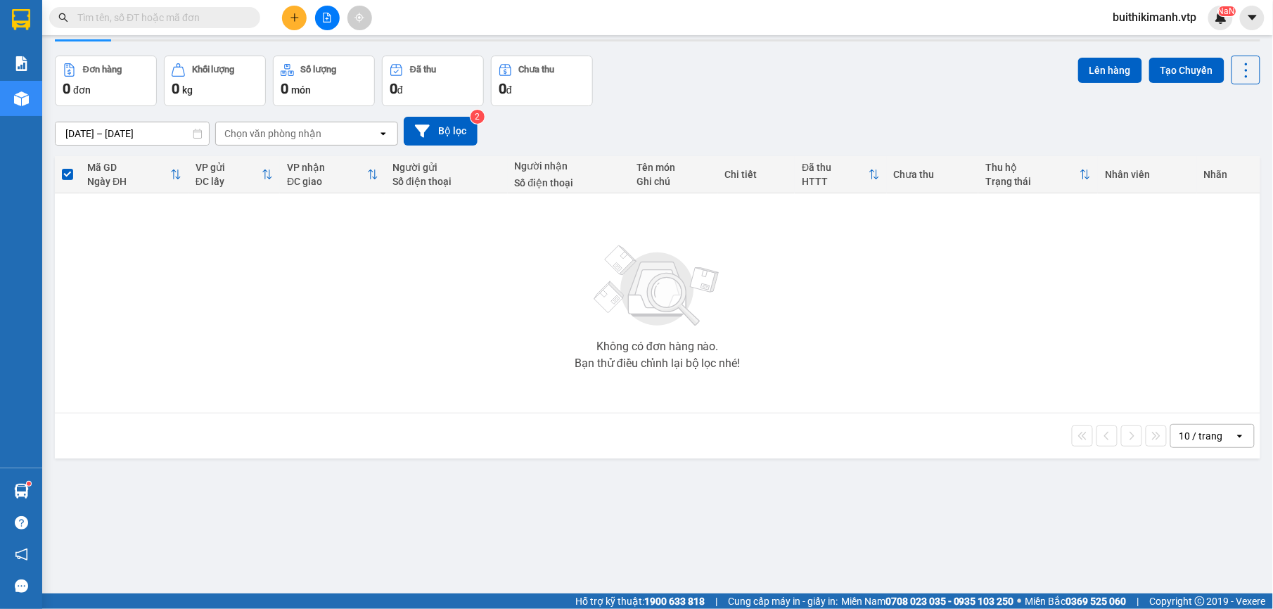
scroll to position [65, 0]
